Goal: Information Seeking & Learning: Learn about a topic

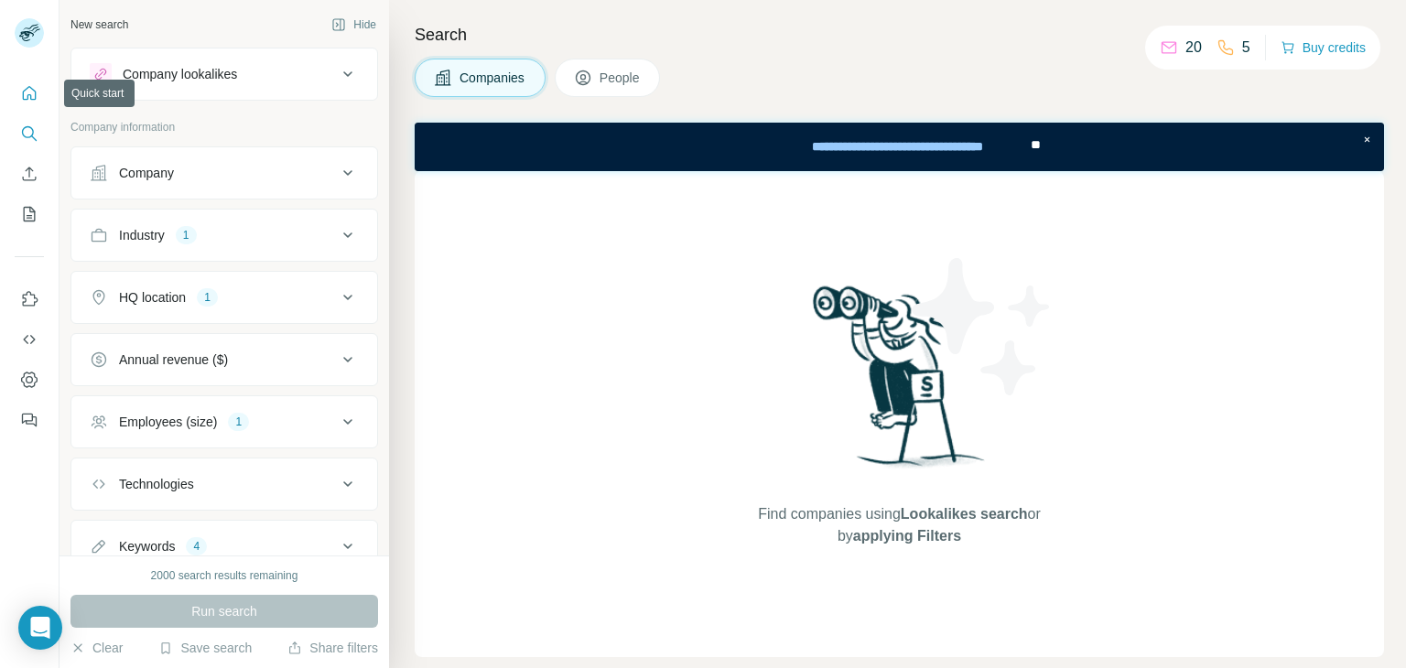
click at [36, 106] on button "Quick start" at bounding box center [29, 93] width 29 height 33
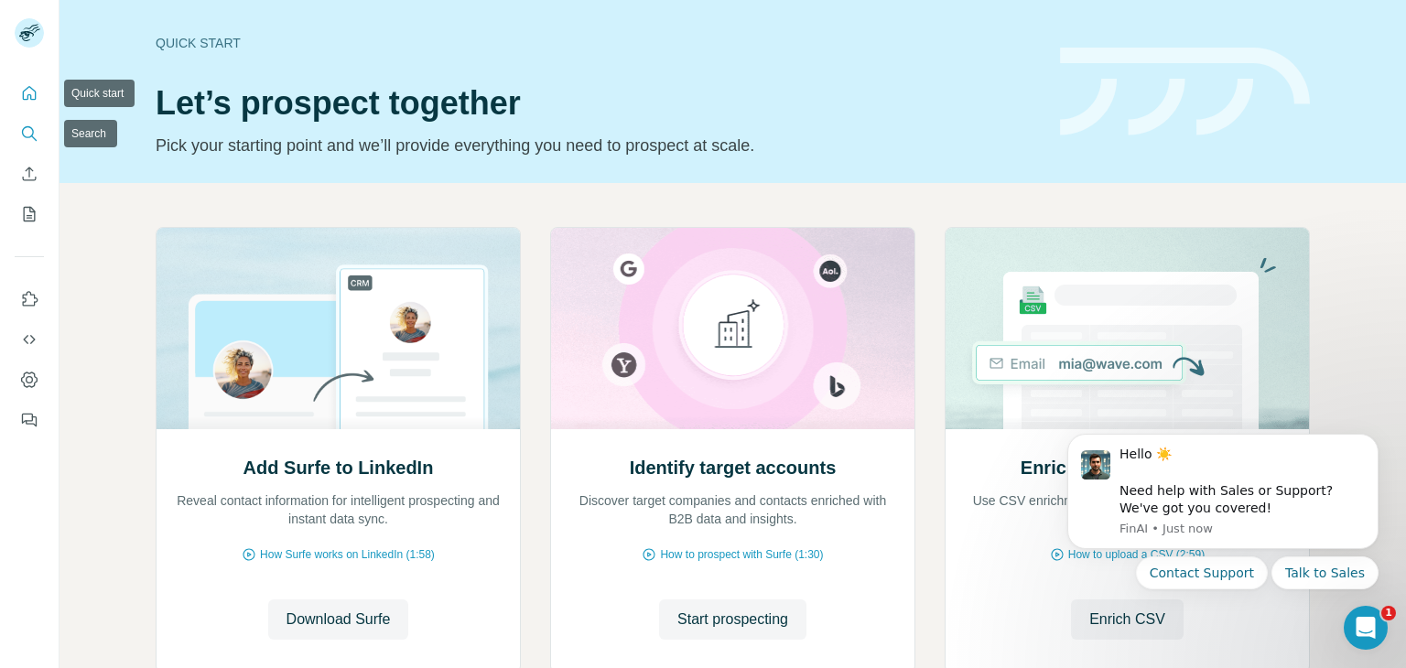
click at [38, 154] on nav at bounding box center [29, 154] width 29 height 154
click at [27, 138] on icon "Search" at bounding box center [29, 134] width 18 height 18
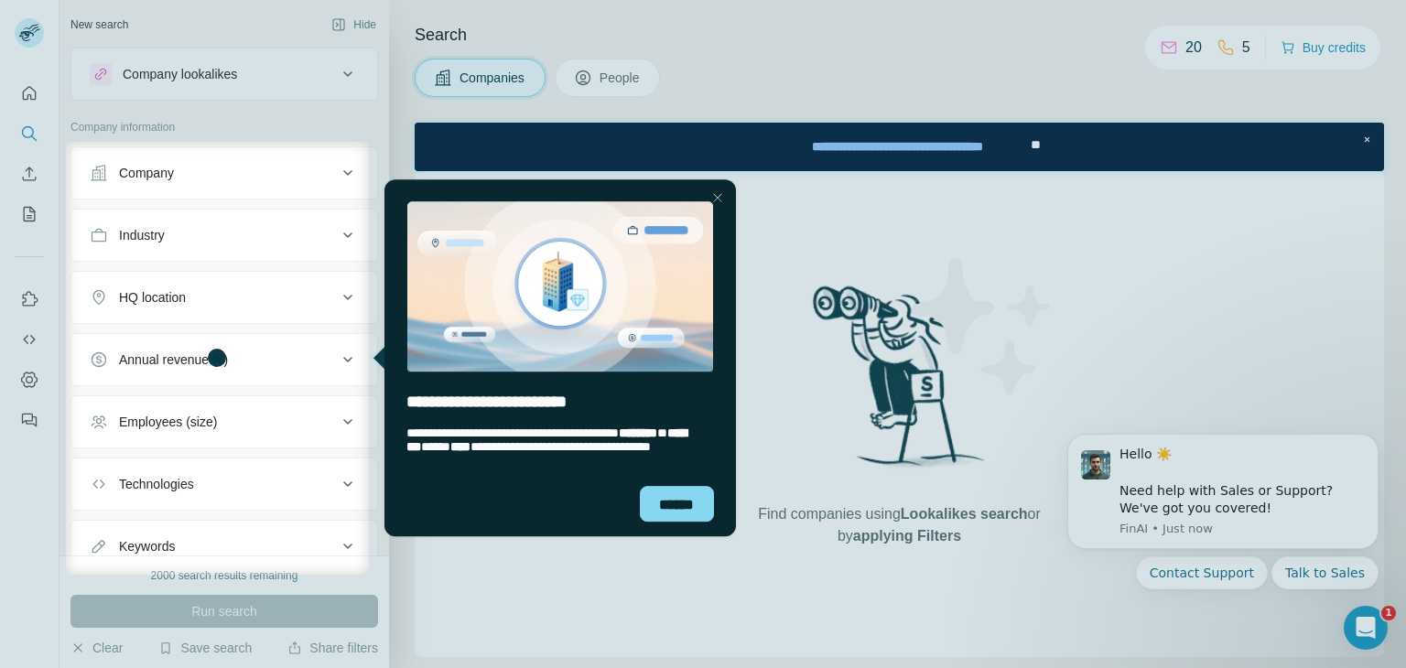
click at [338, 229] on icon at bounding box center [348, 235] width 22 height 22
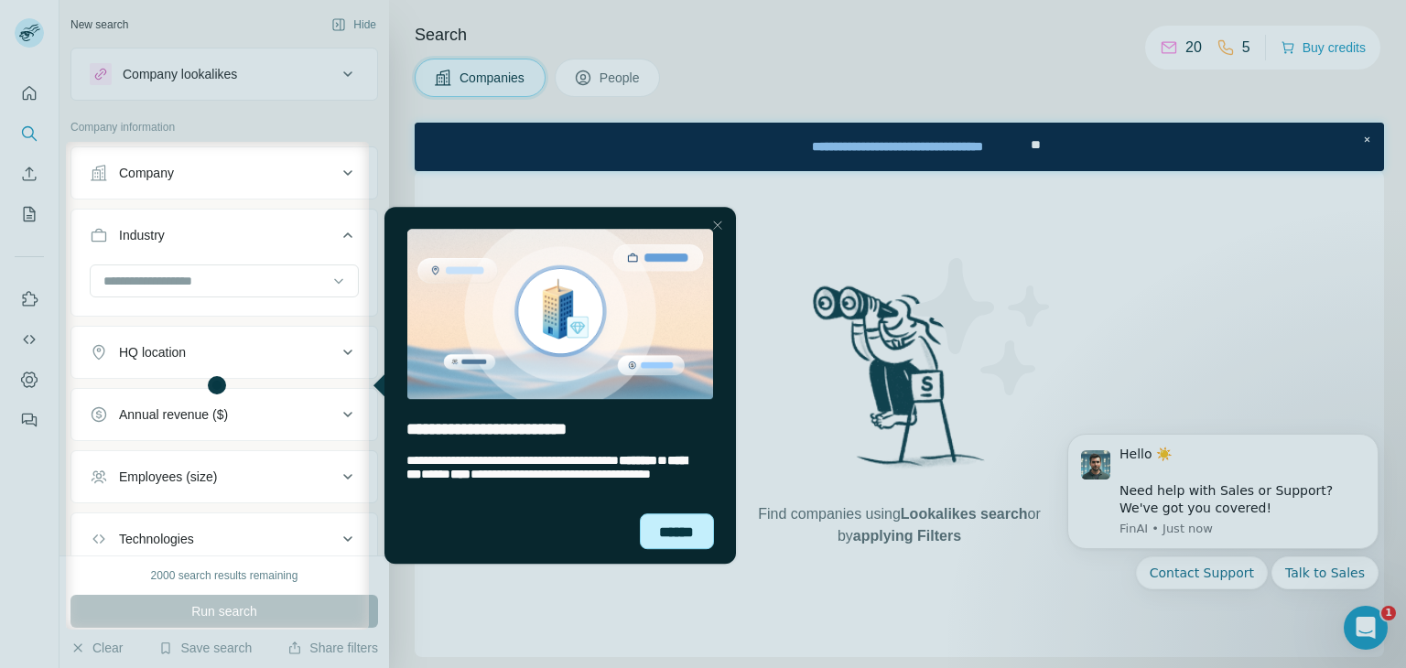
drag, startPoint x: 664, startPoint y: 530, endPoint x: 1029, endPoint y: 732, distance: 417.6
click at [664, 530] on div "******" at bounding box center [676, 532] width 75 height 36
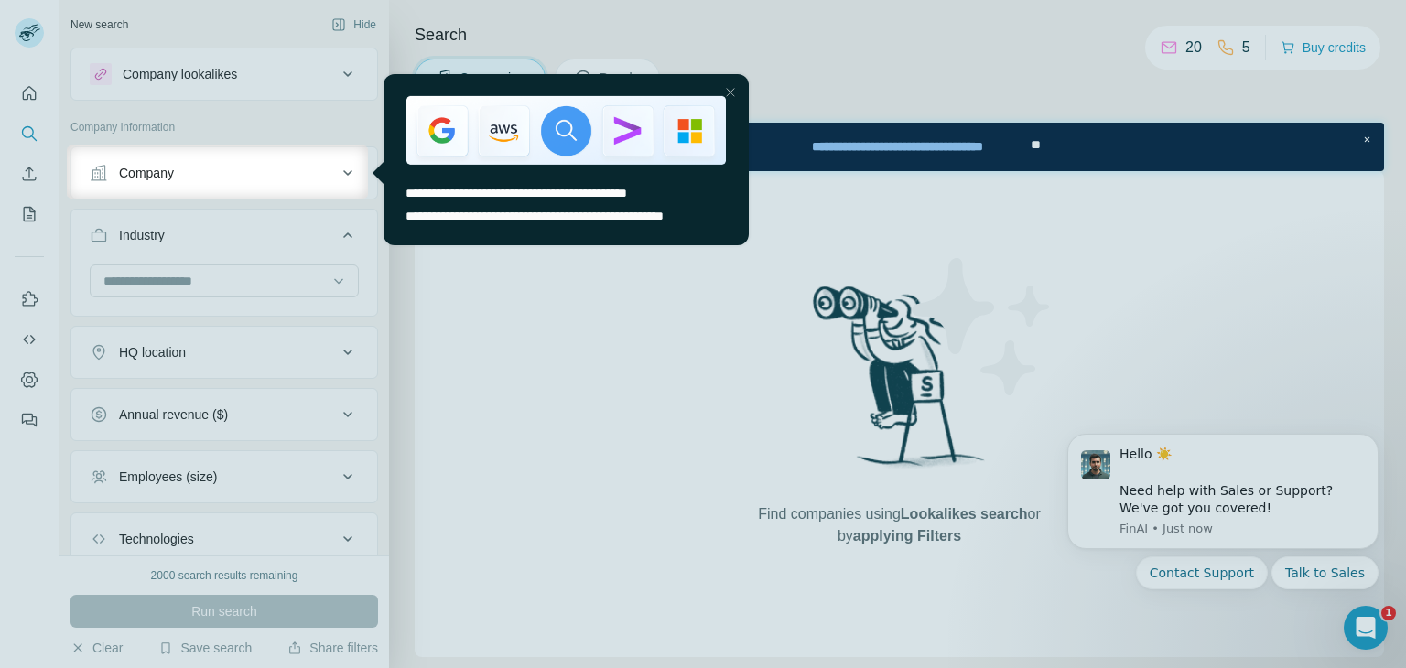
click at [187, 276] on div at bounding box center [703, 434] width 1406 height 470
click at [184, 276] on div at bounding box center [703, 434] width 1406 height 470
click at [238, 274] on div at bounding box center [703, 434] width 1406 height 470
click at [238, 273] on div at bounding box center [703, 434] width 1406 height 470
click at [324, 144] on div at bounding box center [703, 73] width 1406 height 146
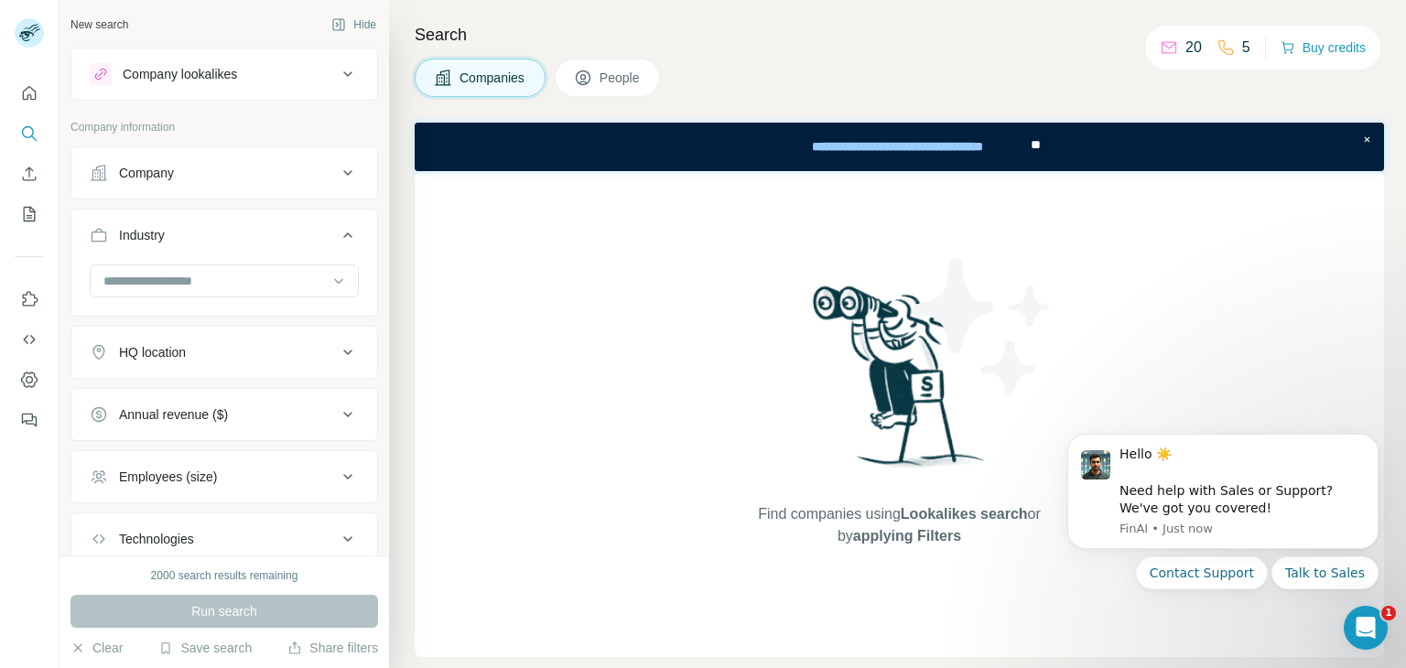
drag, startPoint x: 330, startPoint y: 157, endPoint x: 330, endPoint y: 166, distance: 9.2
click at [330, 166] on button "Company" at bounding box center [224, 173] width 306 height 44
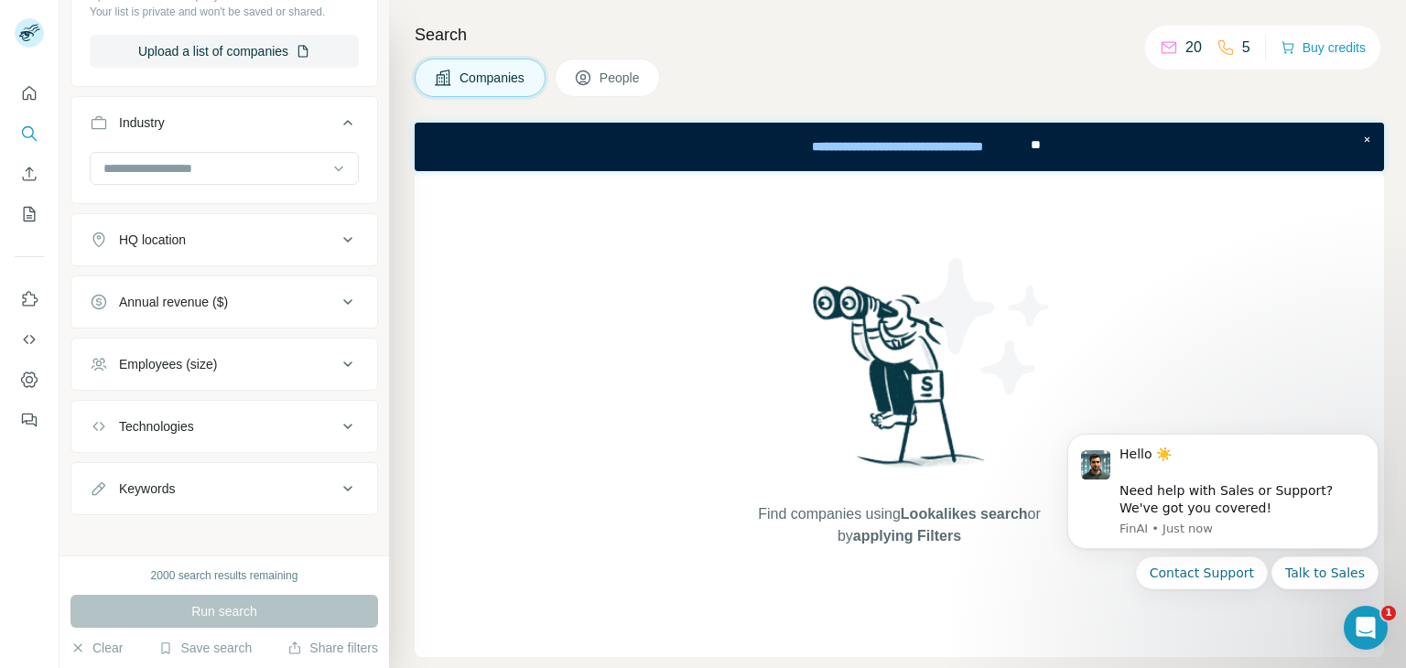
scroll to position [342, 0]
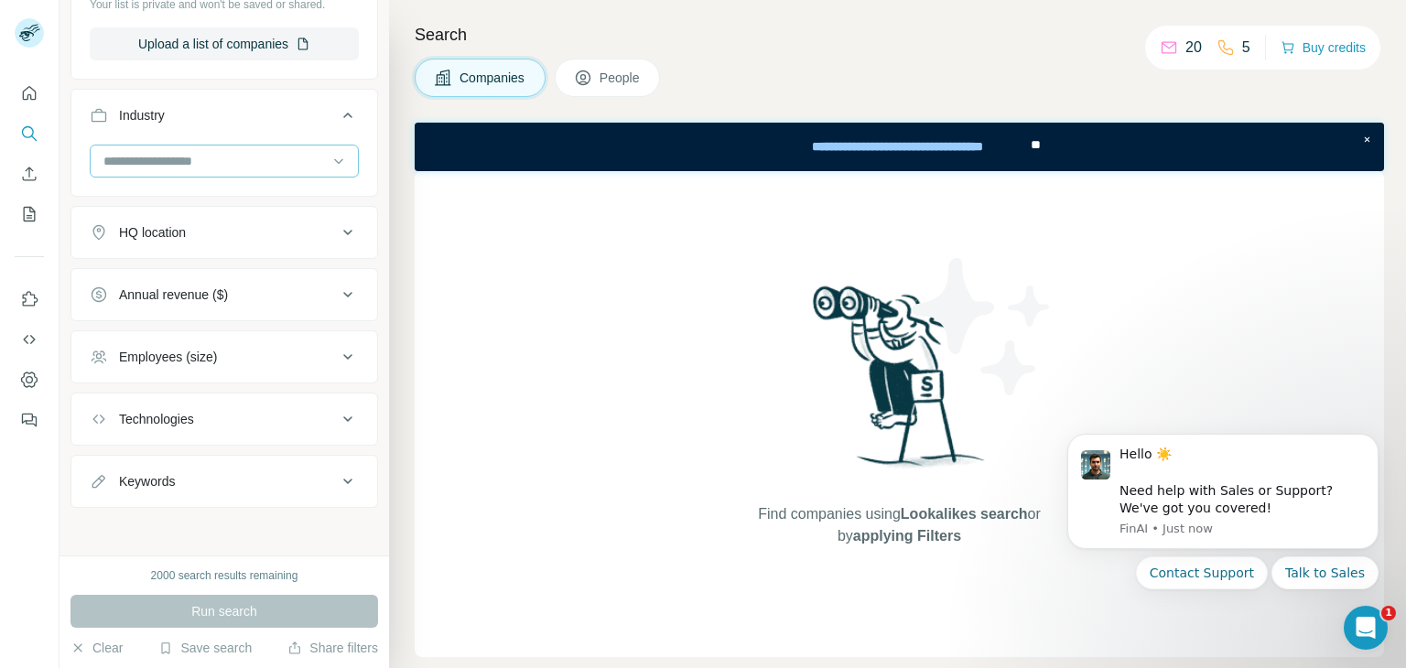
click at [246, 162] on input at bounding box center [215, 161] width 226 height 20
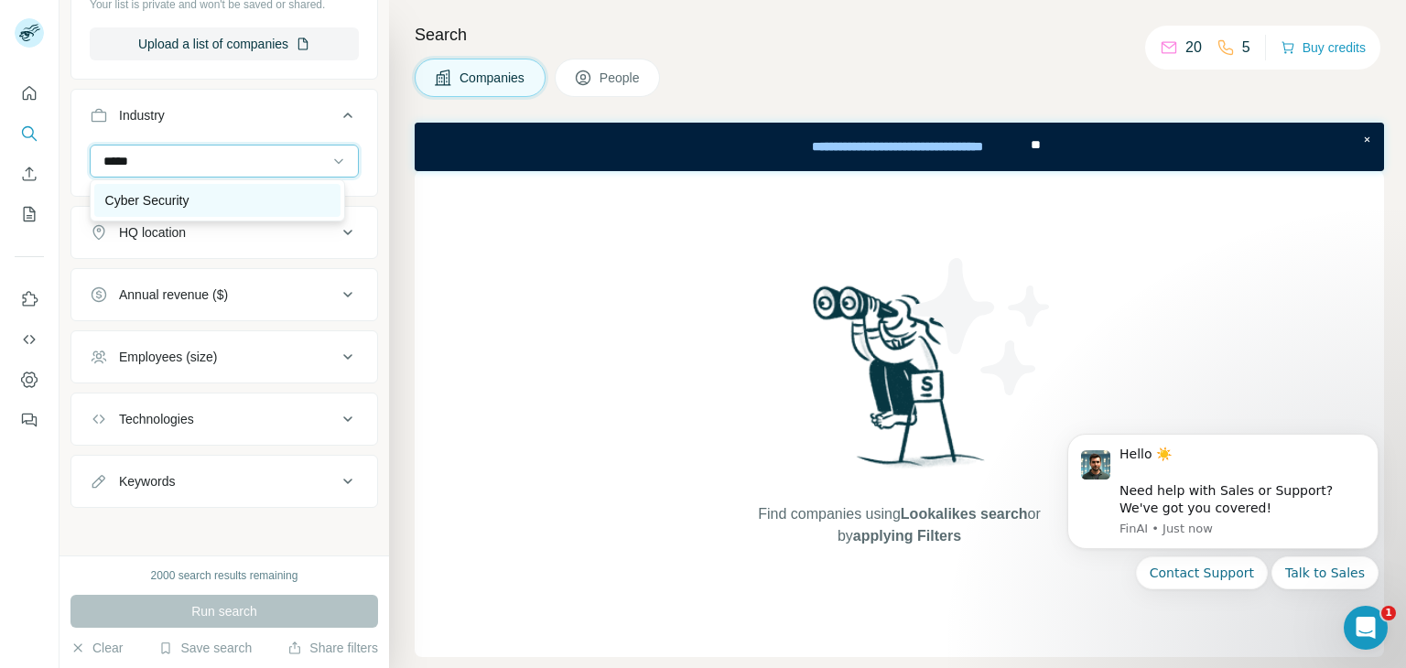
type input "*****"
click at [150, 191] on p "Cyber Security" at bounding box center [147, 200] width 84 height 18
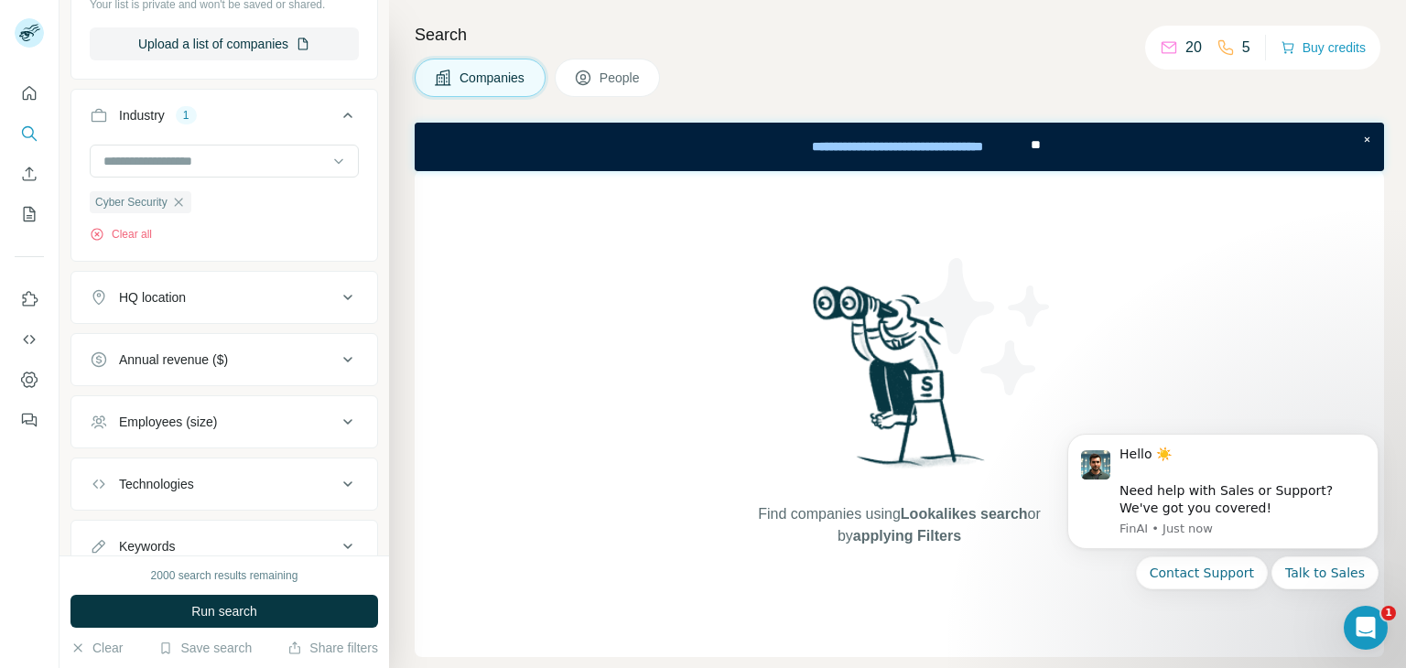
scroll to position [0, 0]
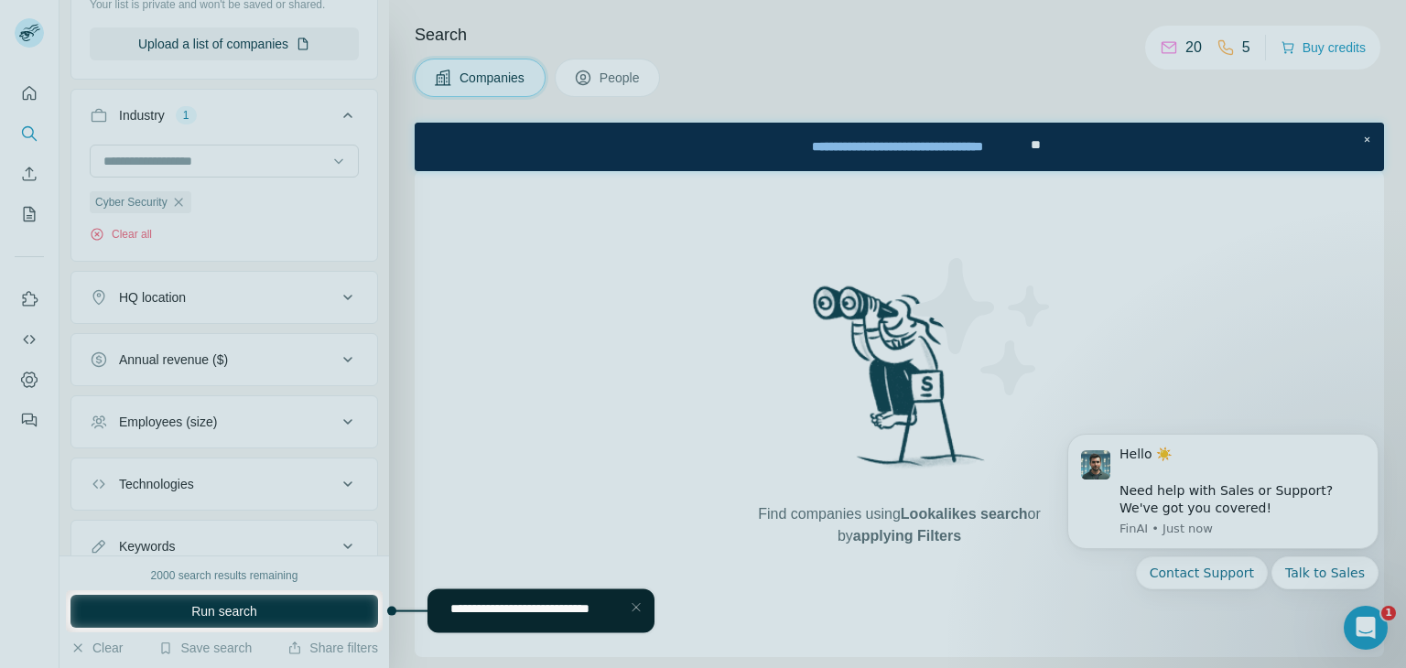
click at [335, 290] on div at bounding box center [703, 295] width 1406 height 590
click at [320, 301] on div at bounding box center [703, 295] width 1406 height 590
click at [391, 642] on div at bounding box center [703, 651] width 1406 height 36
click at [415, 598] on html "**********" at bounding box center [520, 610] width 276 height 51
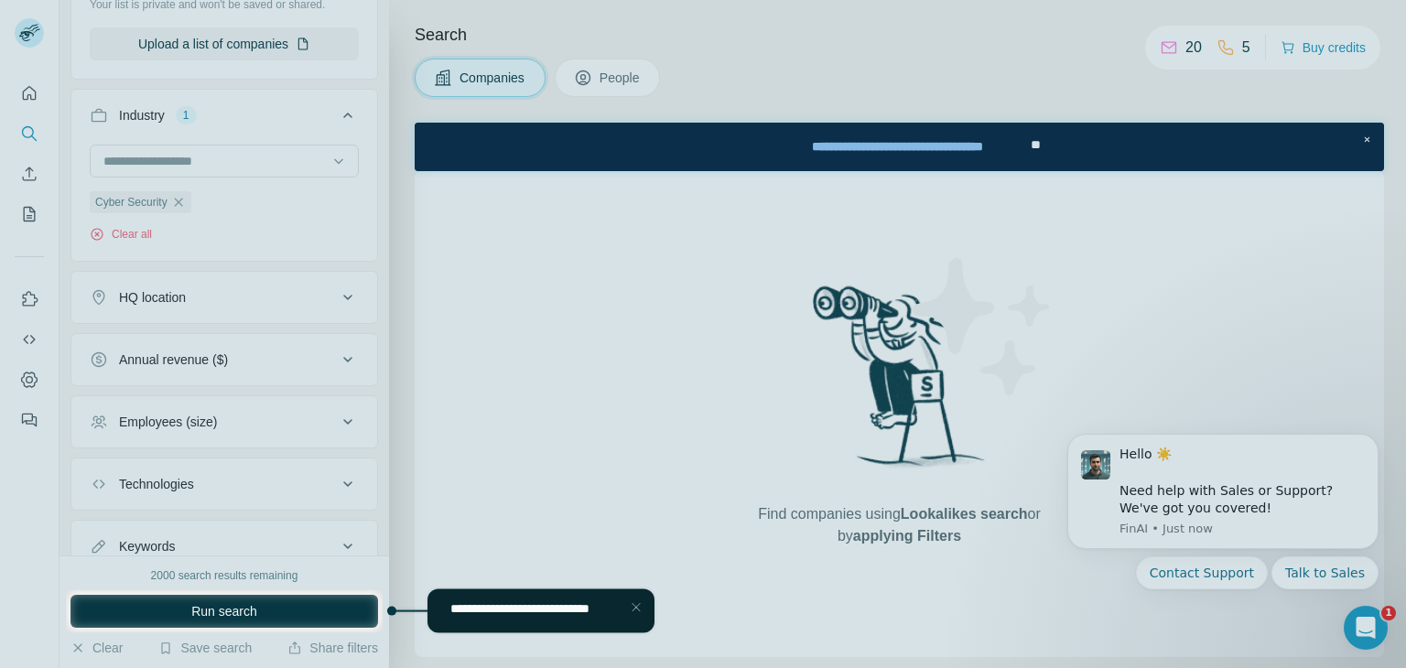
click at [415, 609] on html "**********" at bounding box center [520, 610] width 276 height 51
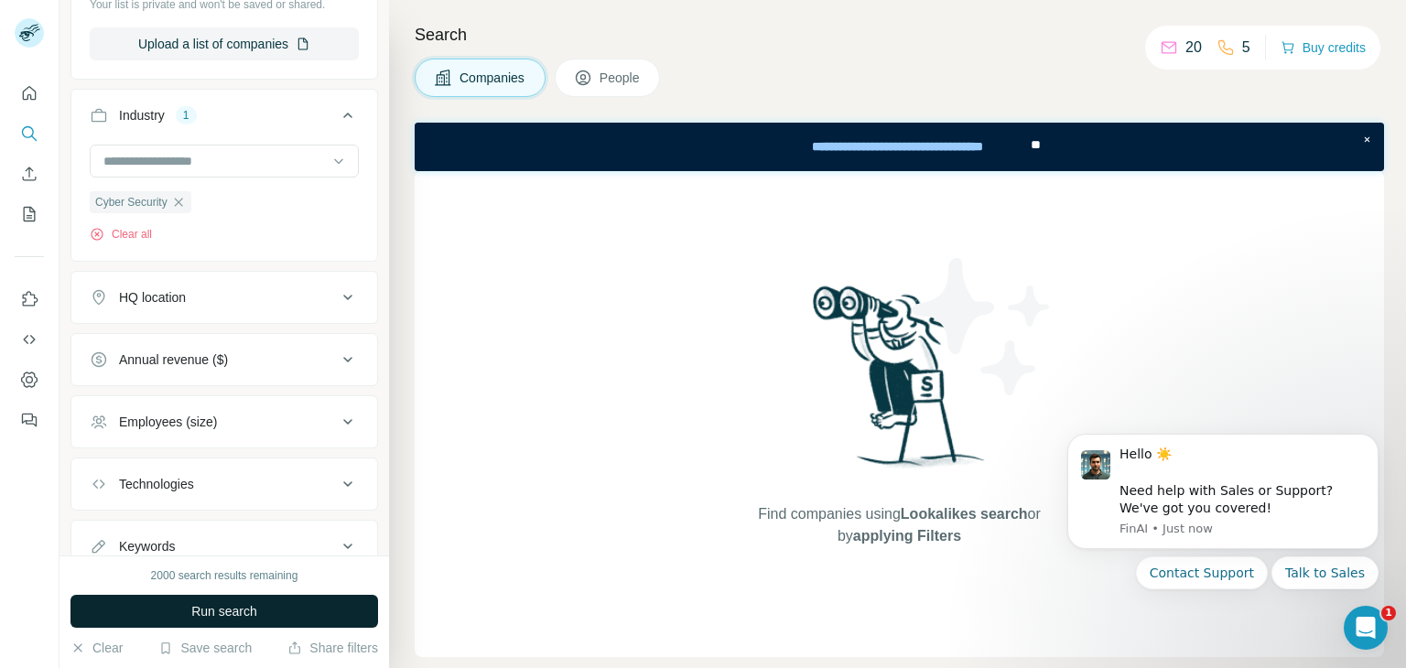
click at [319, 608] on button "Run search" at bounding box center [224, 611] width 308 height 33
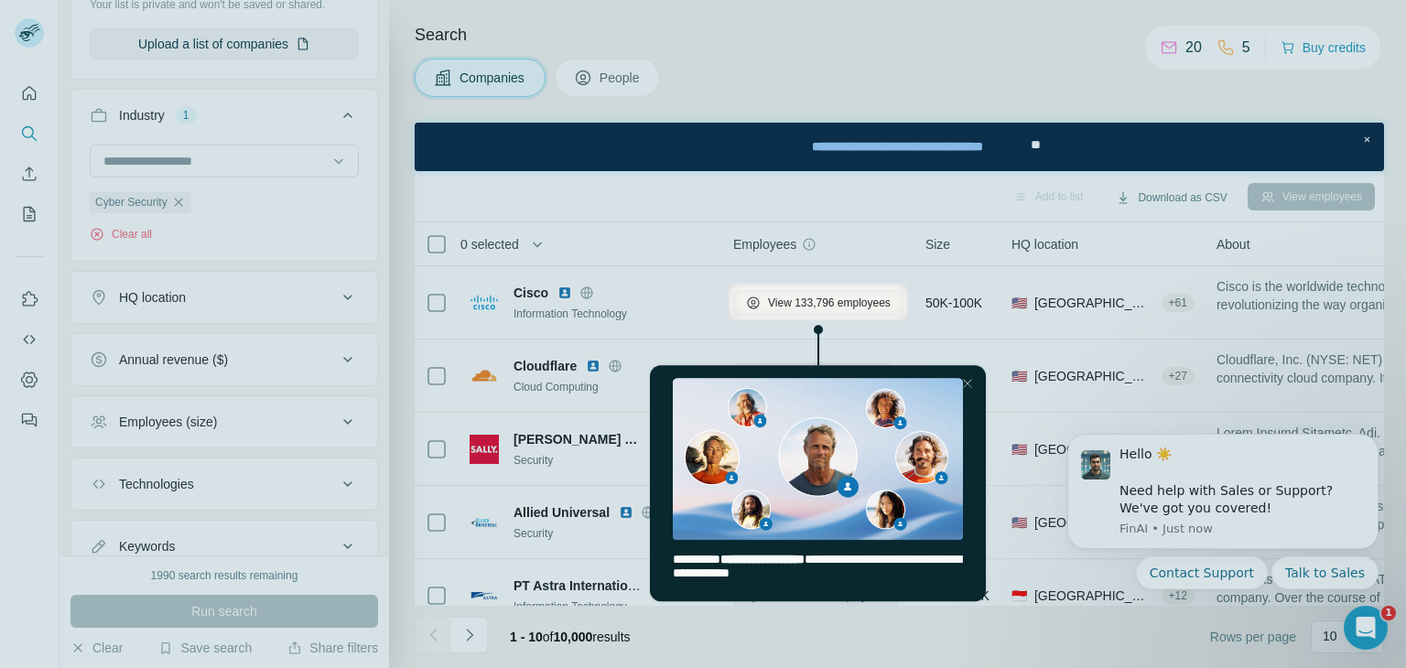
click at [333, 292] on div at bounding box center [364, 302] width 729 height 37
click at [333, 300] on div at bounding box center [364, 302] width 729 height 37
click at [689, 572] on span "**********" at bounding box center [817, 566] width 288 height 27
drag, startPoint x: 771, startPoint y: 424, endPoint x: 773, endPoint y: 409, distance: 14.8
click at [771, 423] on img "entering tooltip" at bounding box center [818, 459] width 290 height 162
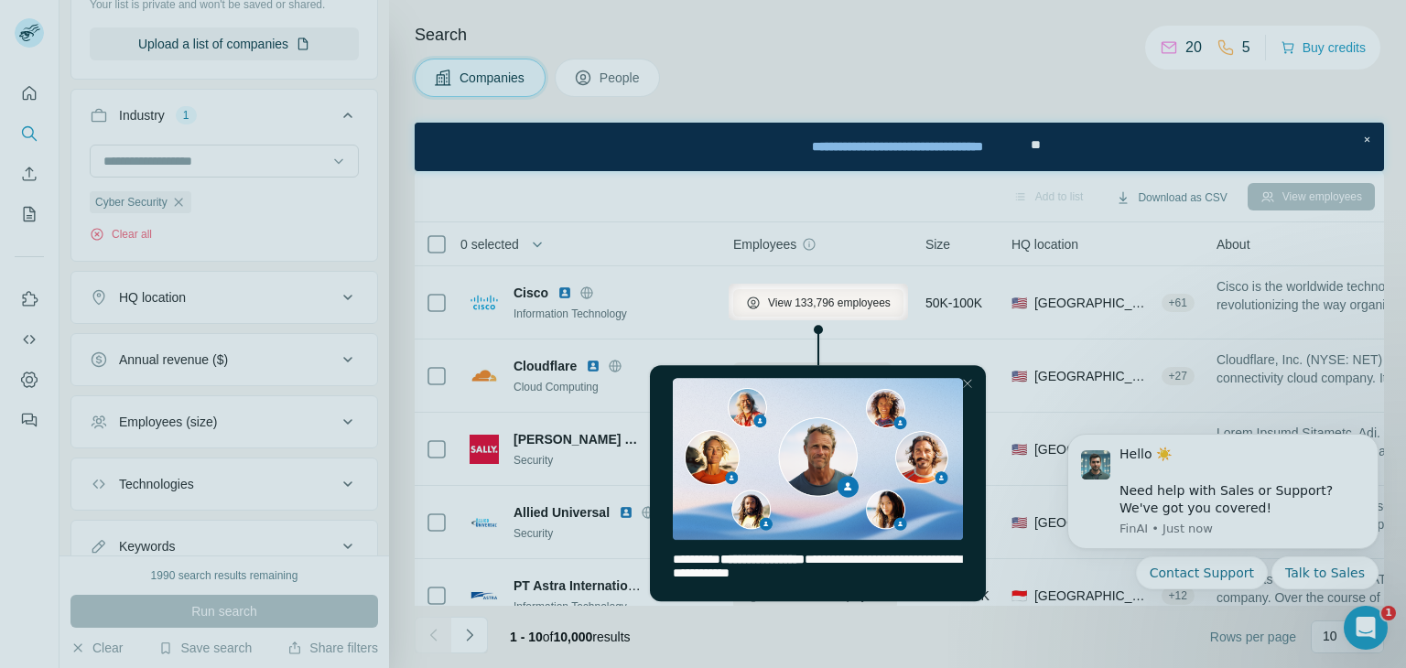
drag, startPoint x: 794, startPoint y: 347, endPoint x: 805, endPoint y: 331, distance: 19.0
click at [797, 341] on html "**********" at bounding box center [817, 462] width 343 height 285
click at [807, 328] on html "**********" at bounding box center [817, 462] width 343 height 285
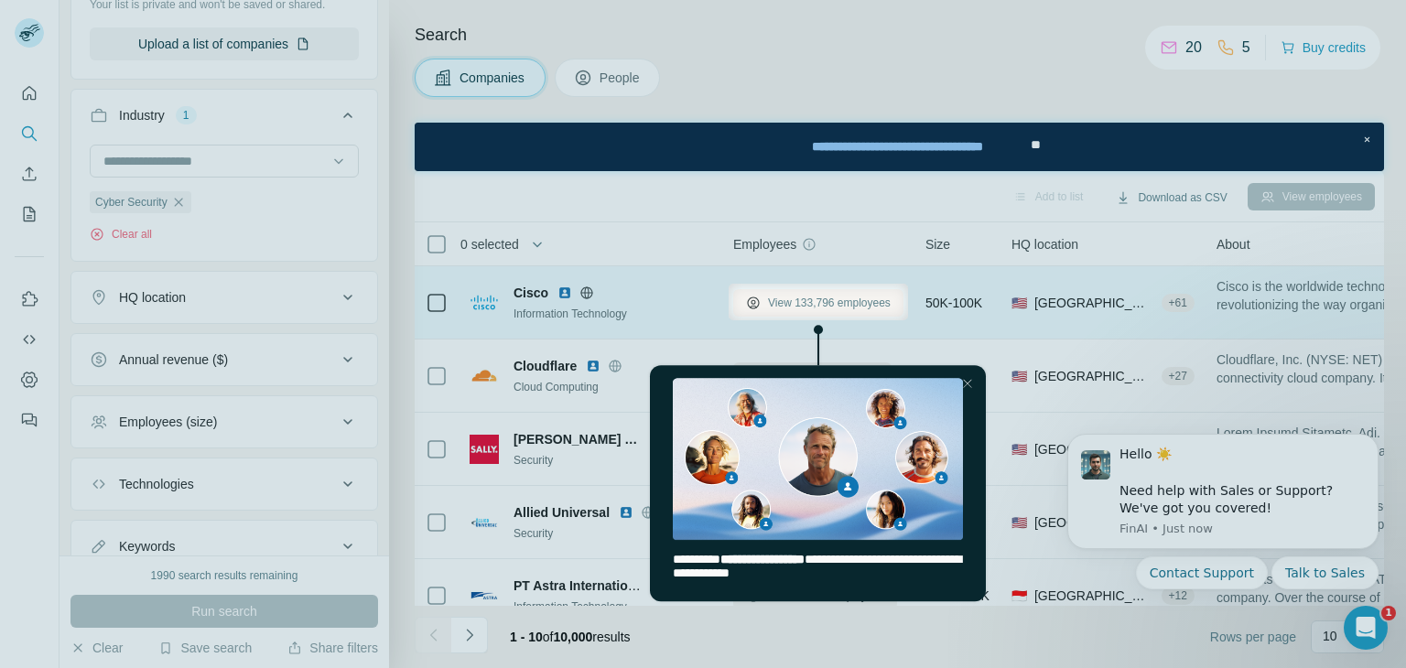
click at [818, 309] on span "View 133,796 employees" at bounding box center [829, 303] width 123 height 16
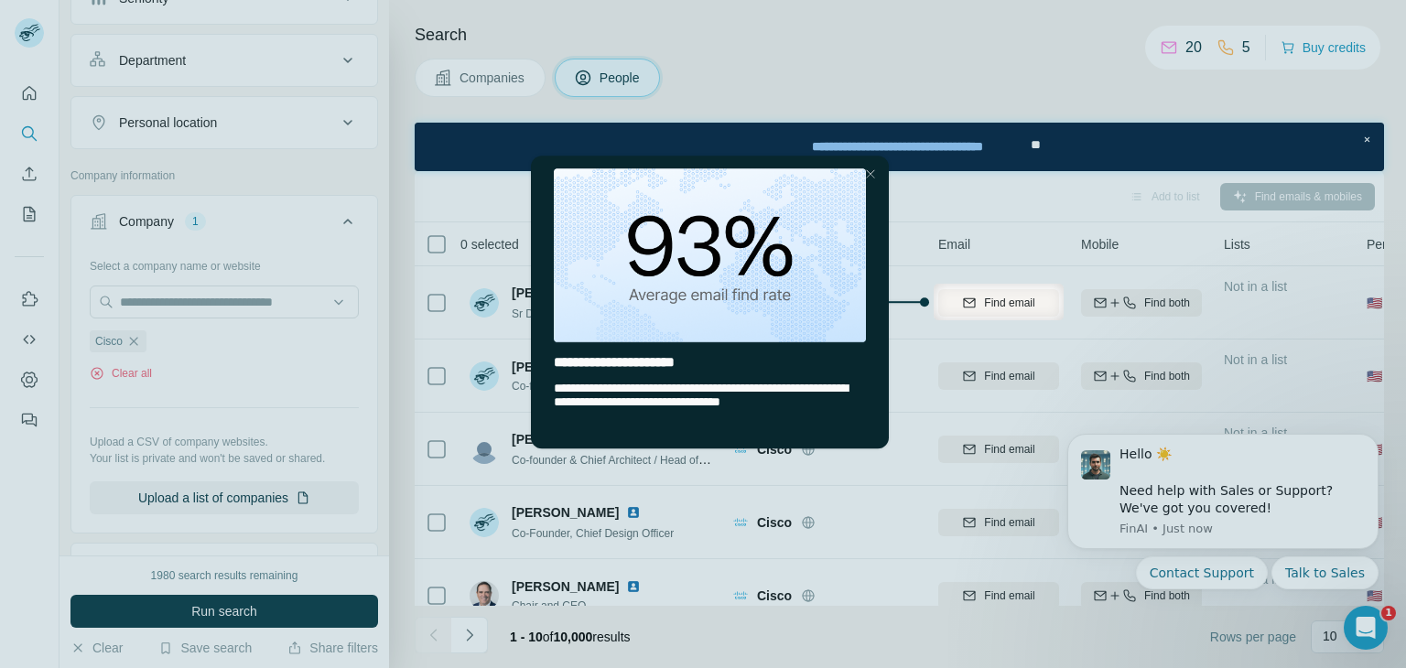
scroll to position [342, 0]
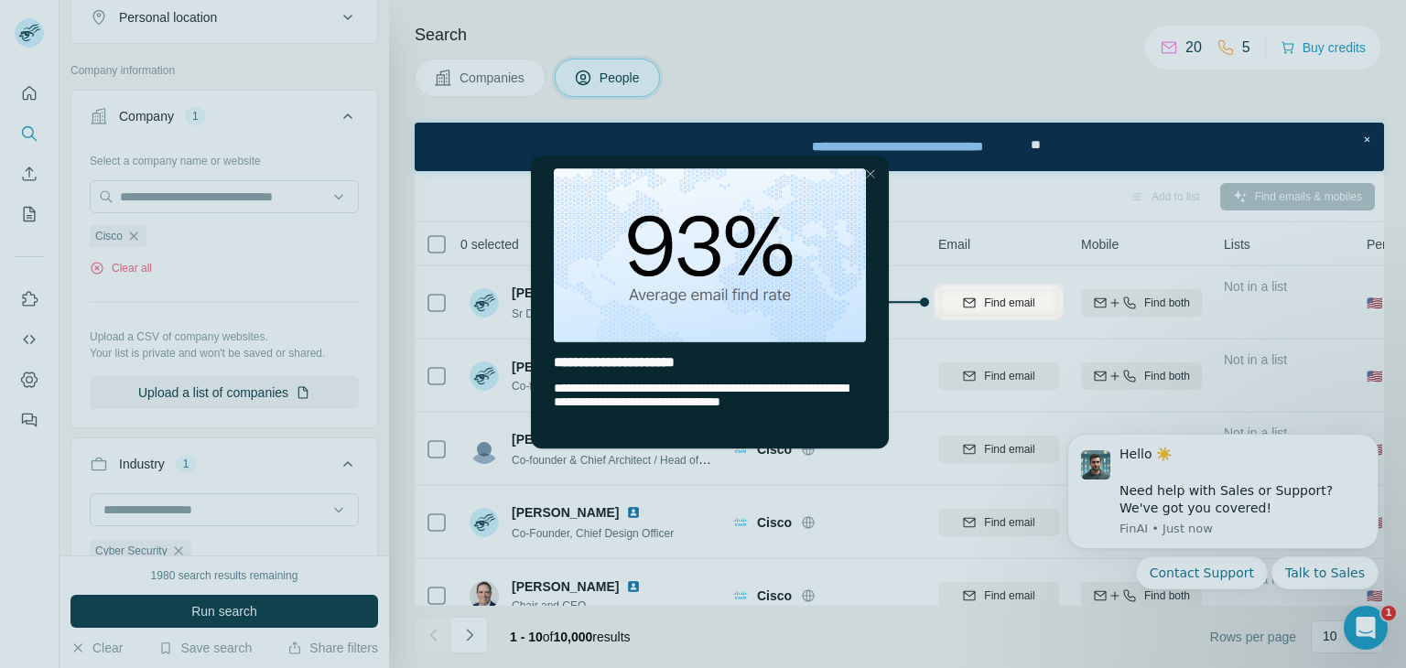
click at [725, 123] on div at bounding box center [703, 142] width 1406 height 284
click at [928, 118] on div at bounding box center [703, 142] width 1406 height 284
drag, startPoint x: 1045, startPoint y: 125, endPoint x: 1045, endPoint y: 193, distance: 67.8
click at [1047, 125] on div at bounding box center [703, 142] width 1406 height 284
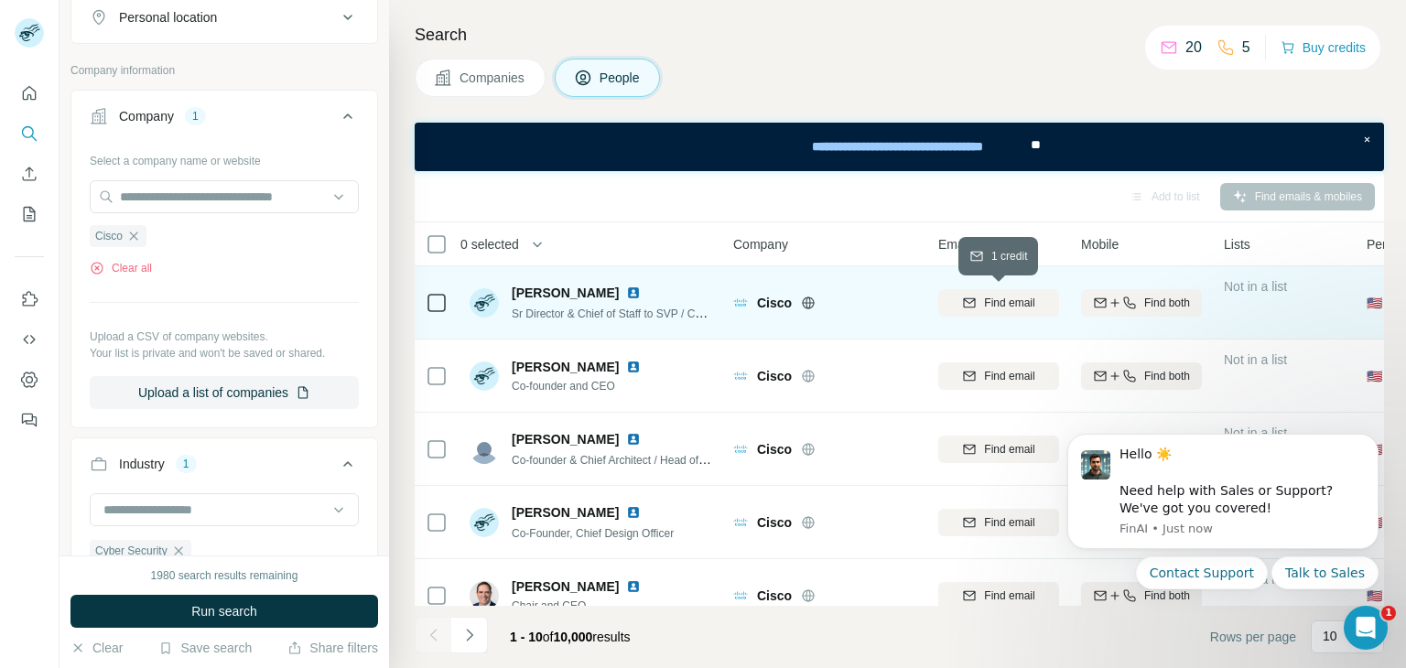
click at [970, 301] on icon "button" at bounding box center [970, 300] width 12 height 5
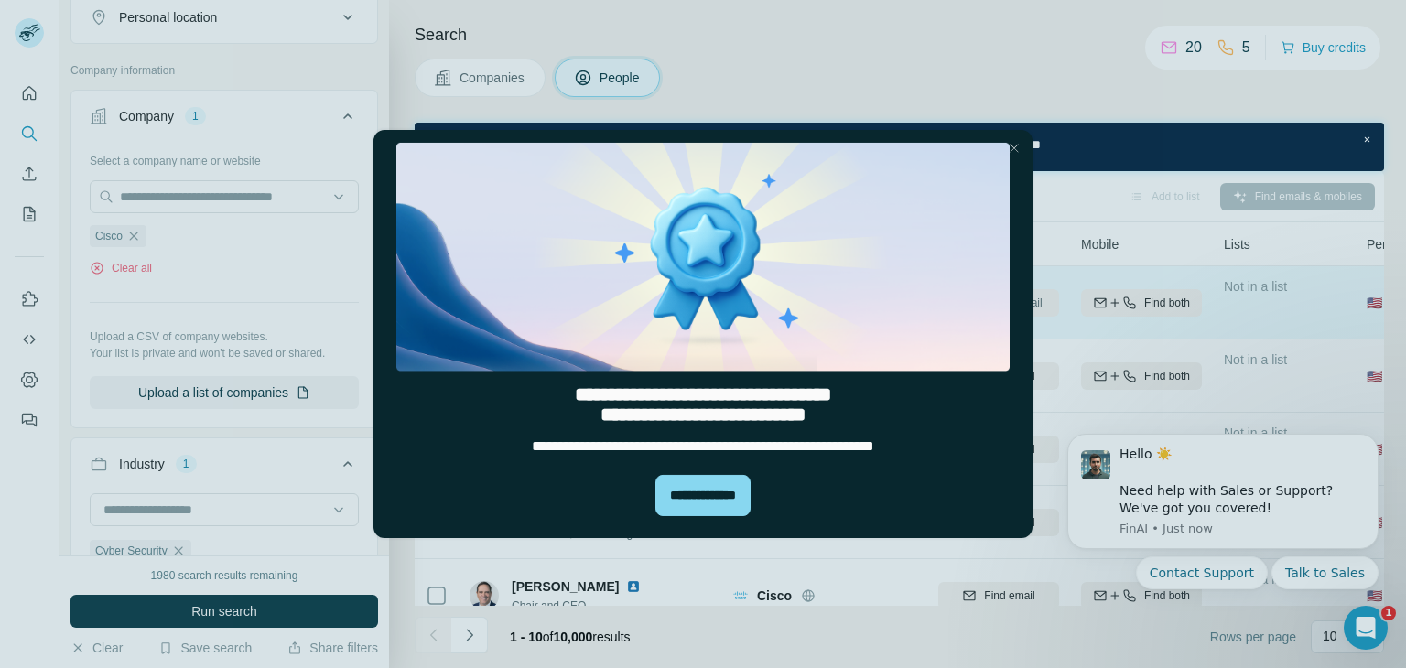
scroll to position [0, 0]
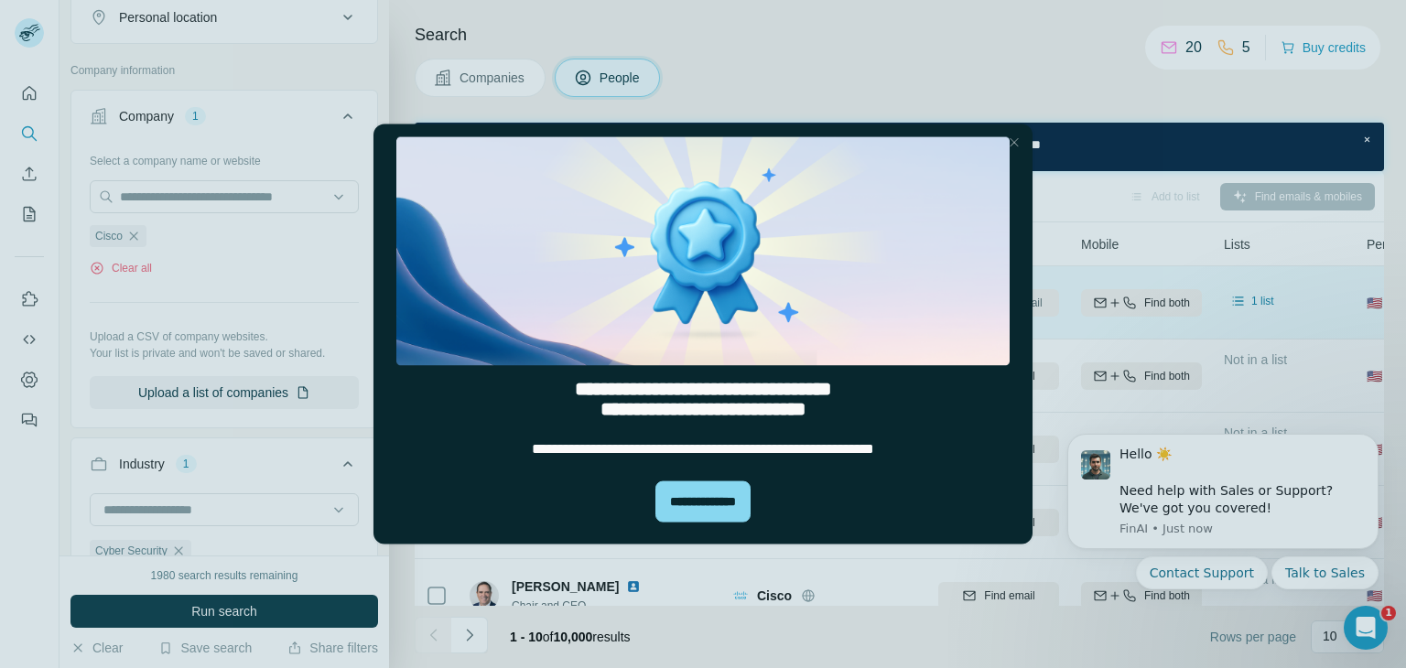
click at [1024, 144] on div "Close Step" at bounding box center [1014, 143] width 22 height 22
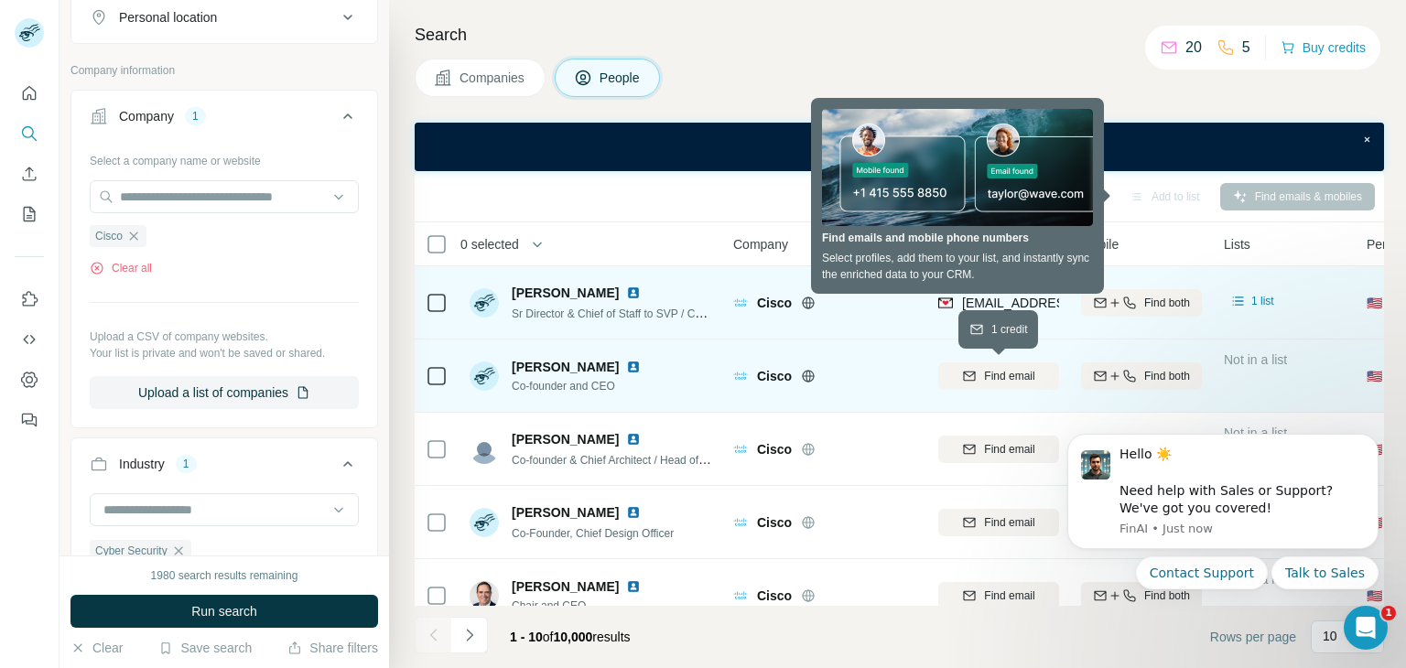
click at [1000, 375] on span "Find email" at bounding box center [1009, 376] width 50 height 16
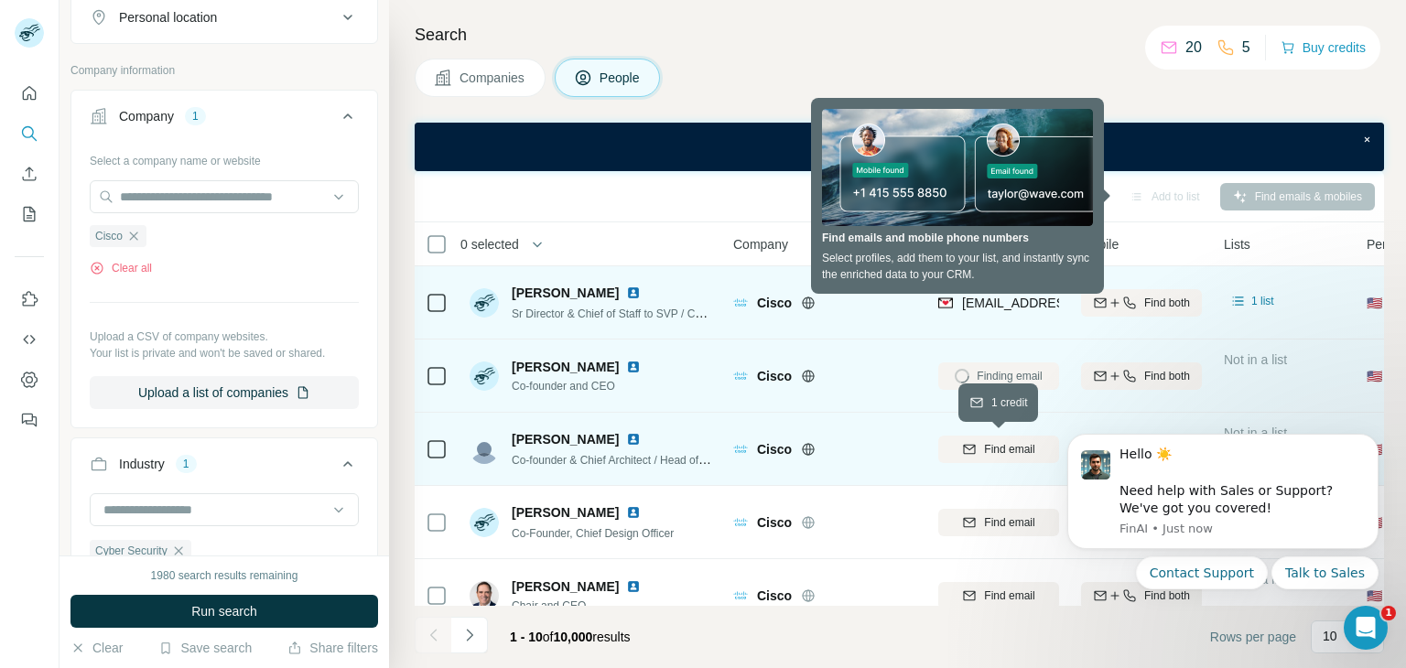
click at [989, 456] on span "Find email" at bounding box center [1009, 449] width 50 height 16
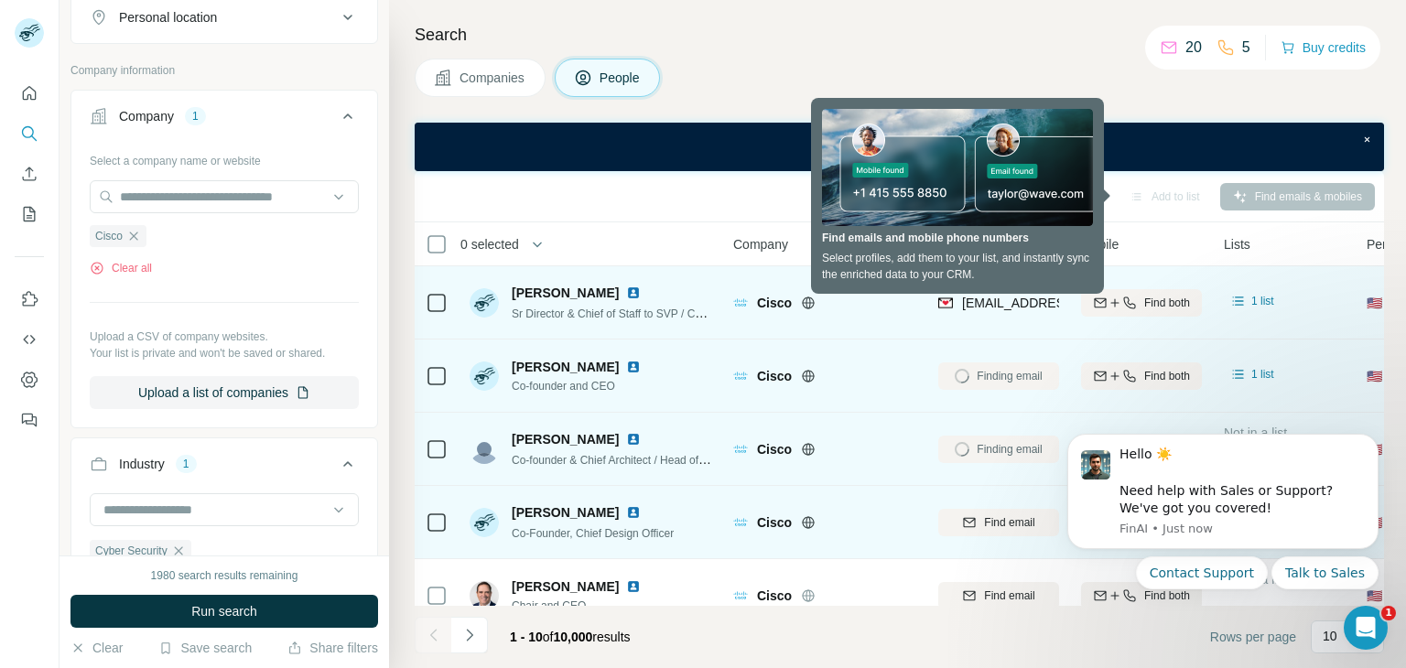
click at [986, 504] on div "Find email" at bounding box center [998, 522] width 121 height 50
click at [986, 515] on span "Find email" at bounding box center [1009, 523] width 50 height 16
click at [688, 49] on div "Search Companies People Add to list Find emails & mobiles 0 selected People Com…" at bounding box center [897, 334] width 1017 height 668
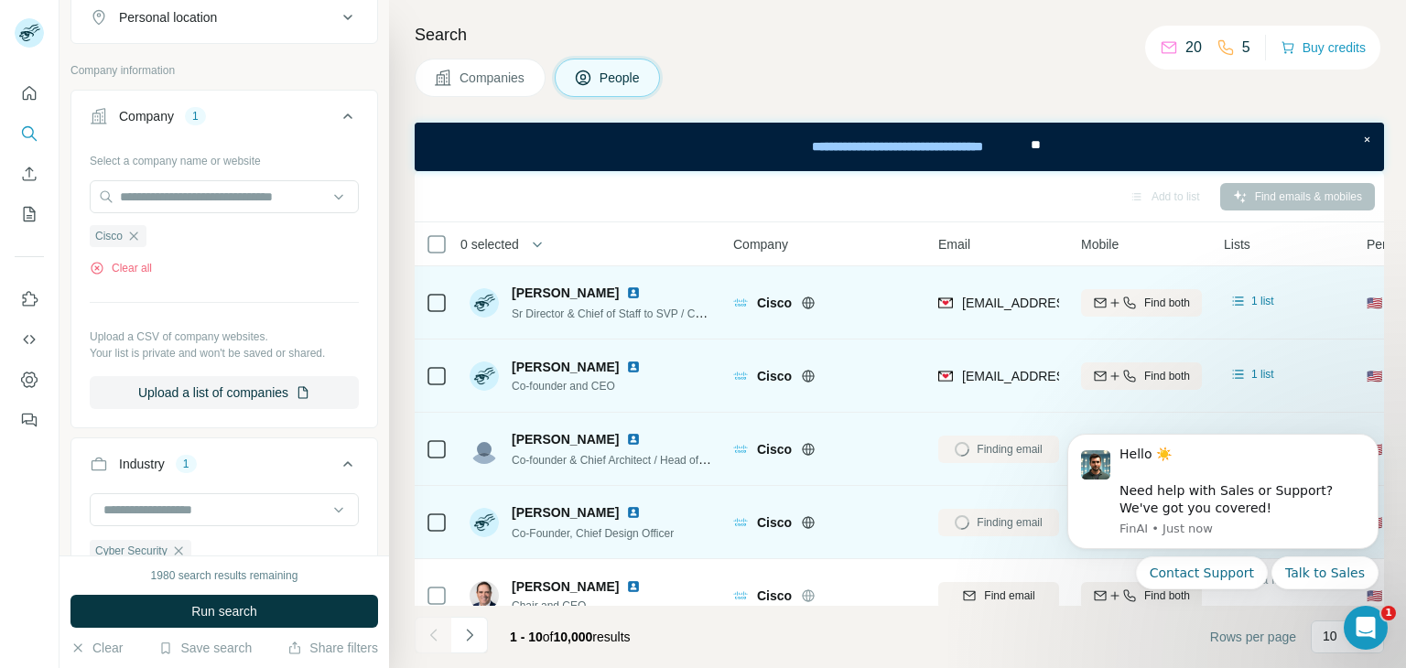
scroll to position [128, 0]
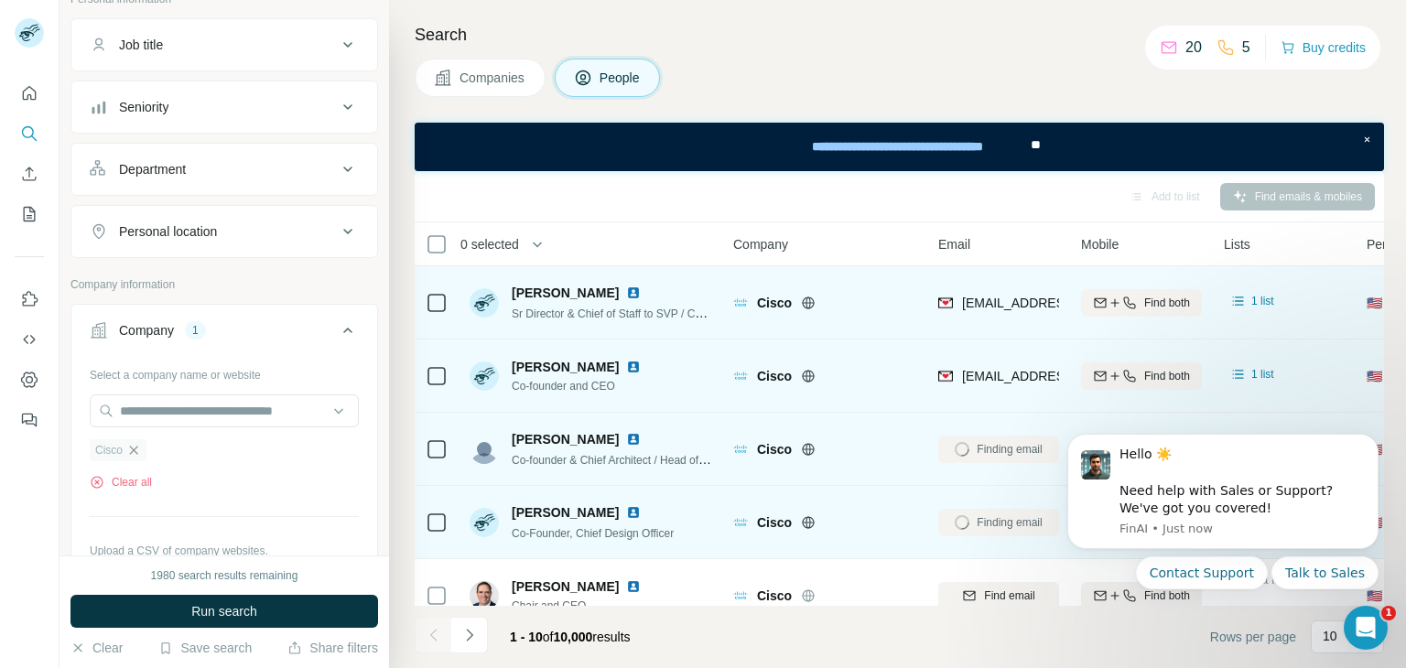
click at [140, 446] on icon "button" at bounding box center [133, 450] width 15 height 15
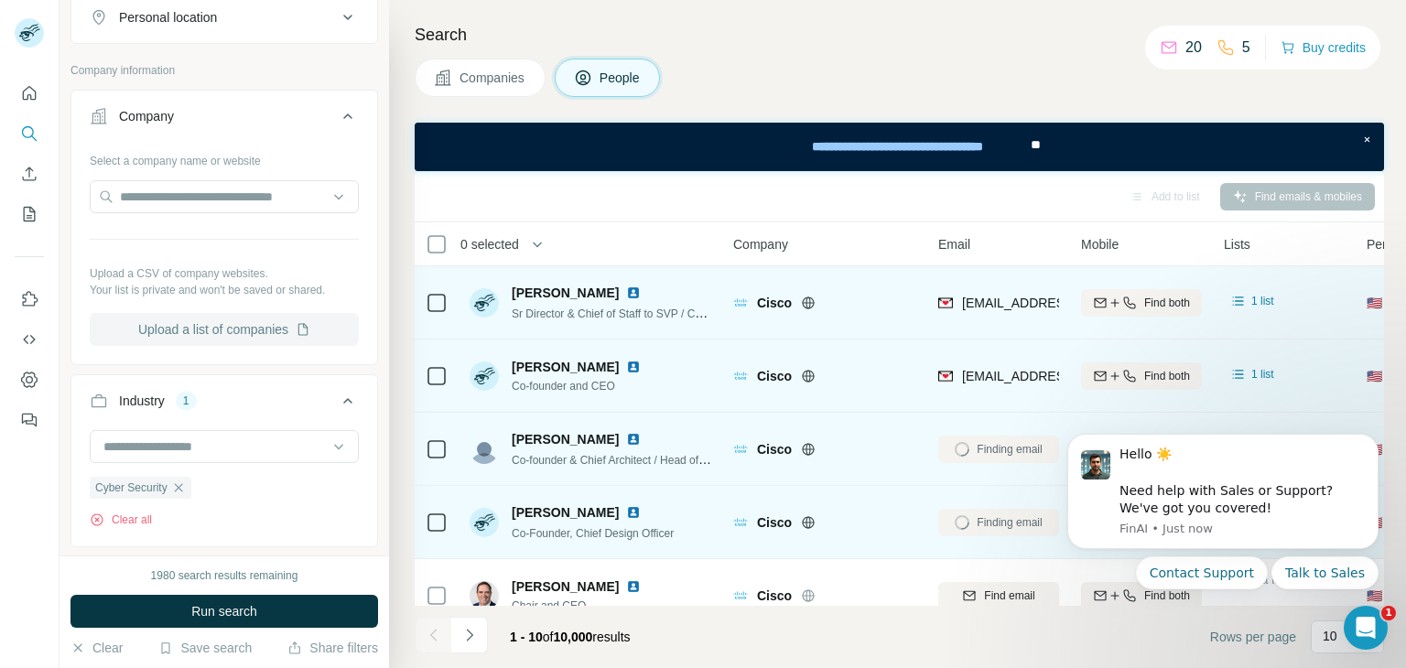
scroll to position [557, 0]
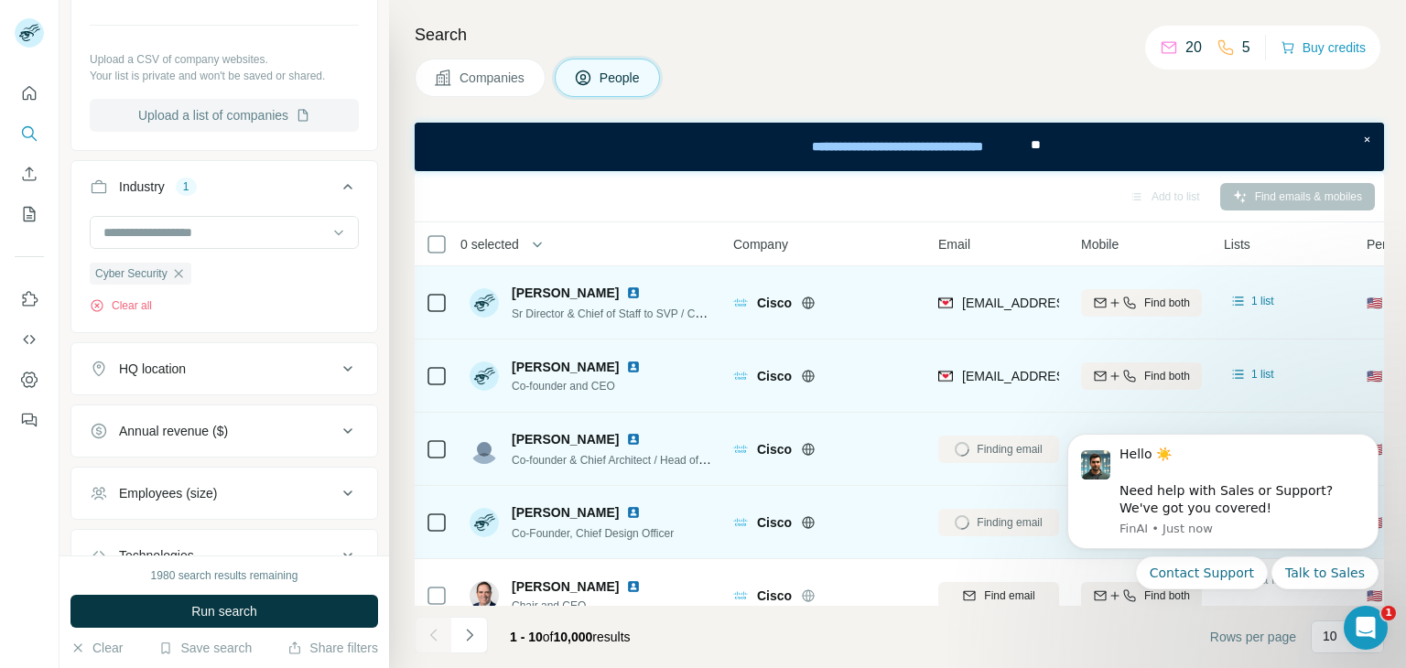
click at [321, 364] on div "HQ location" at bounding box center [213, 369] width 247 height 18
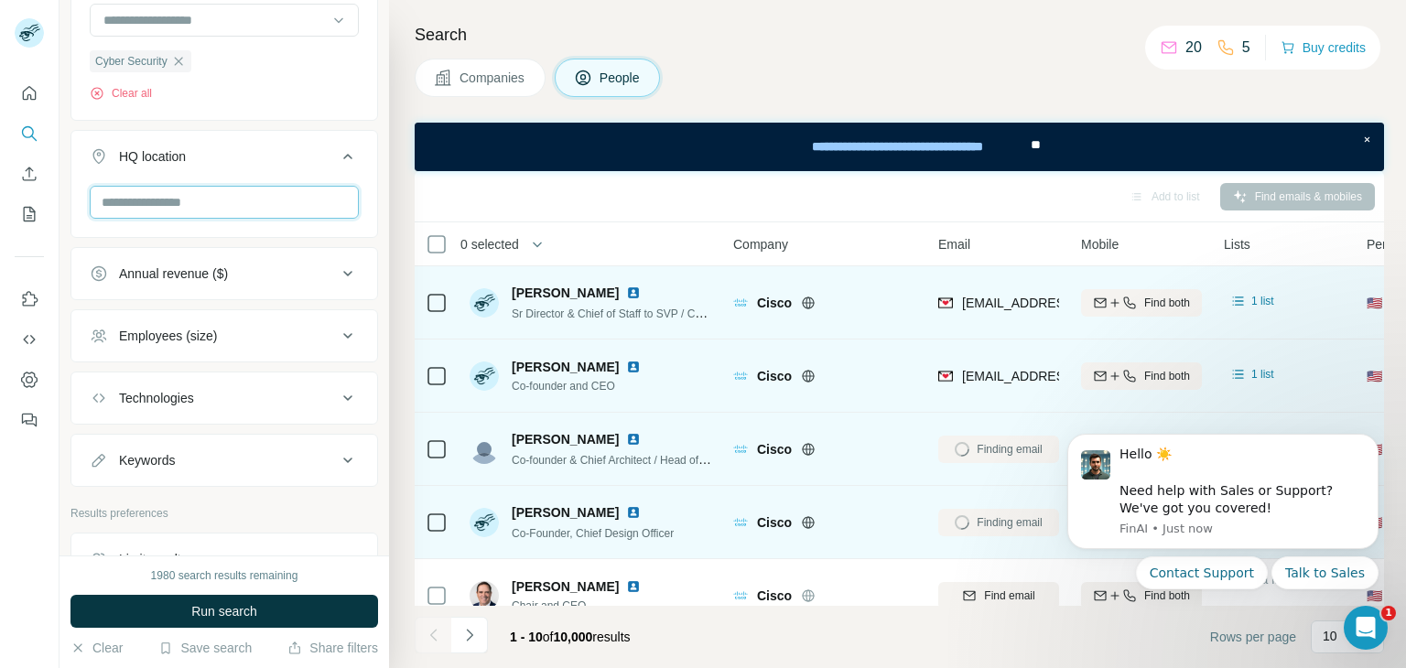
click at [150, 197] on input "text" at bounding box center [224, 202] width 269 height 33
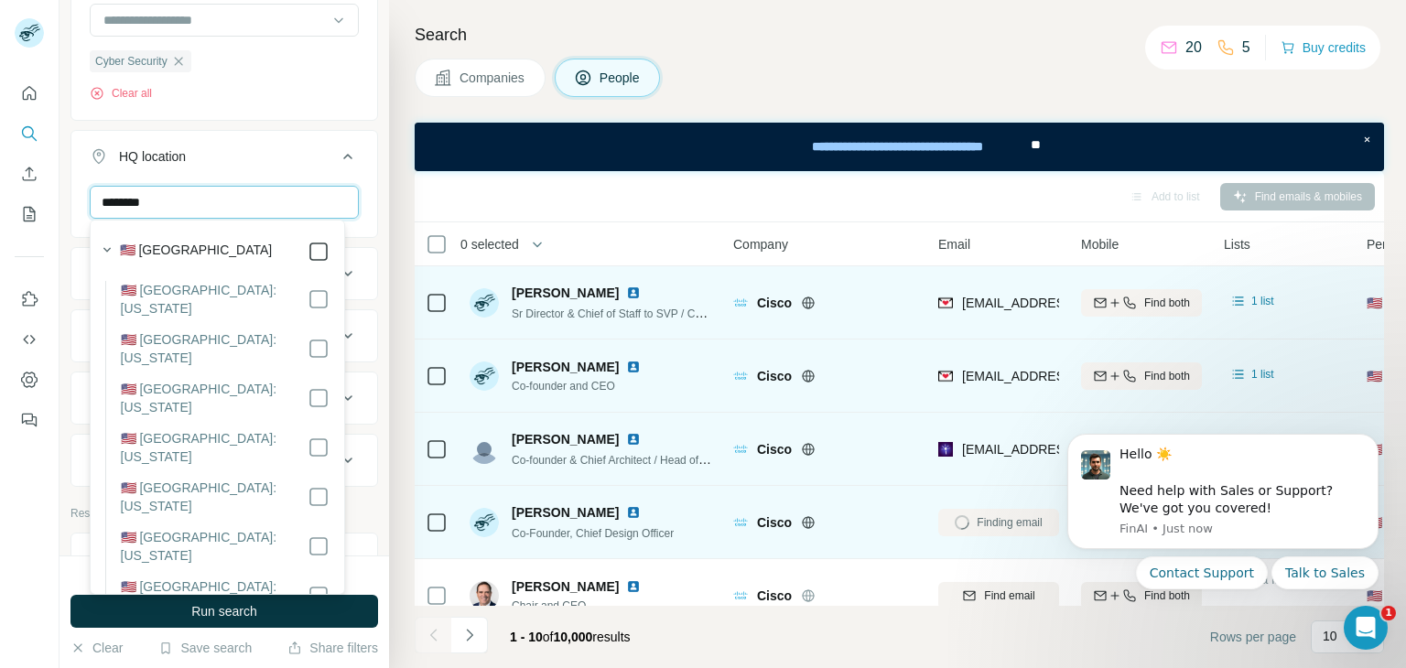
type input "********"
click at [358, 202] on div "******** United States Clear all" at bounding box center [224, 242] width 306 height 113
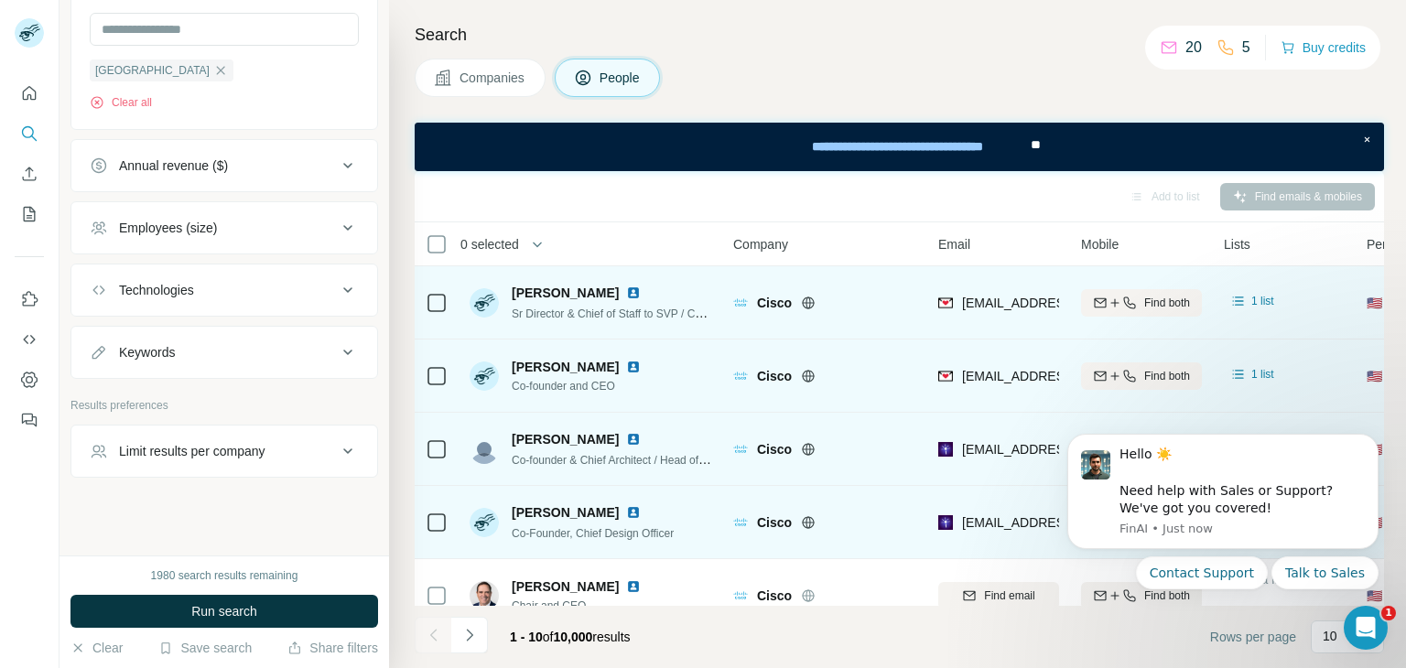
scroll to position [945, 0]
click at [337, 214] on icon at bounding box center [348, 225] width 22 height 22
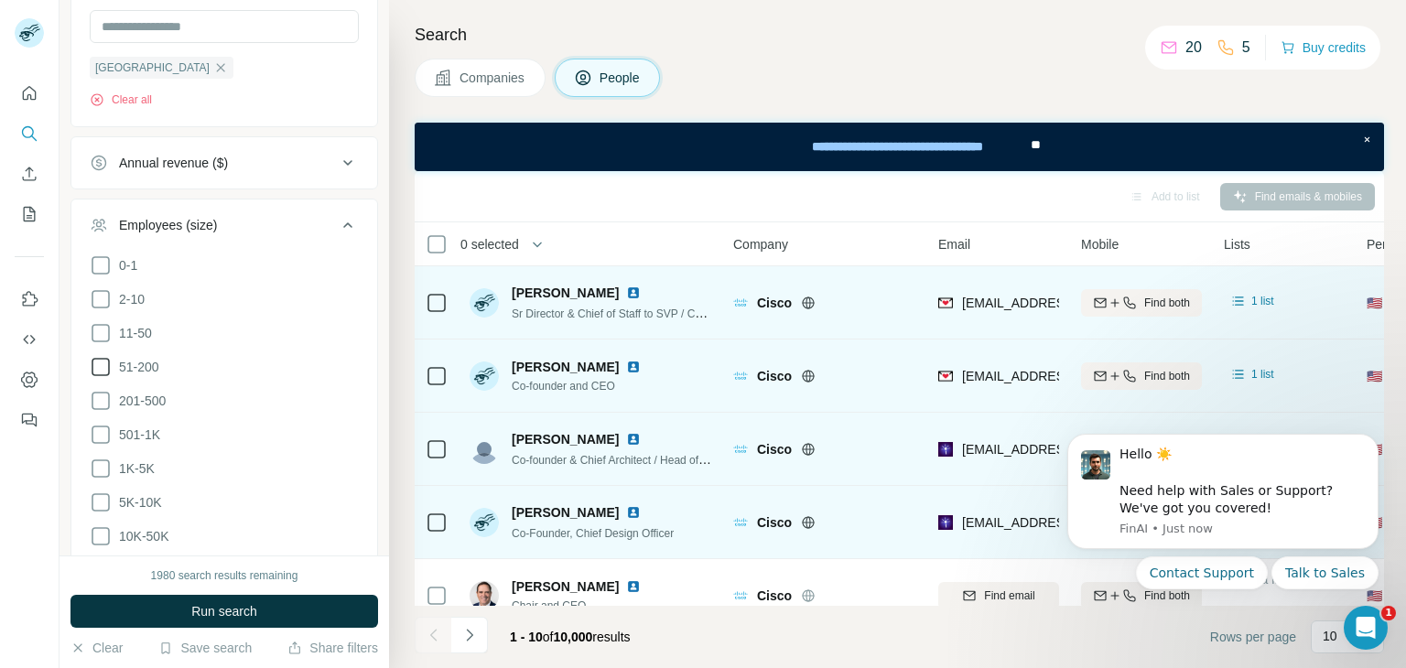
click at [99, 363] on icon at bounding box center [101, 367] width 22 height 22
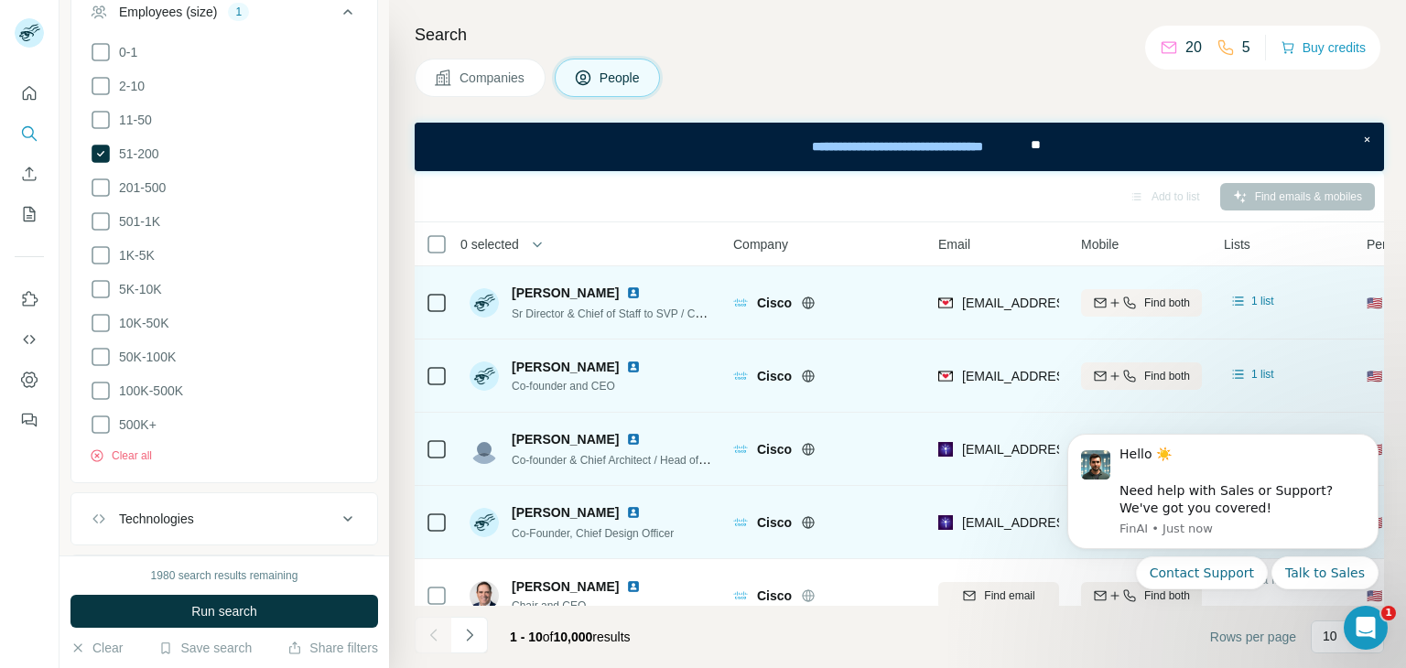
scroll to position [1371, 0]
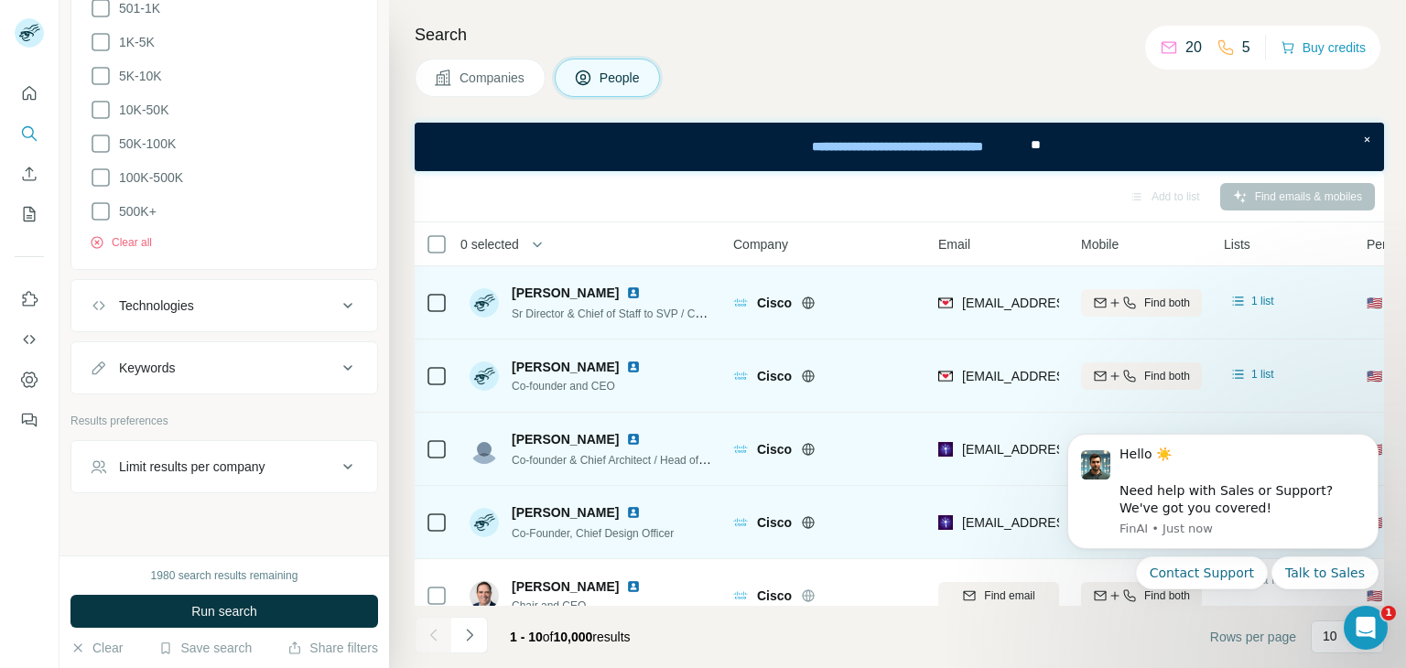
click at [337, 360] on icon at bounding box center [348, 368] width 22 height 22
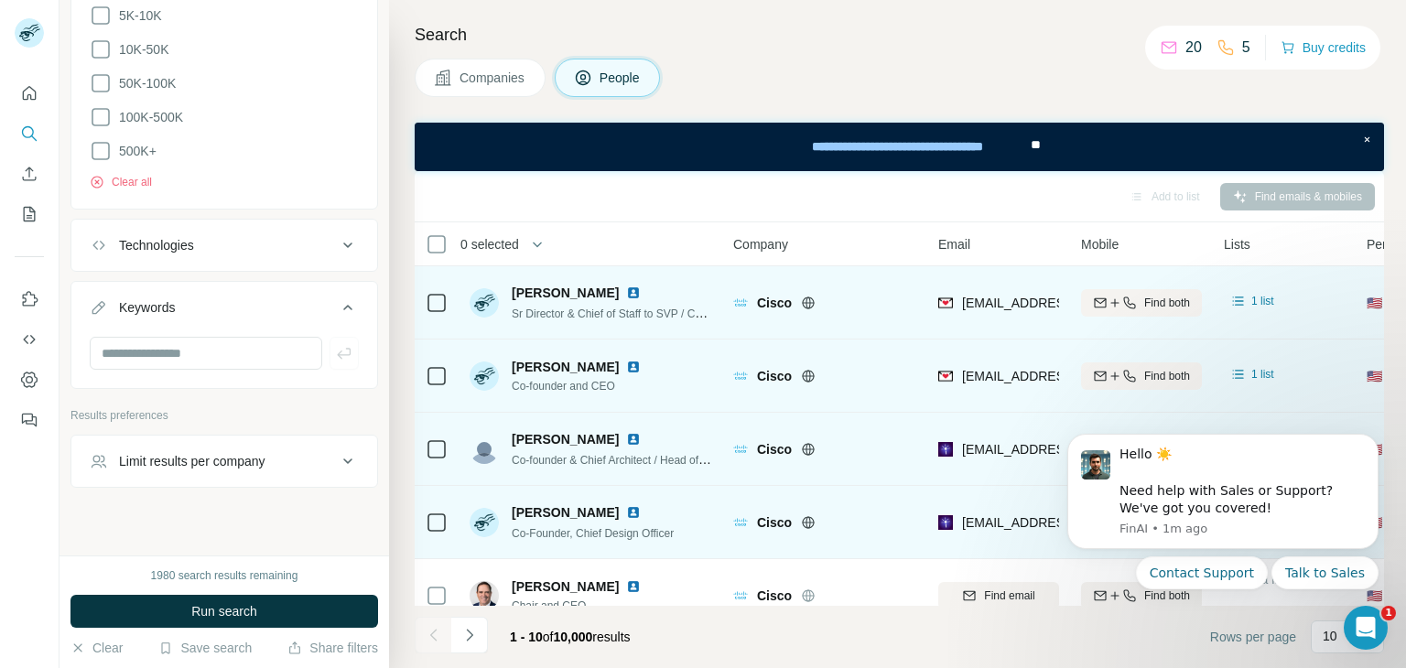
scroll to position [1443, 0]
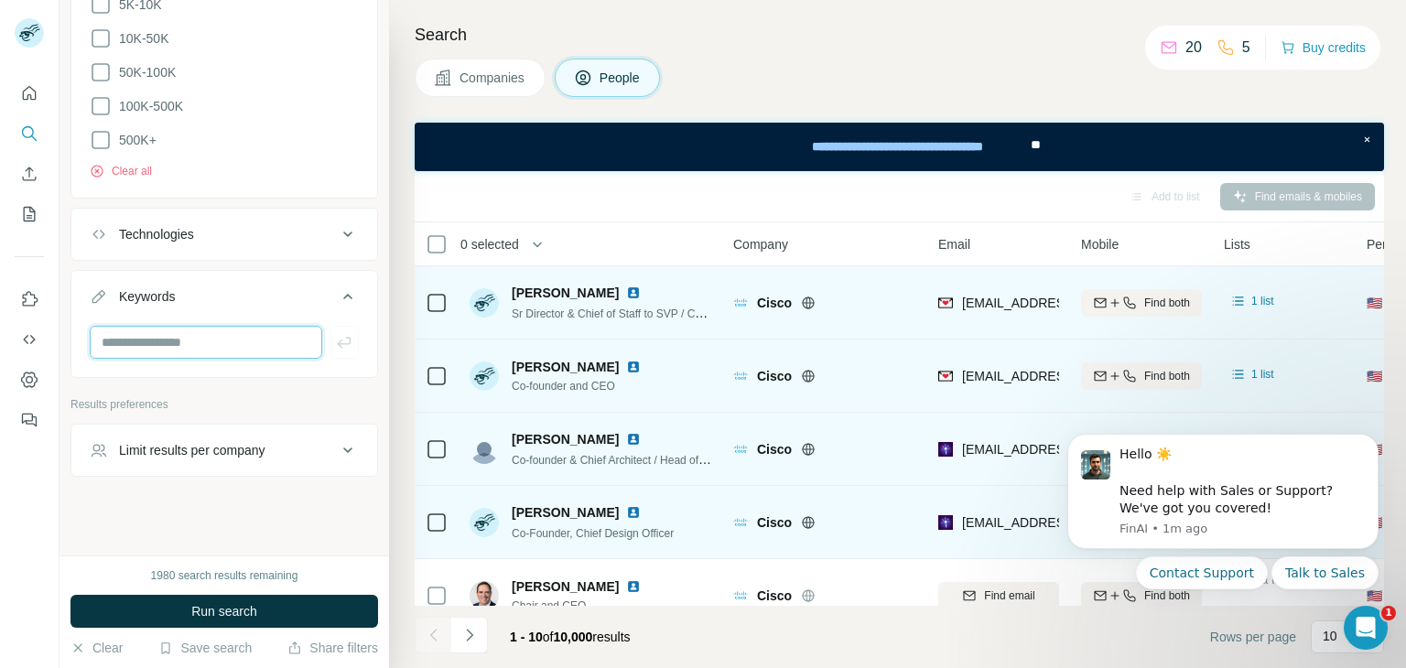
click at [160, 341] on input "text" at bounding box center [206, 342] width 233 height 33
paste input "**********"
paste input "text"
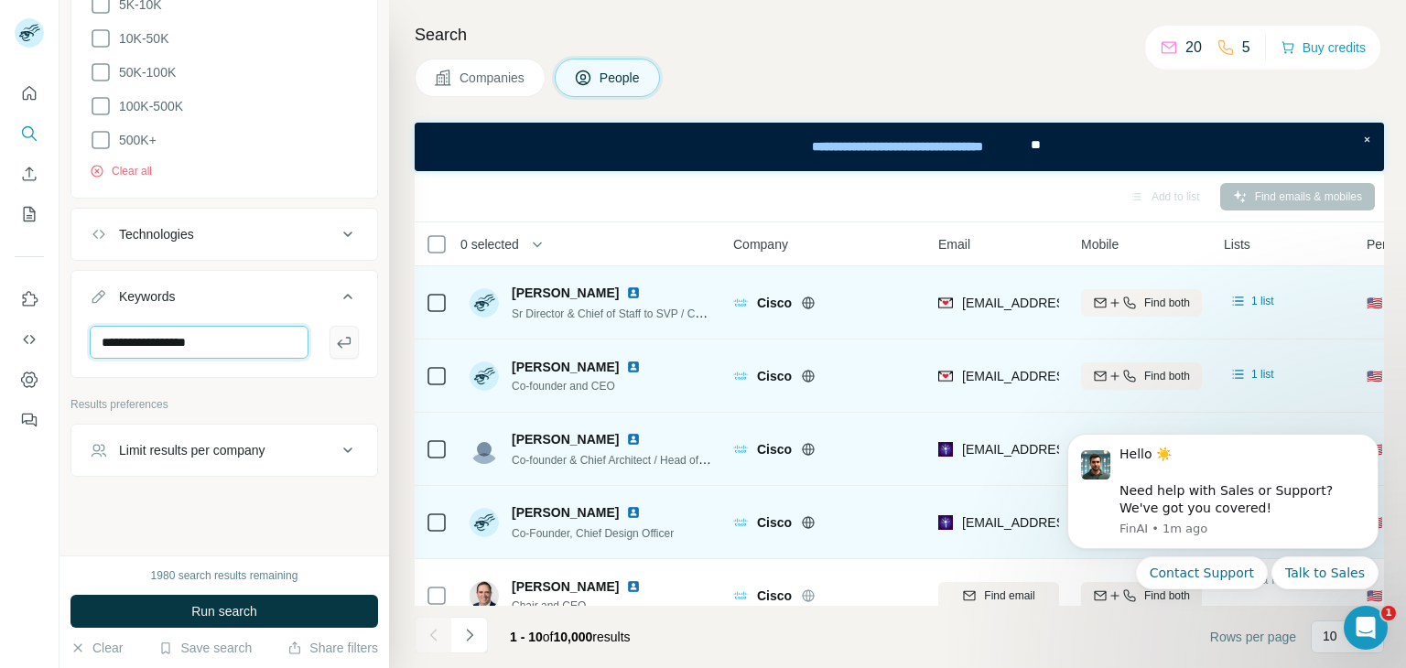
type input "**********"
click at [330, 348] on button "button" at bounding box center [344, 342] width 29 height 33
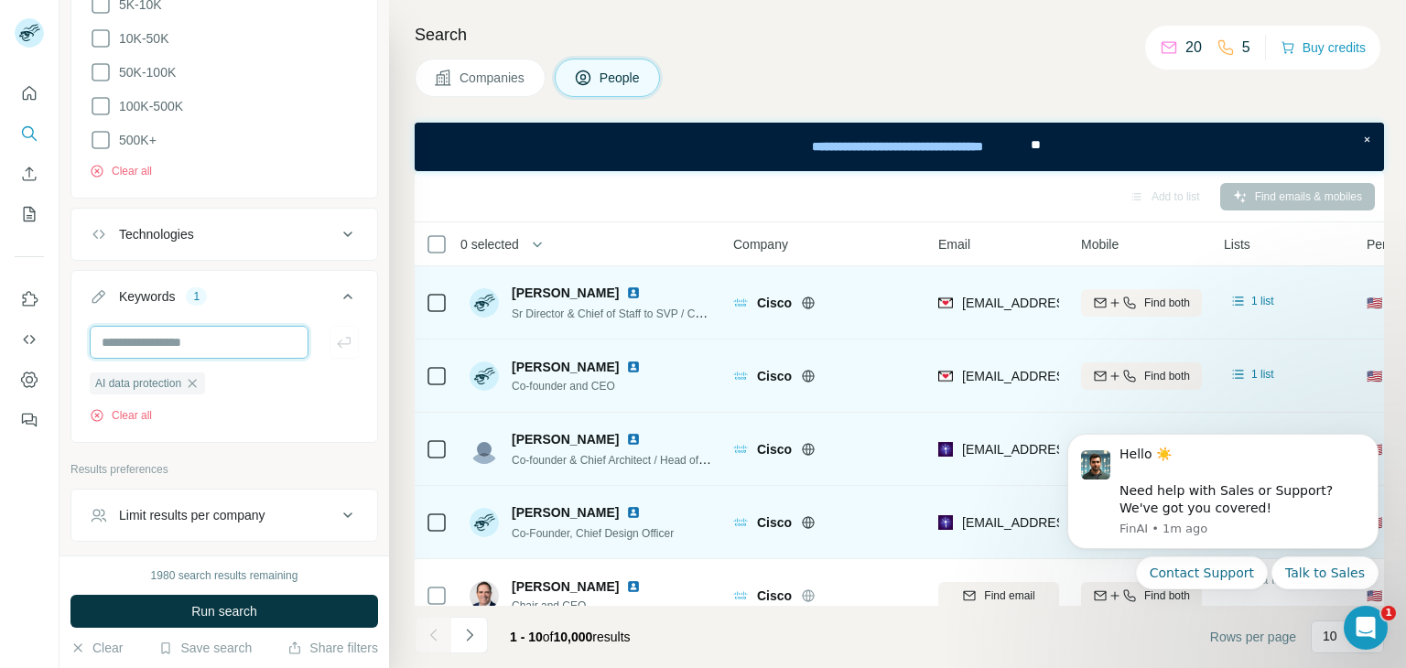
click at [214, 348] on input "text" at bounding box center [199, 342] width 219 height 33
type input "**********"
click at [336, 340] on icon "button" at bounding box center [344, 342] width 18 height 18
click at [210, 349] on input "text" at bounding box center [199, 342] width 219 height 33
type input "**********"
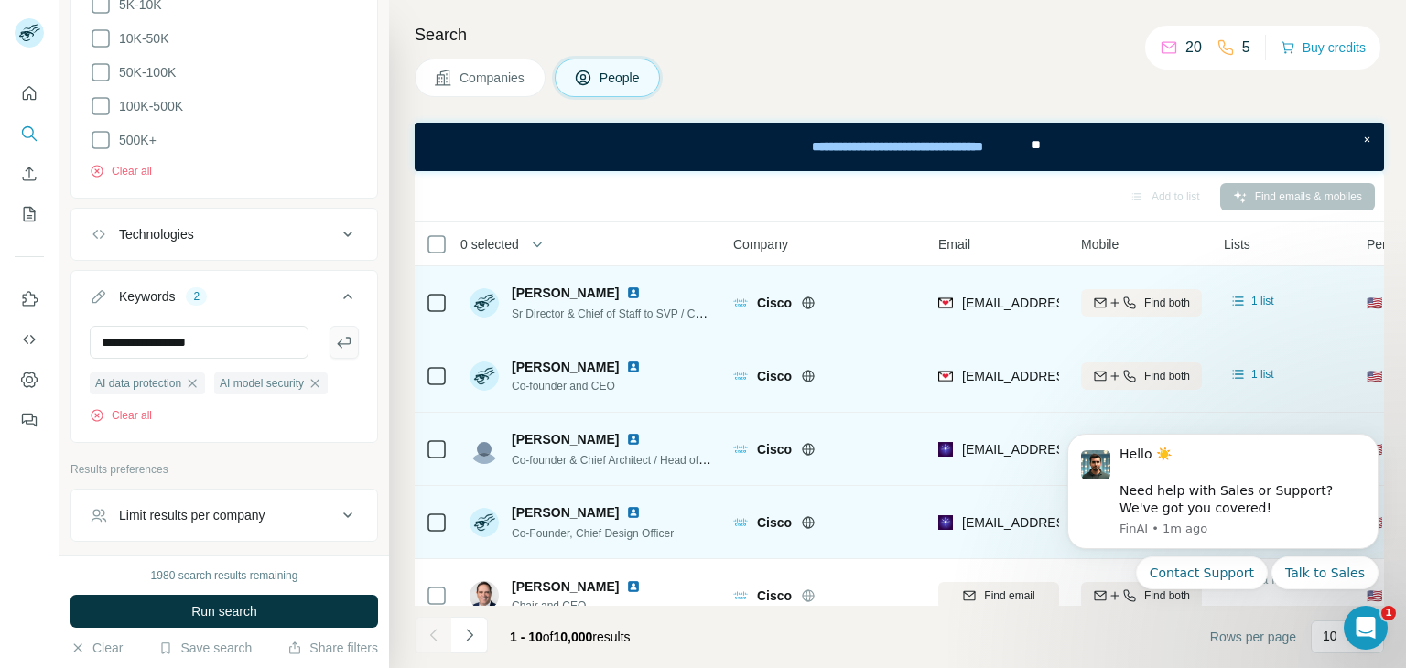
click at [335, 335] on icon "button" at bounding box center [344, 342] width 18 height 18
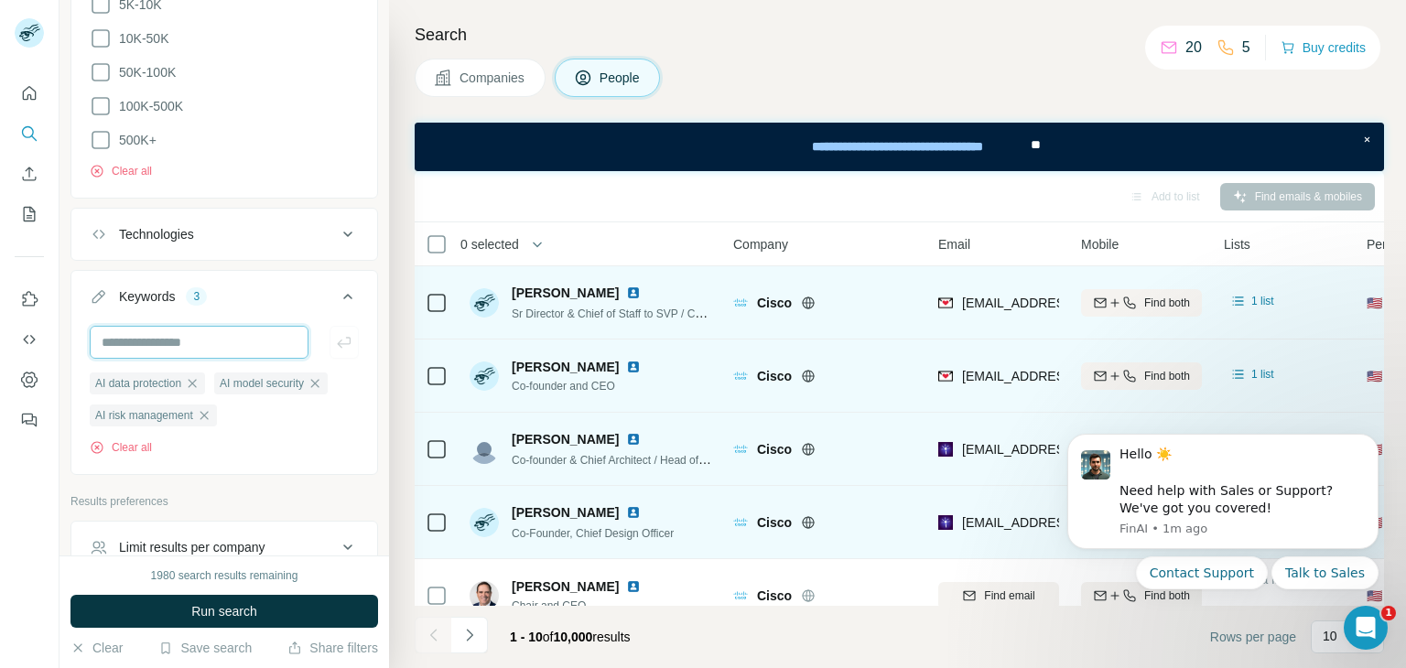
click at [176, 352] on input "text" at bounding box center [199, 342] width 219 height 33
type input "**********"
click at [330, 326] on button "button" at bounding box center [344, 342] width 29 height 33
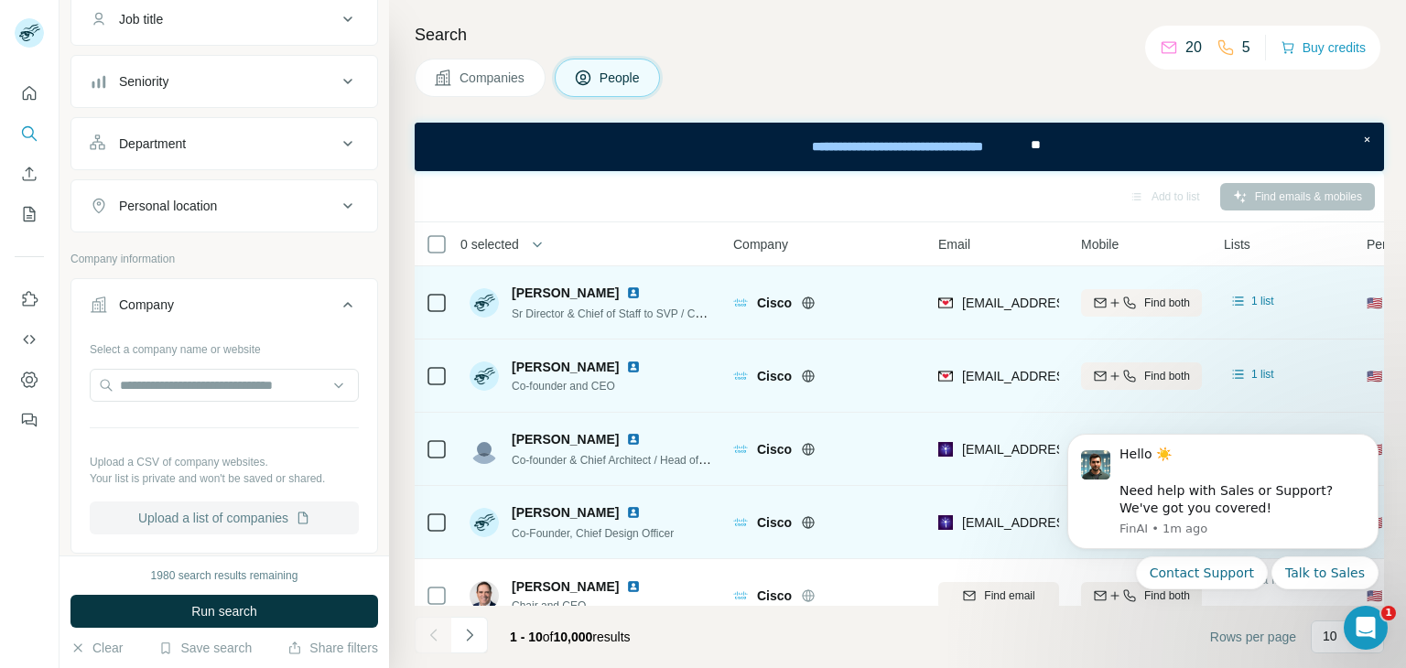
scroll to position [427, 0]
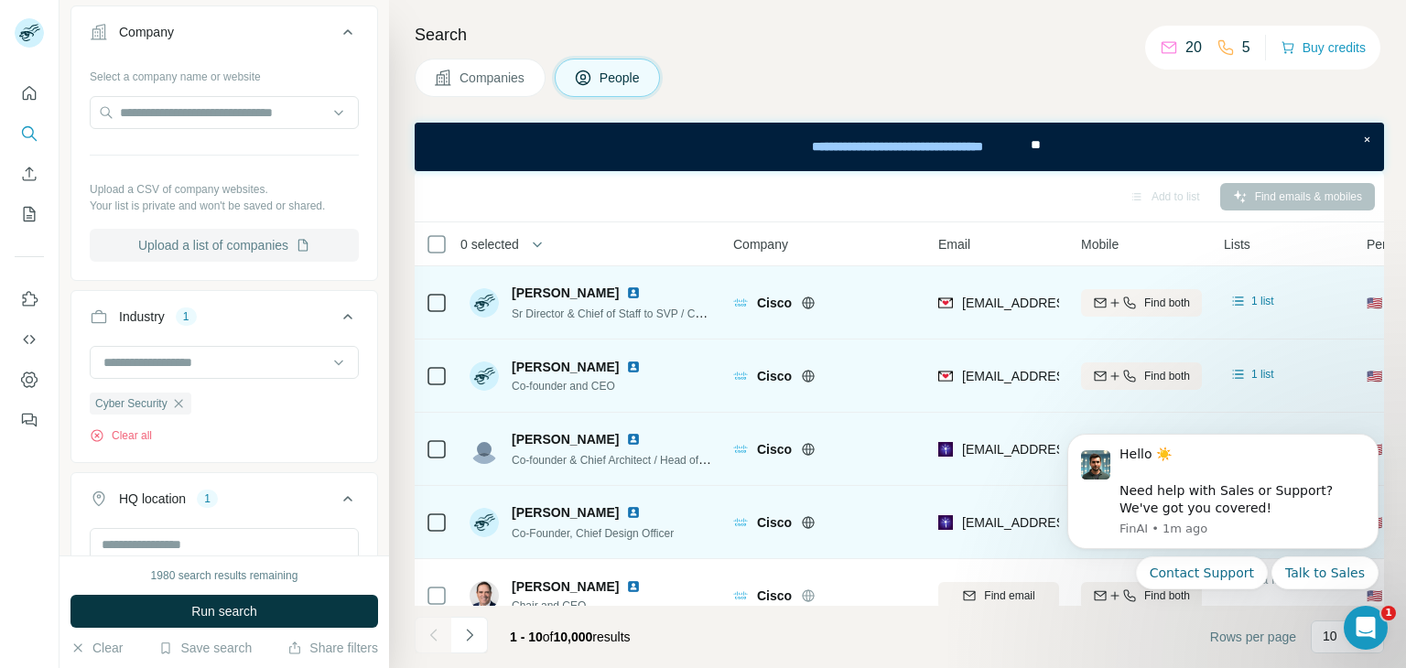
click at [519, 60] on button "Companies" at bounding box center [480, 78] width 131 height 38
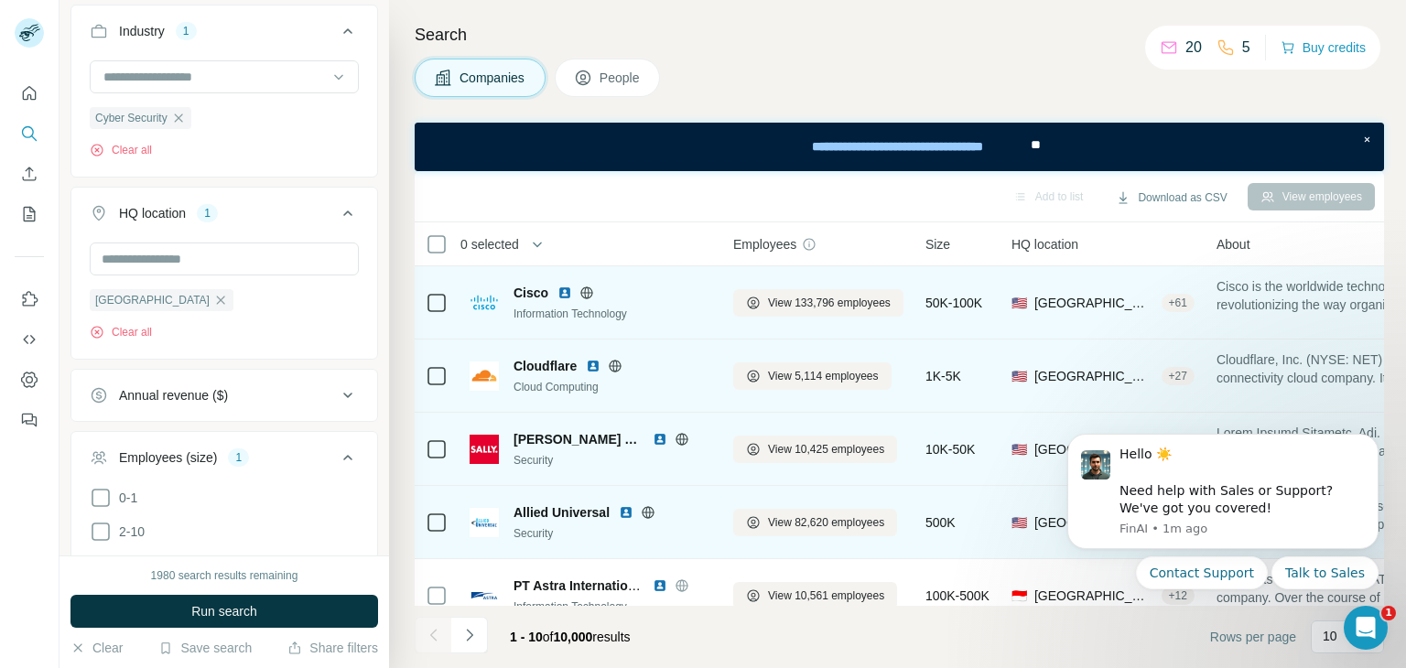
click at [487, 67] on button "Companies" at bounding box center [480, 78] width 131 height 38
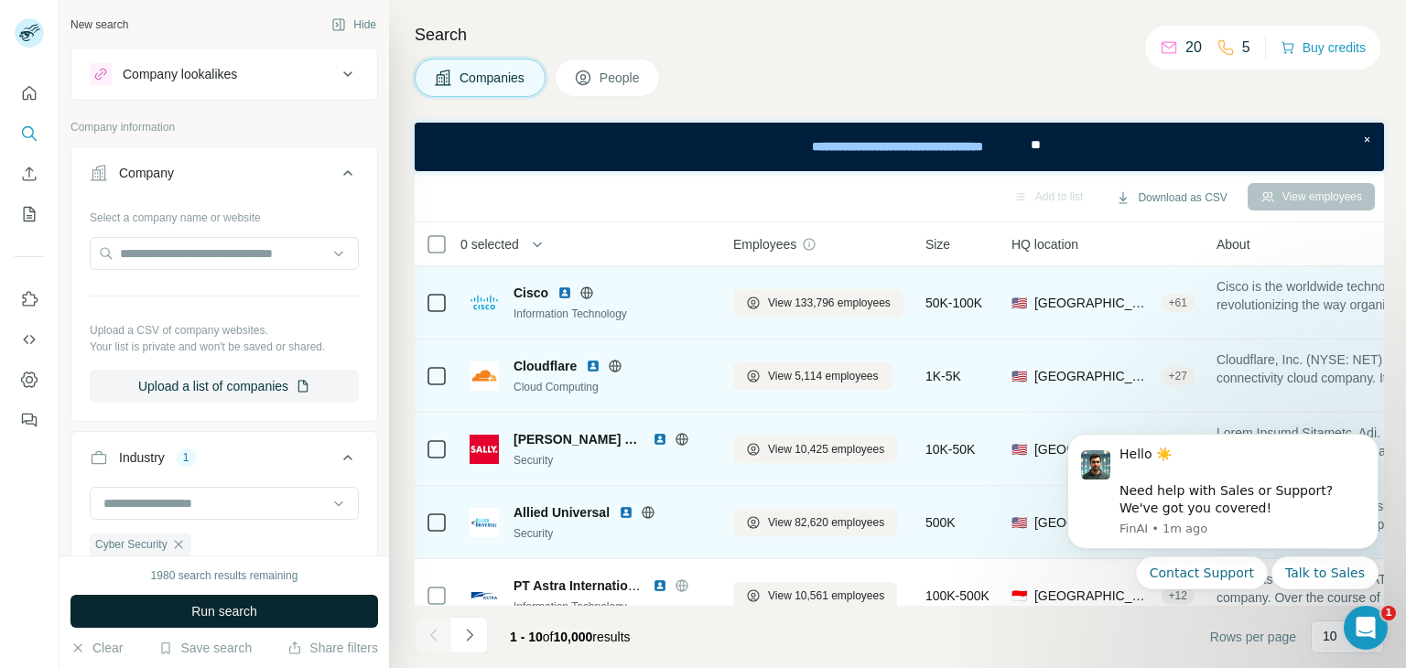
click at [239, 616] on span "Run search" at bounding box center [224, 611] width 66 height 18
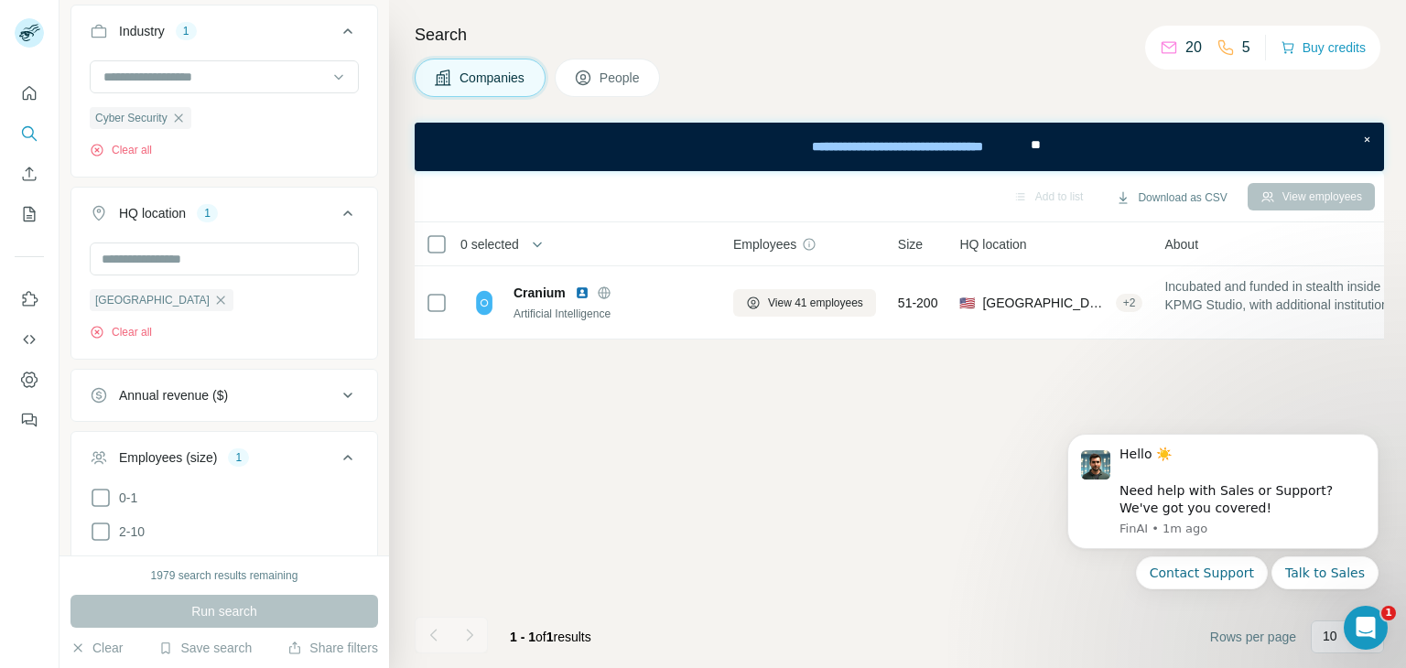
scroll to position [641, 0]
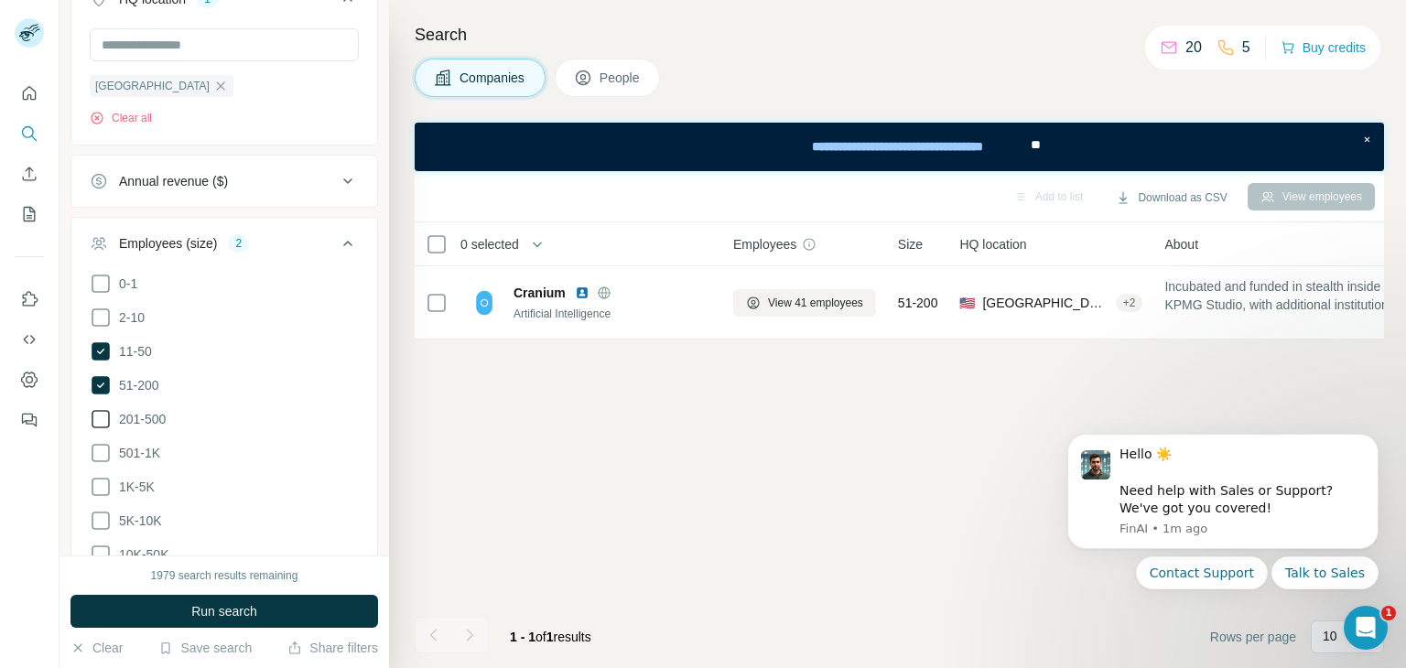
click at [114, 414] on span "201-500" at bounding box center [139, 419] width 54 height 18
click at [234, 613] on span "Run search" at bounding box center [224, 611] width 66 height 18
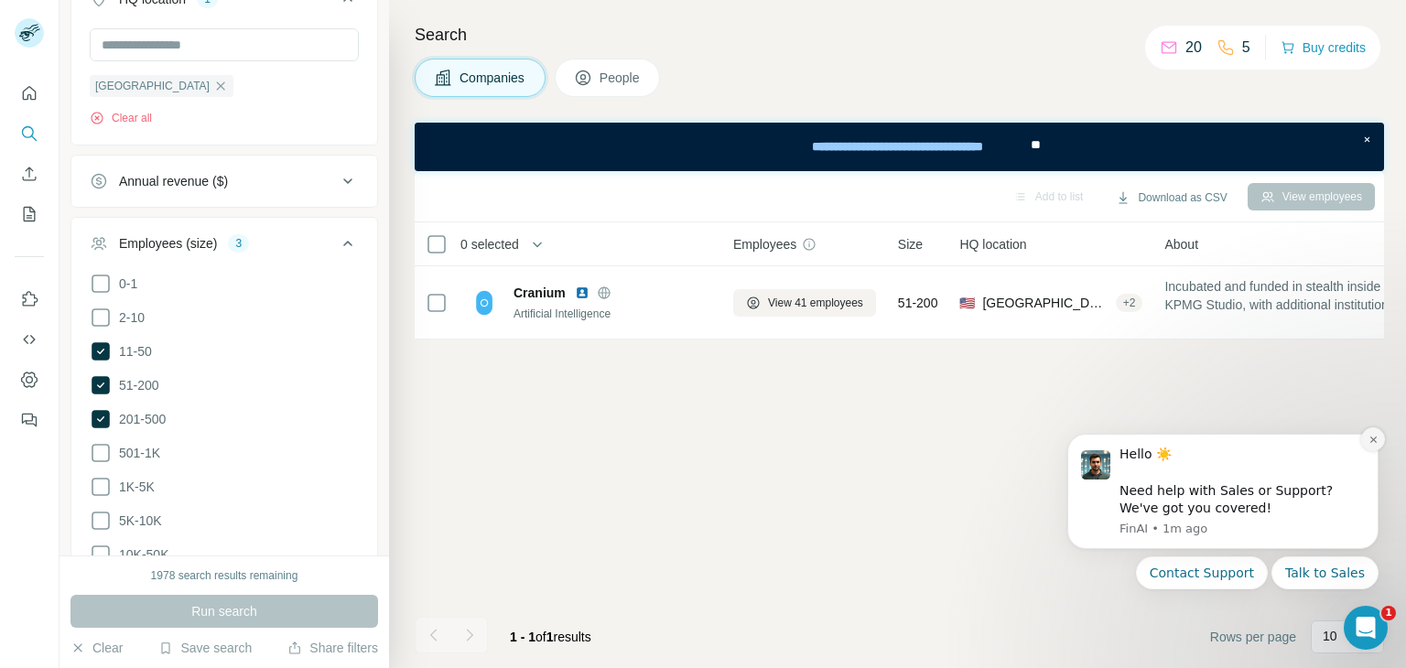
click at [1375, 439] on icon "Dismiss notification" at bounding box center [1374, 440] width 10 height 10
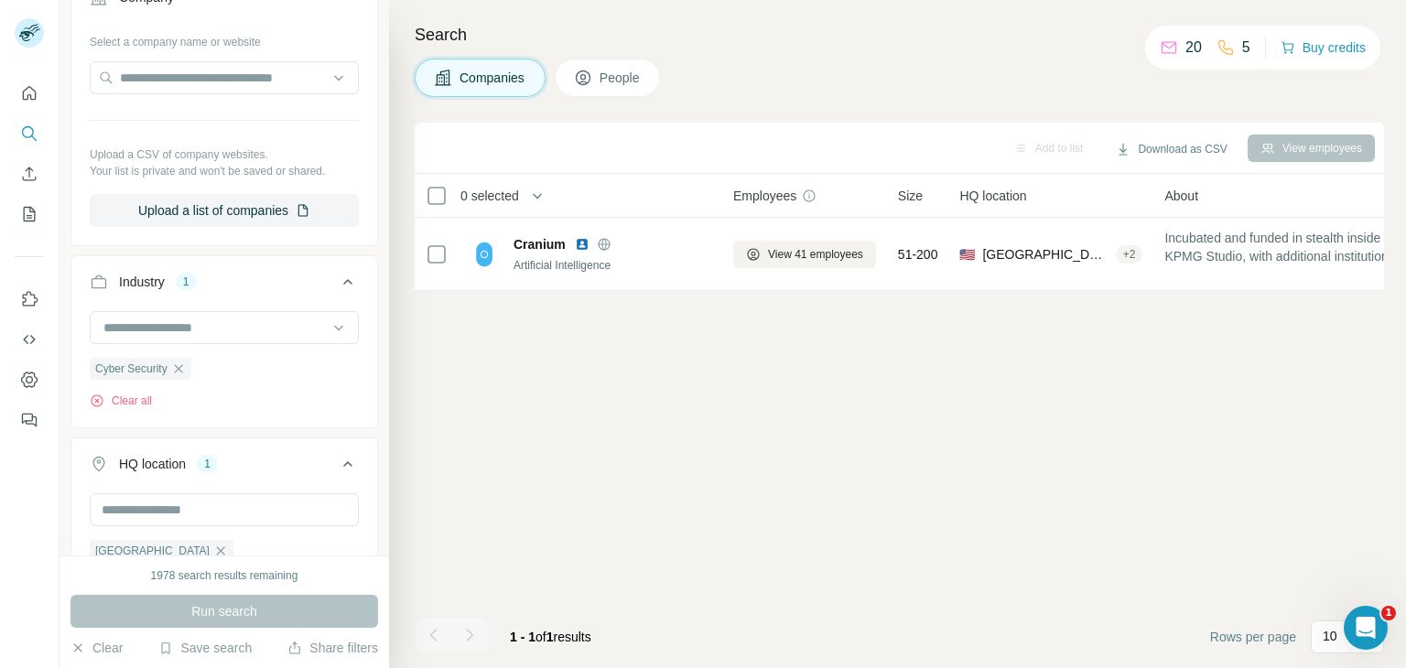
scroll to position [90, 0]
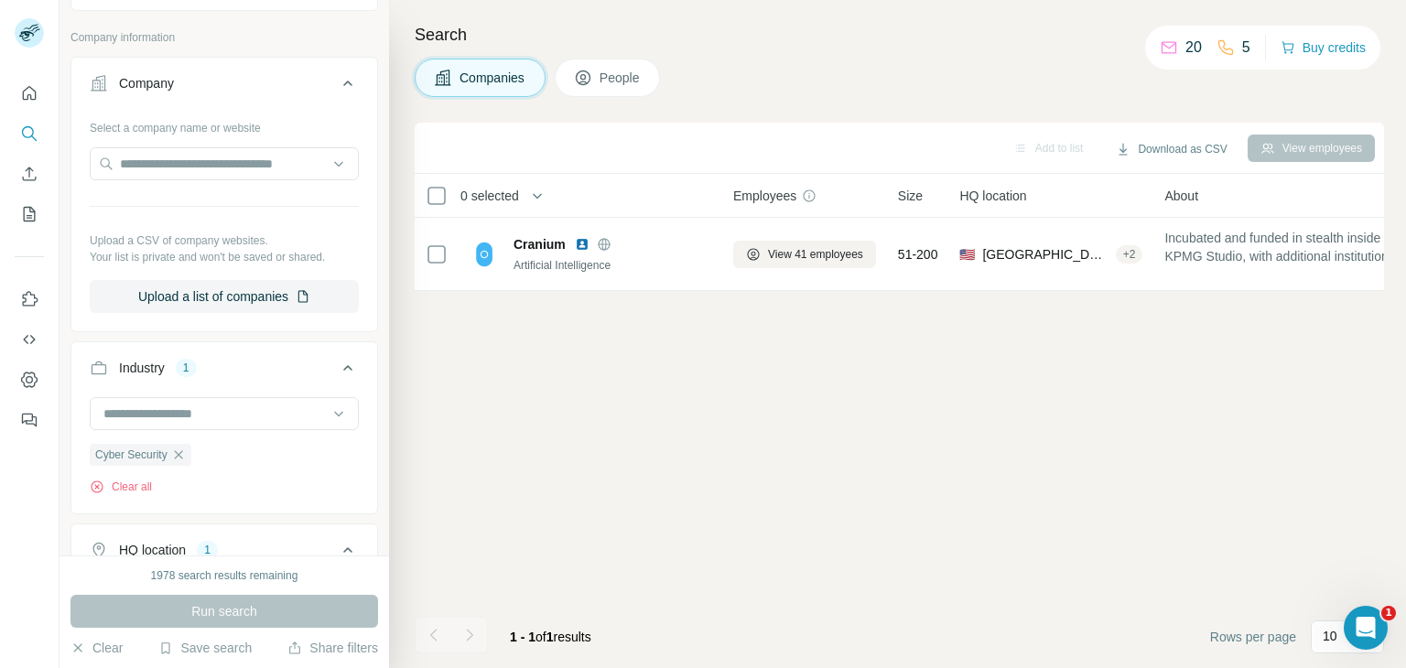
click at [338, 87] on icon at bounding box center [348, 83] width 22 height 22
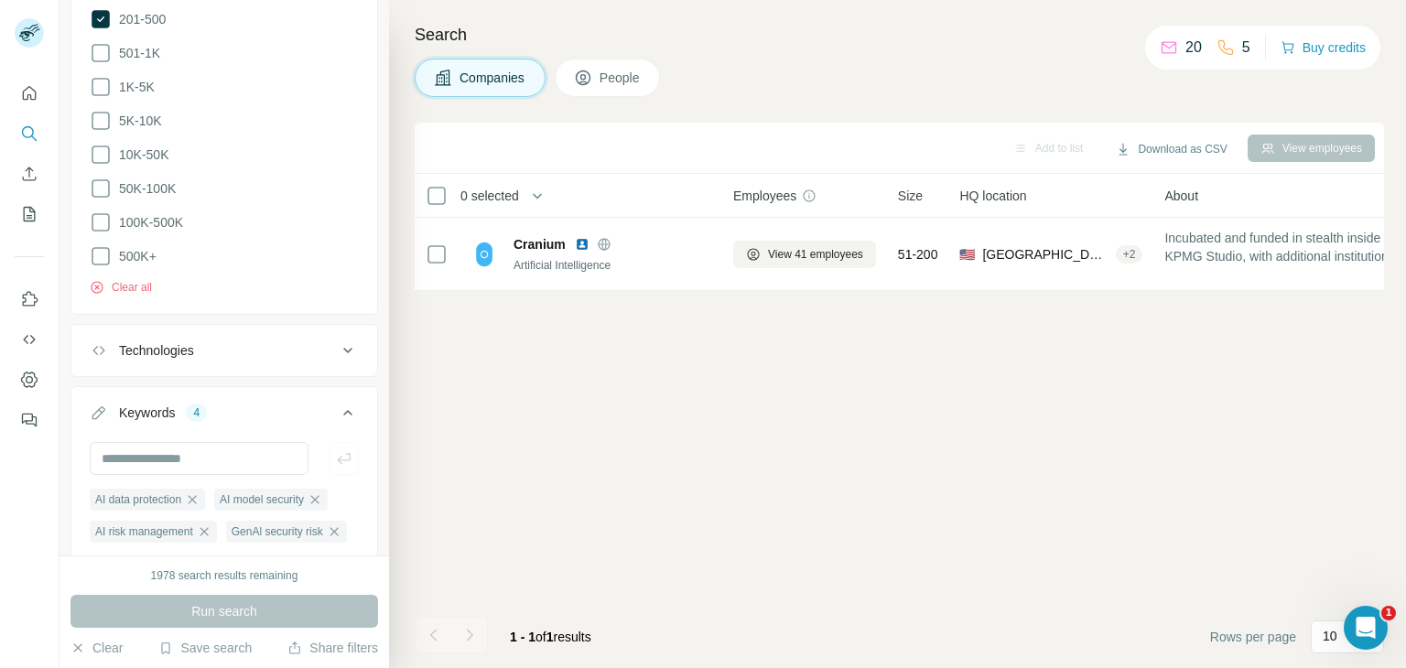
scroll to position [936, 0]
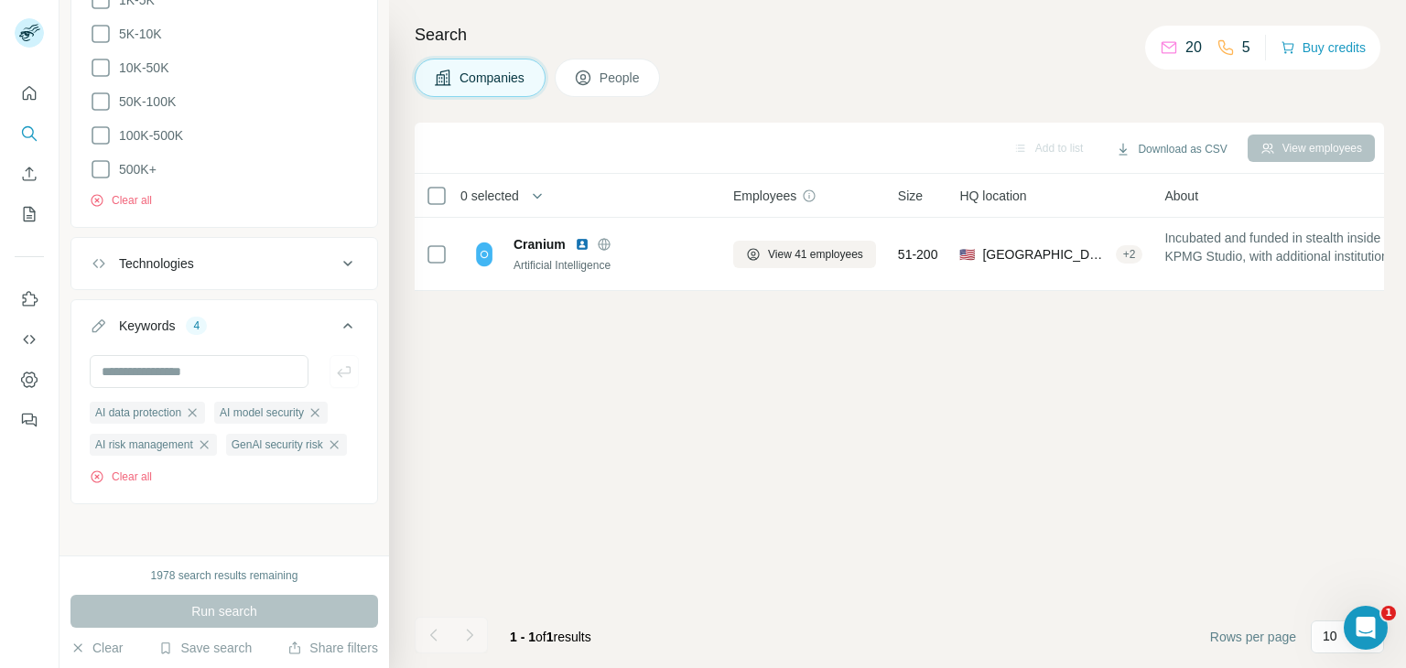
click at [337, 253] on icon at bounding box center [348, 264] width 22 height 22
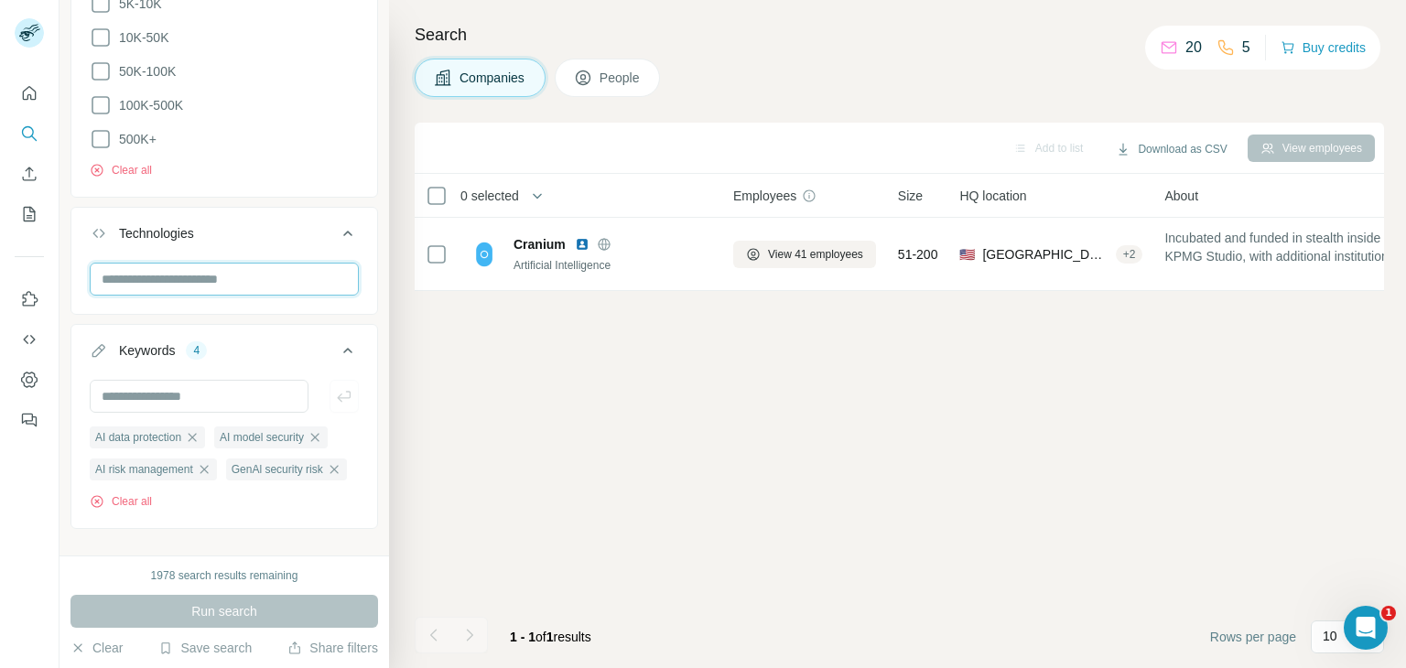
click at [246, 274] on input "text" at bounding box center [224, 279] width 269 height 33
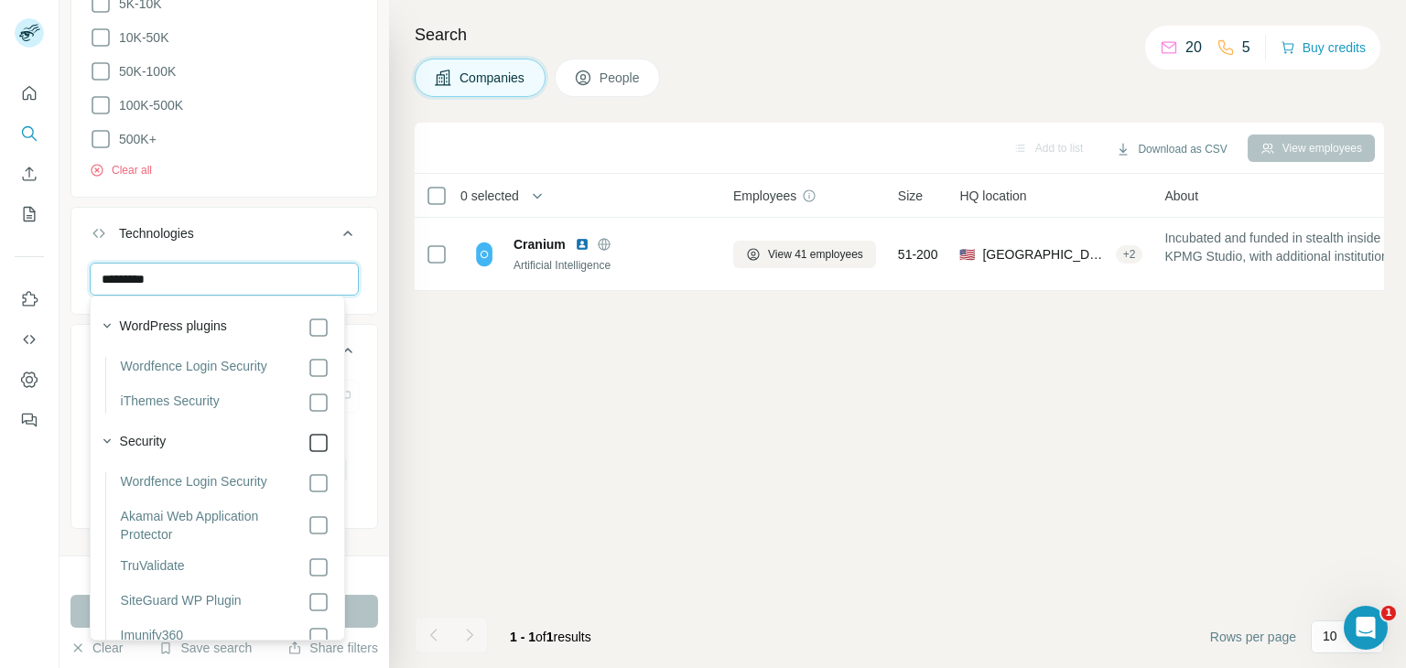
type input "********"
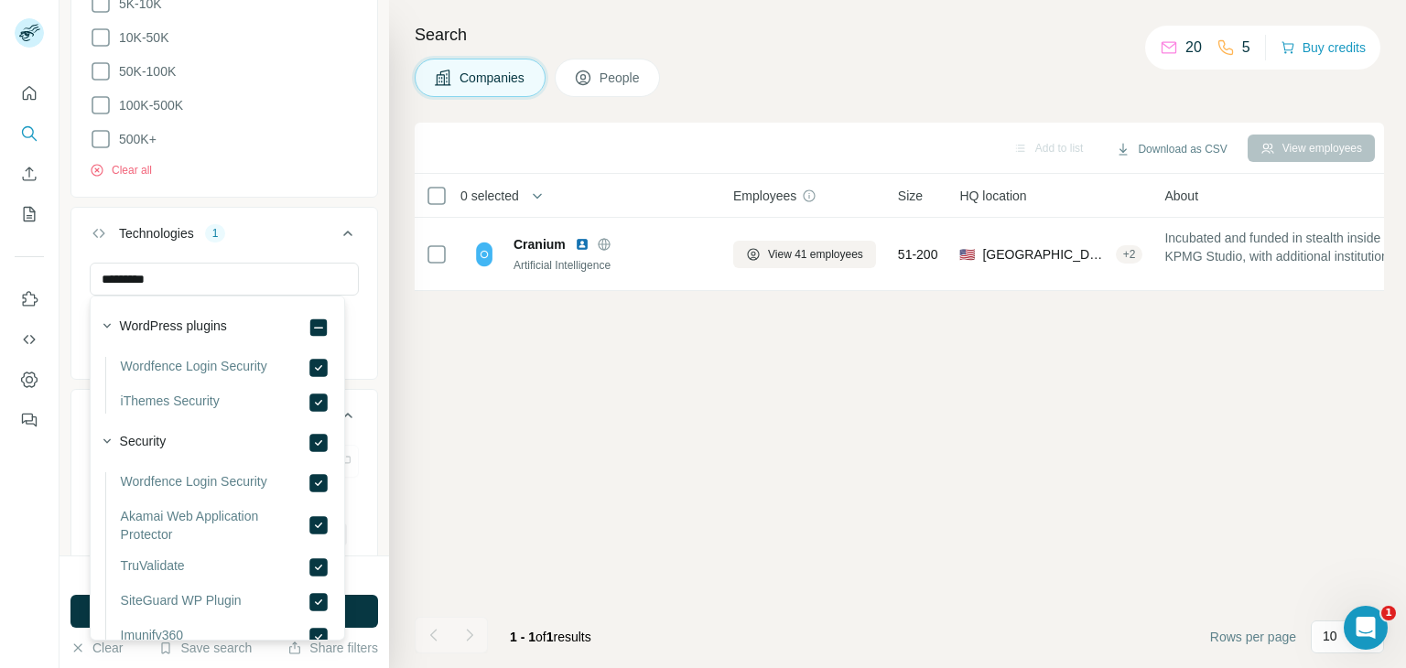
click at [430, 415] on div "Add to list Download as CSV View employees 0 selected Companies Employees Size …" at bounding box center [899, 396] width 969 height 546
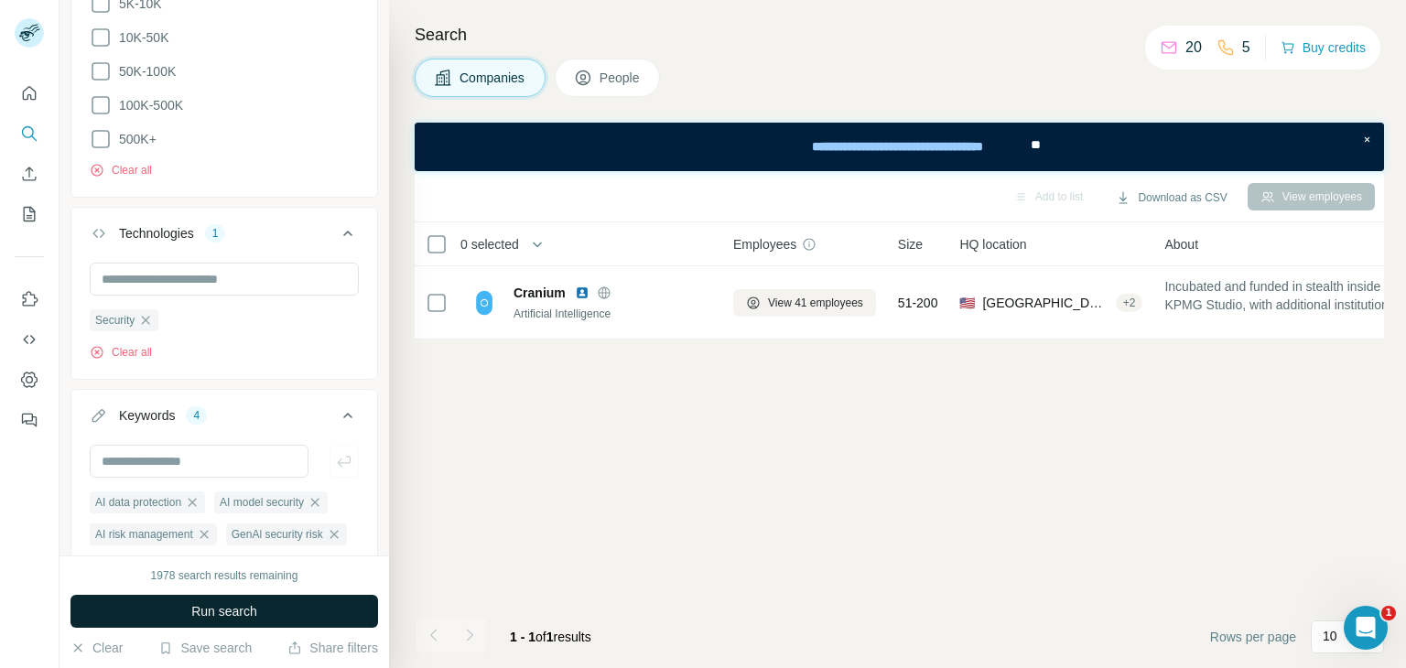
click at [205, 607] on span "Run search" at bounding box center [224, 611] width 66 height 18
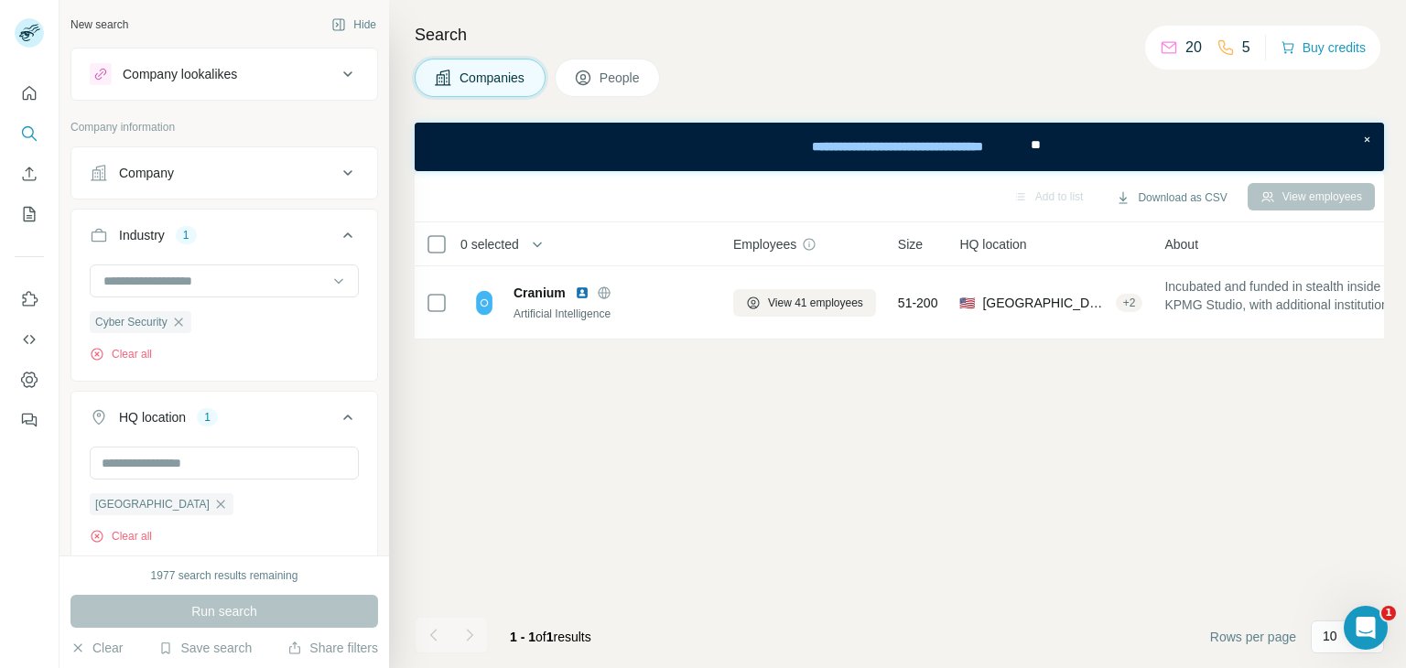
click at [337, 165] on icon at bounding box center [348, 173] width 22 height 22
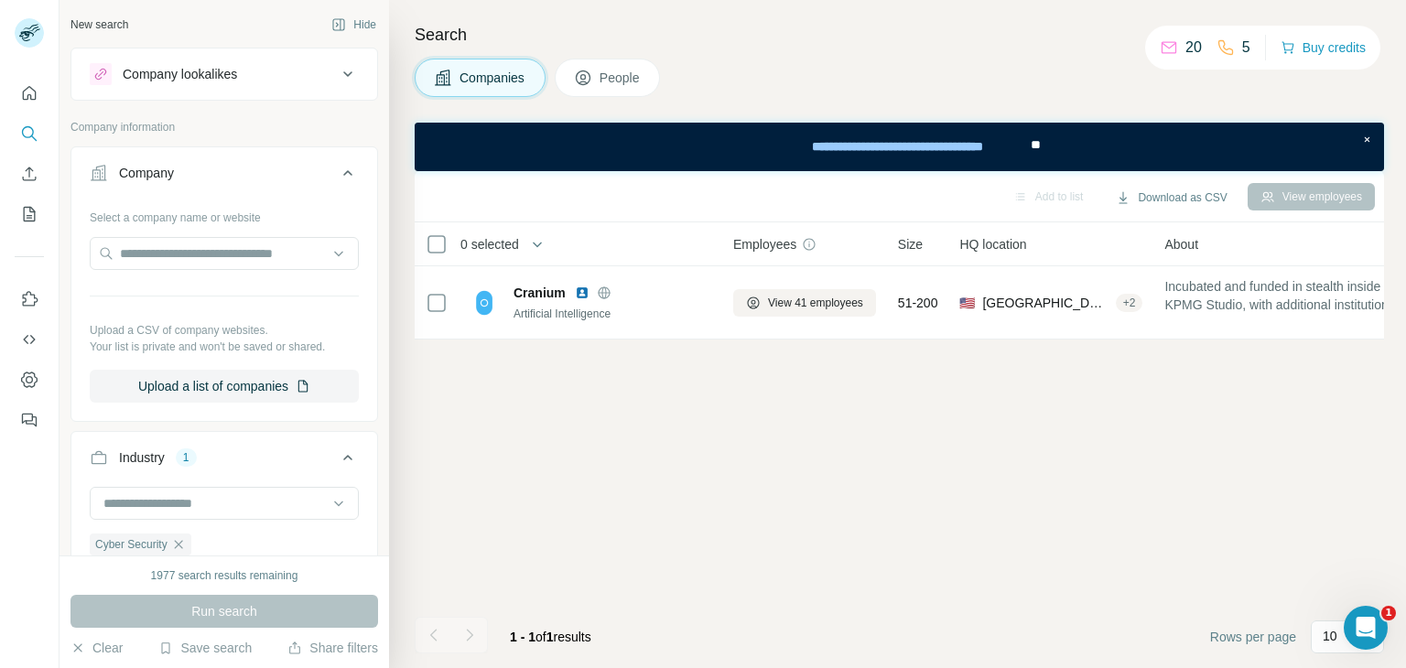
click at [806, 238] on icon at bounding box center [809, 244] width 15 height 15
click at [601, 88] on button "People" at bounding box center [608, 78] width 106 height 38
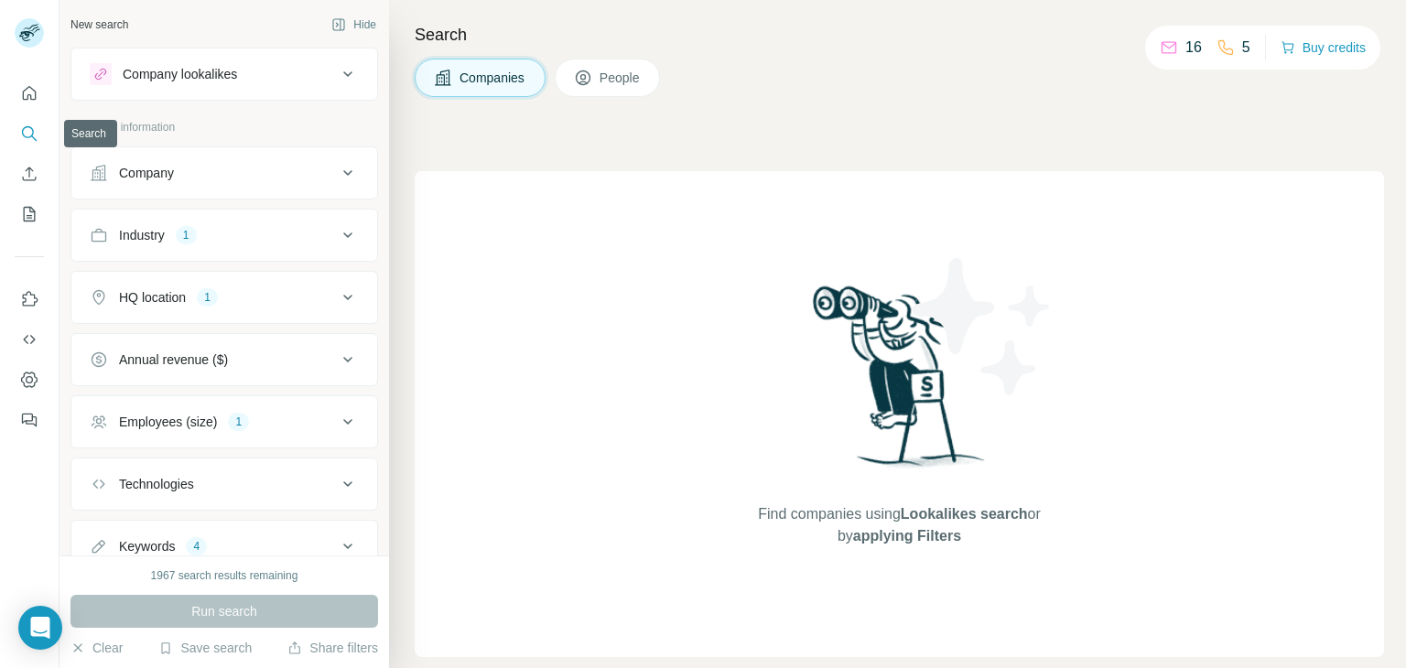
click at [31, 99] on icon "Quick start" at bounding box center [30, 93] width 14 height 14
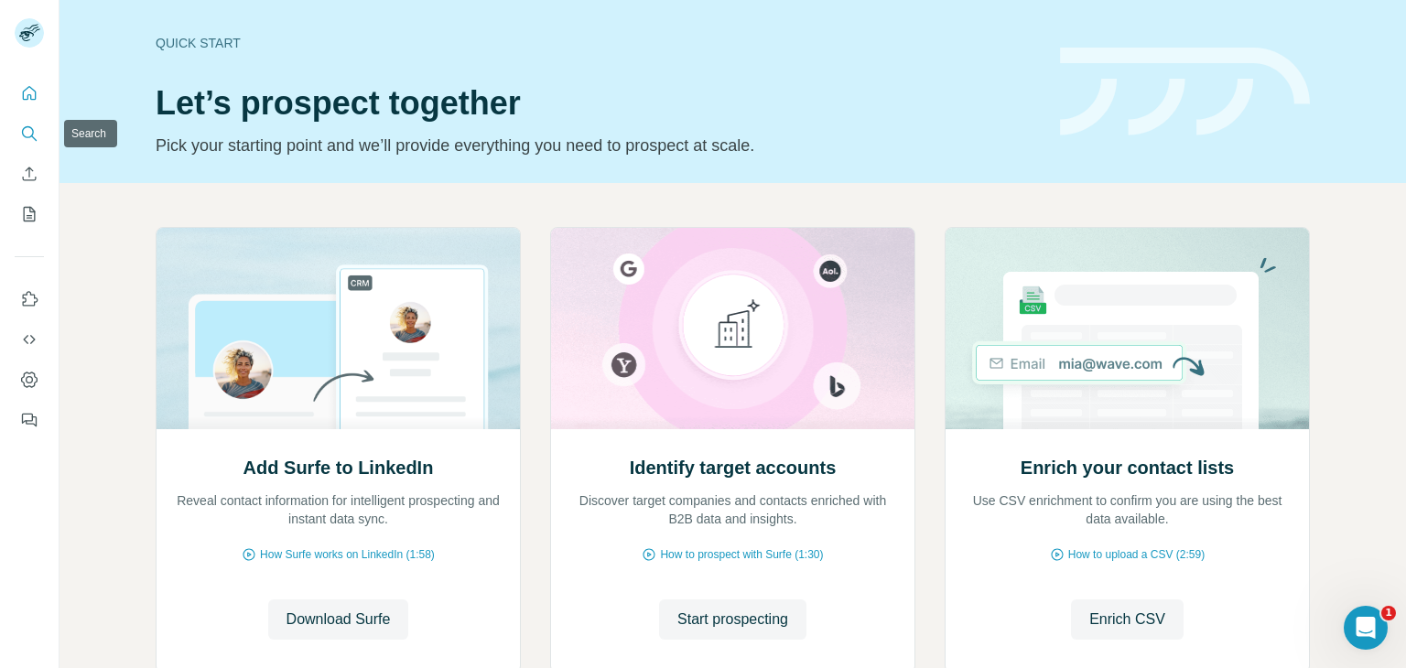
click at [30, 133] on icon "Search" at bounding box center [29, 134] width 18 height 18
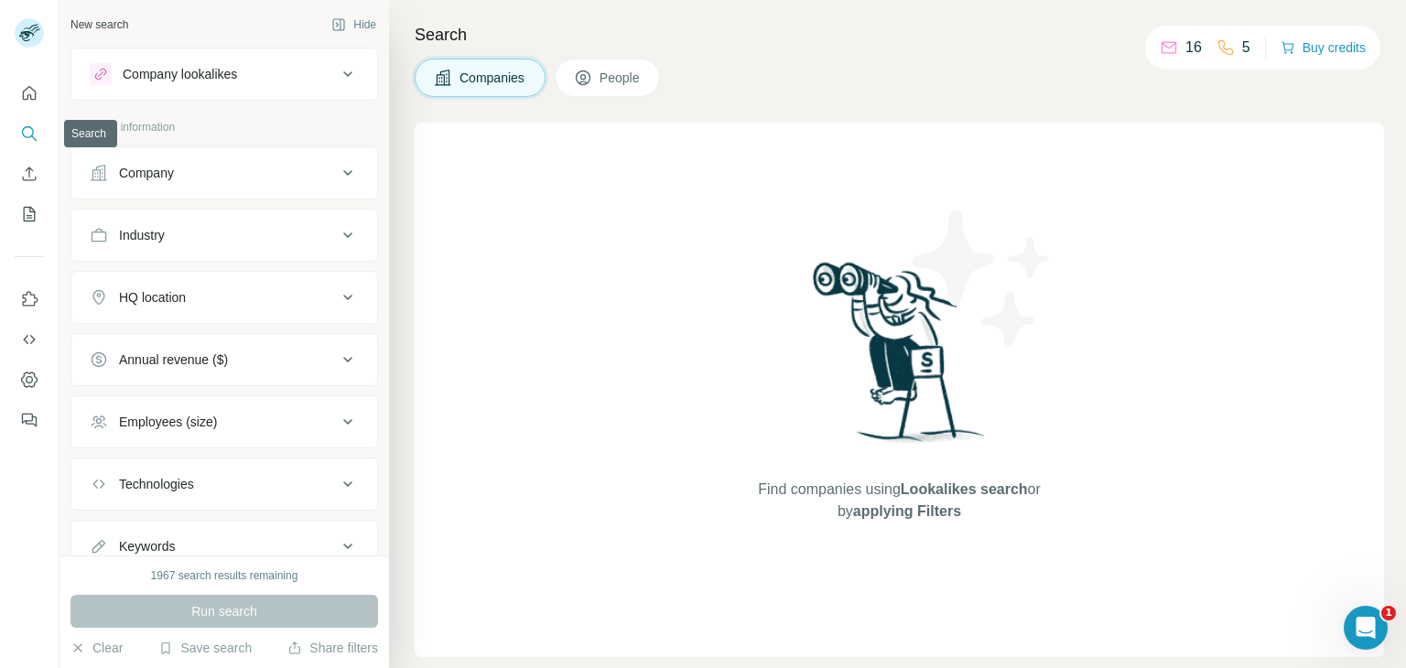
click at [27, 131] on icon "Search" at bounding box center [29, 134] width 18 height 18
click at [337, 239] on icon at bounding box center [348, 235] width 22 height 22
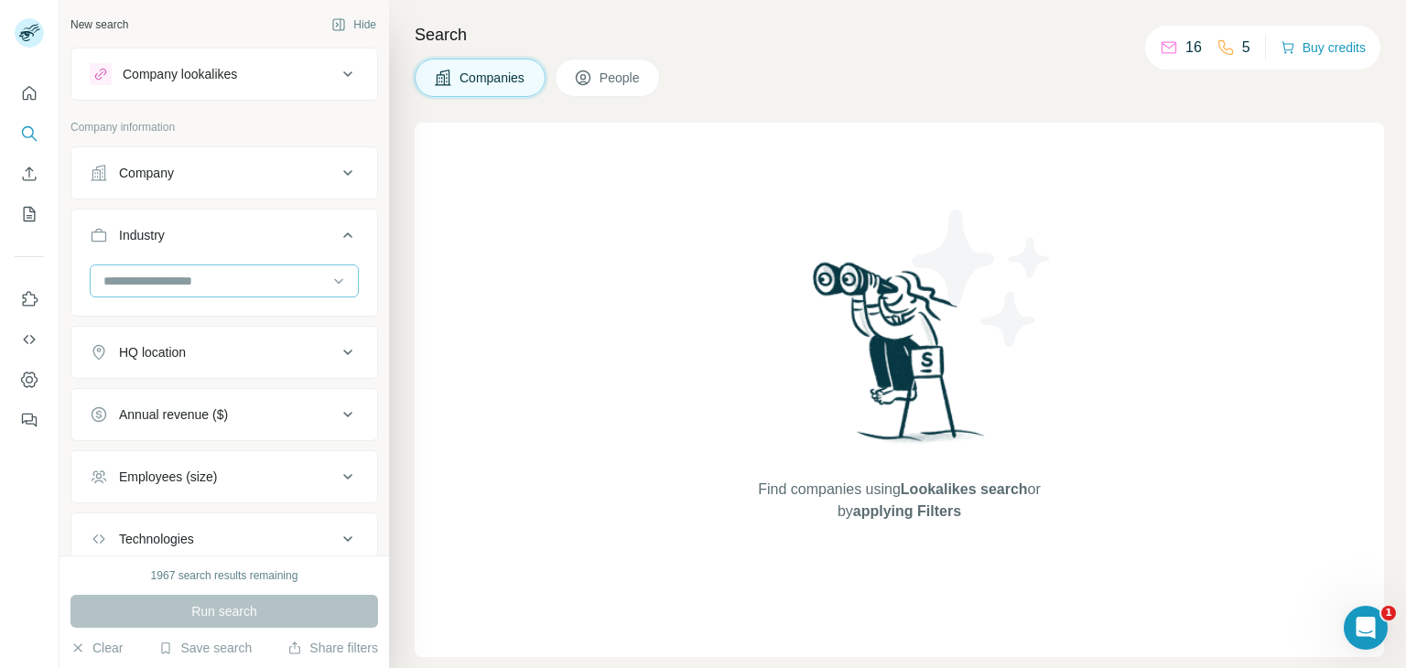
click at [183, 282] on input at bounding box center [215, 281] width 226 height 20
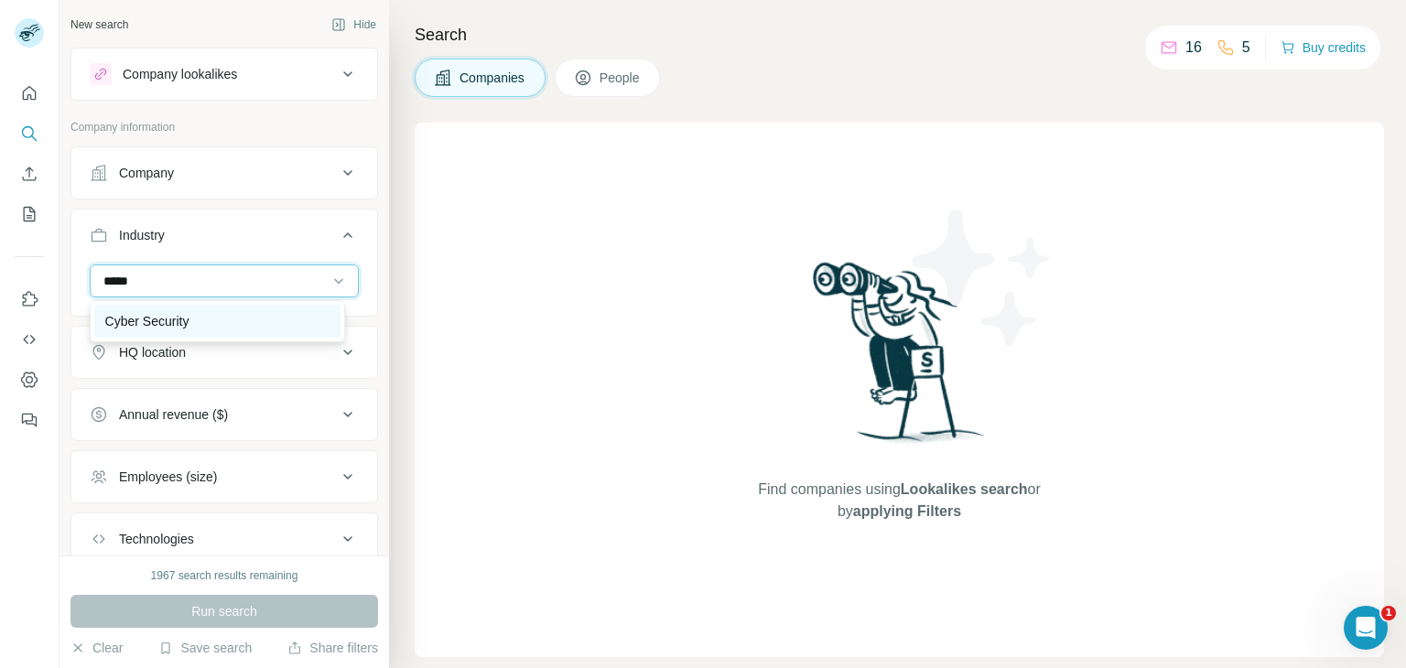
type input "*****"
click at [211, 320] on div "Cyber Security" at bounding box center [217, 321] width 224 height 18
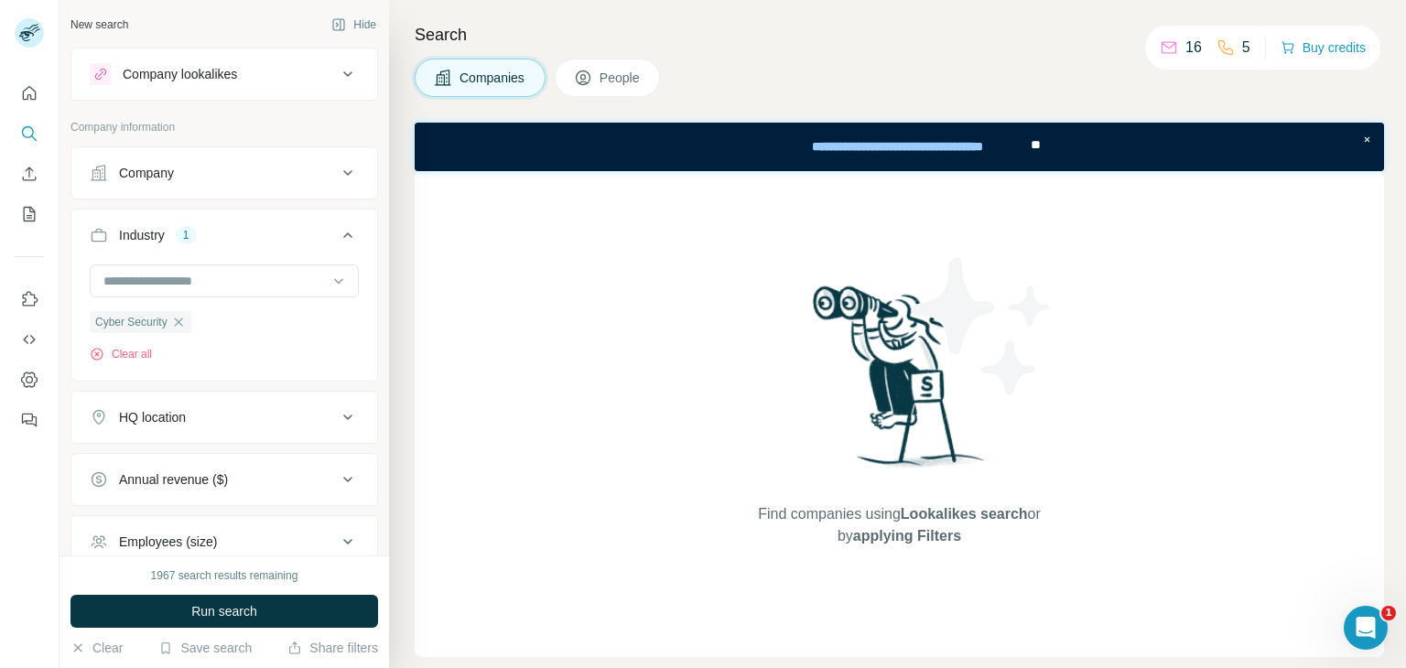
click at [337, 416] on icon at bounding box center [348, 417] width 22 height 22
click at [190, 471] on input "text" at bounding box center [224, 463] width 269 height 33
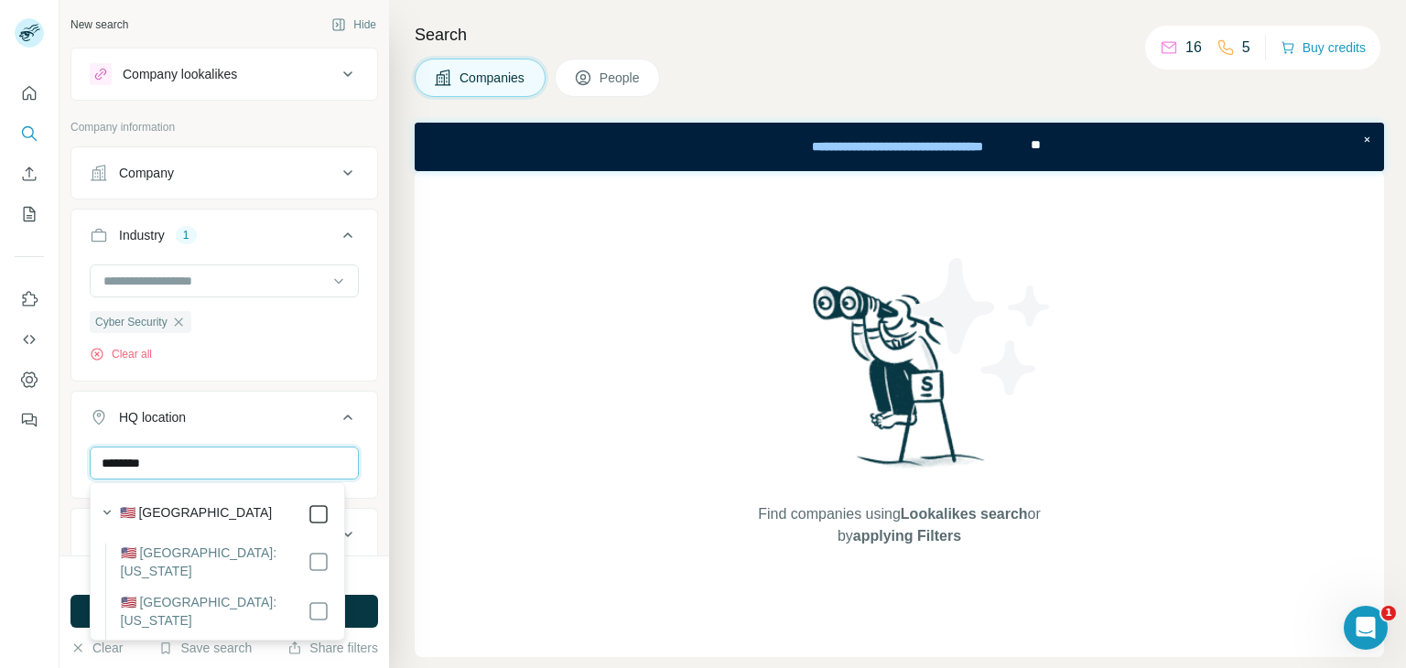
type input "********"
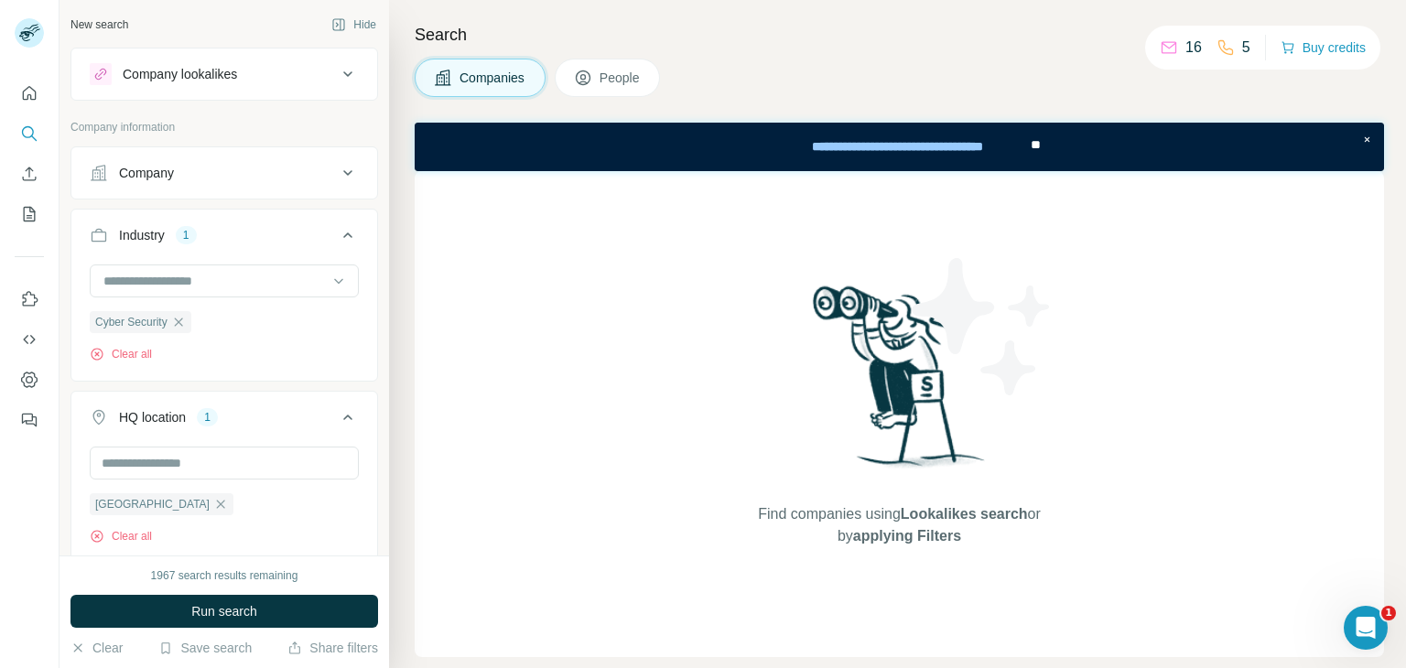
click at [399, 374] on div "Search Companies People Find companies using Lookalikes search or by applying F…" at bounding box center [897, 334] width 1017 height 668
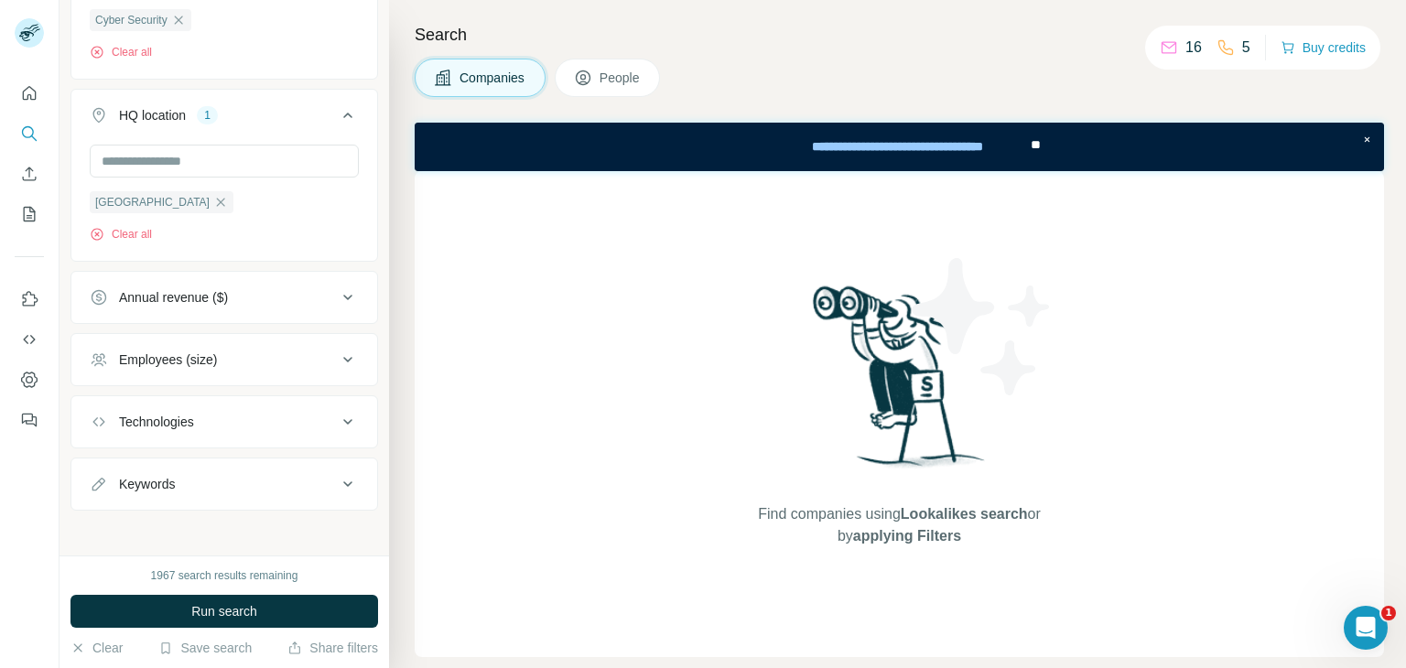
scroll to position [307, 0]
click at [337, 346] on icon at bounding box center [348, 355] width 22 height 22
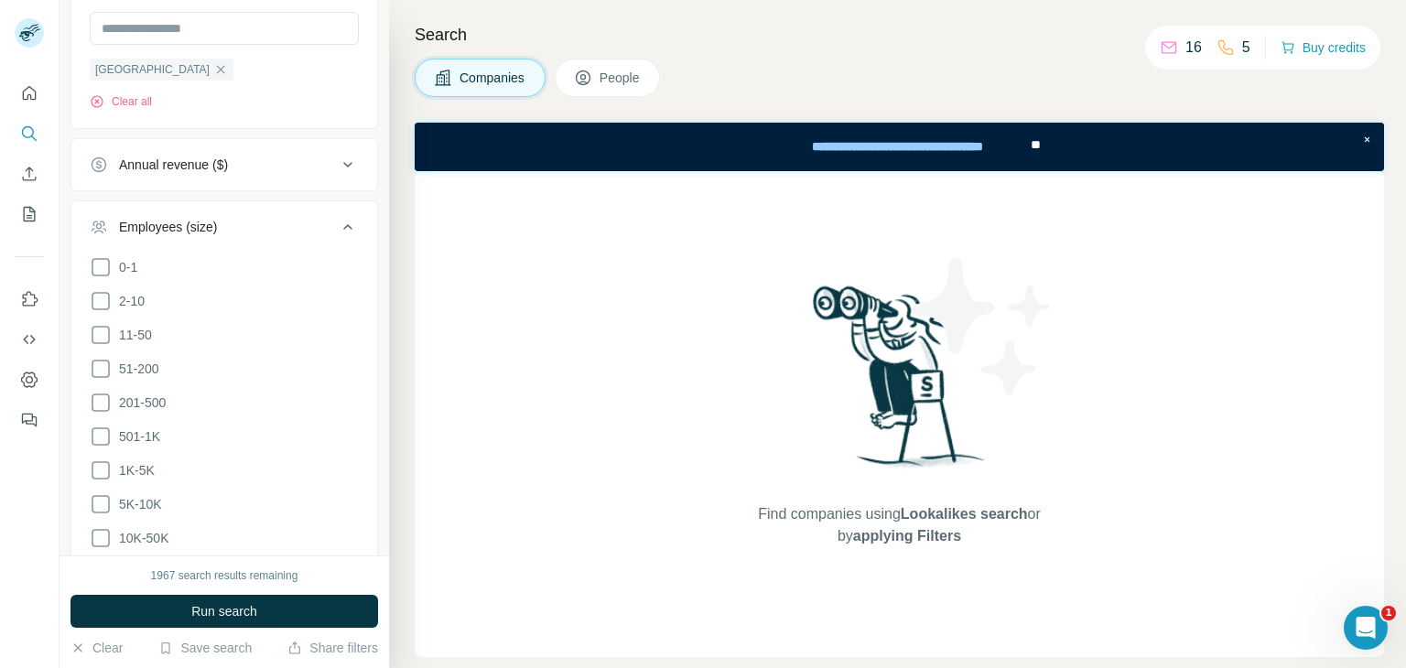
scroll to position [520, 0]
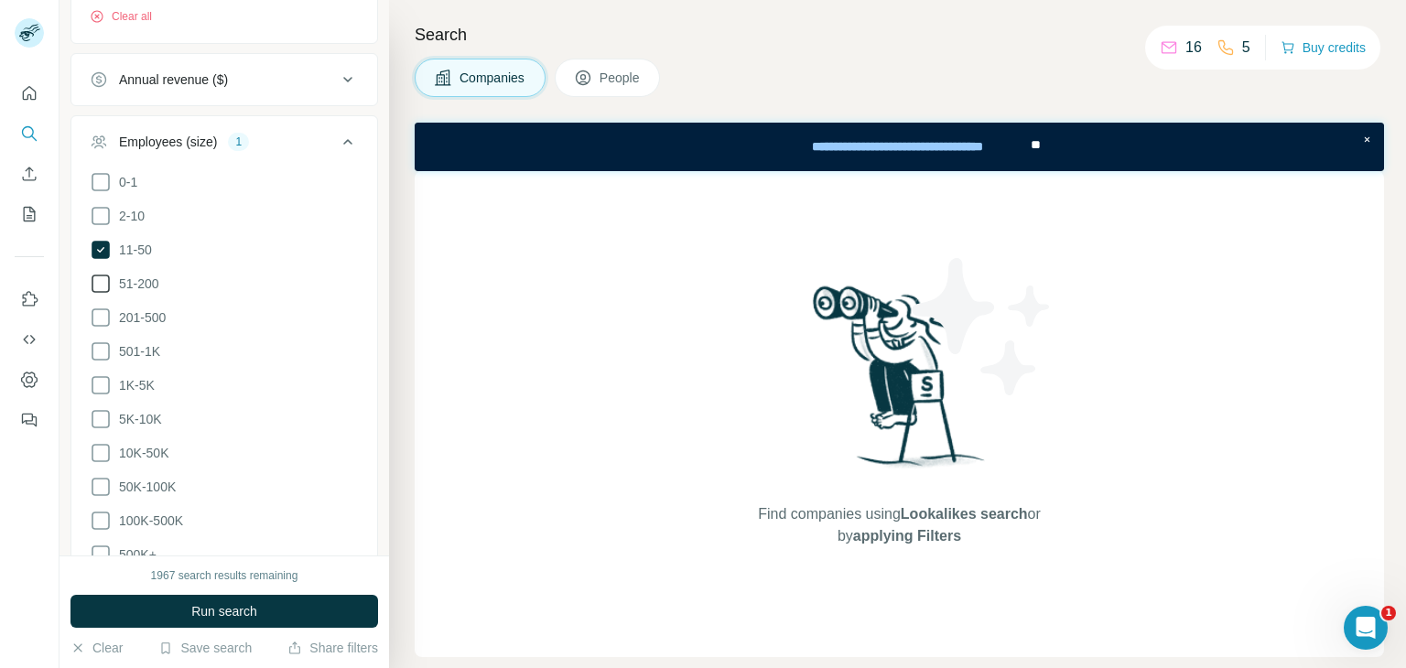
click at [113, 278] on span "51-200" at bounding box center [136, 284] width 48 height 18
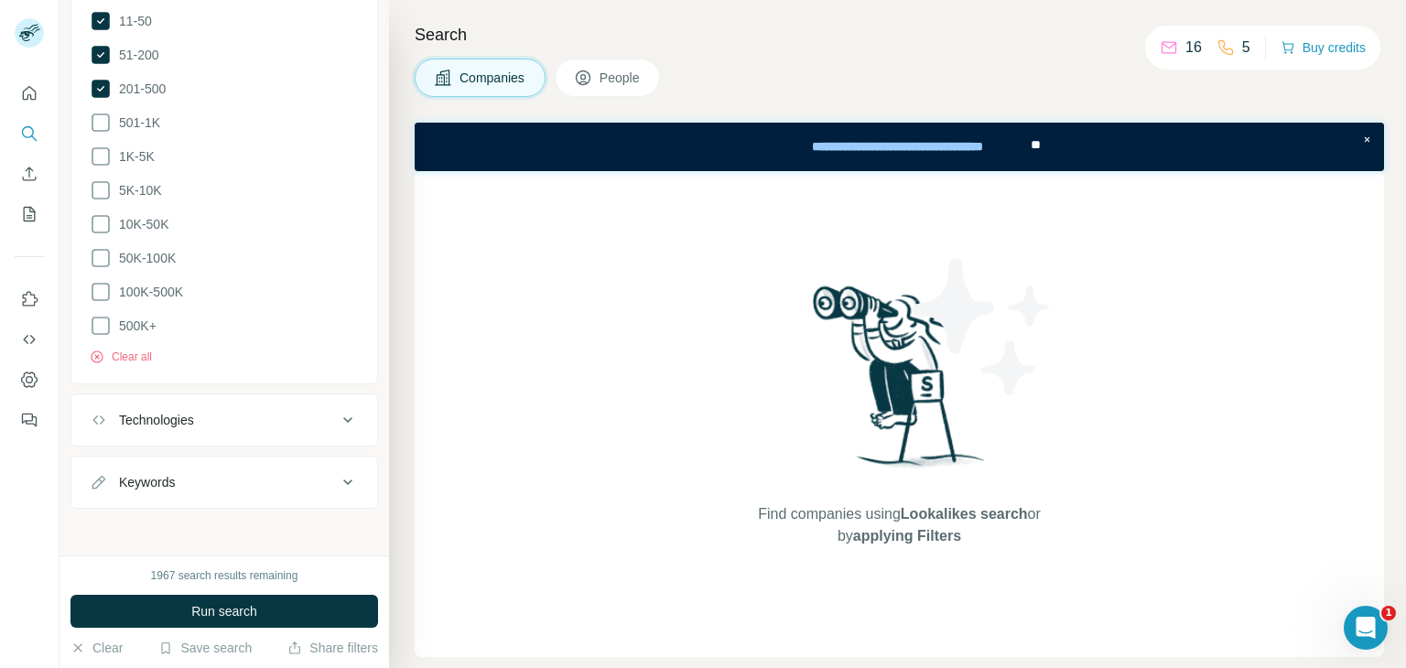
scroll to position [750, 0]
click at [337, 477] on icon at bounding box center [348, 482] width 22 height 22
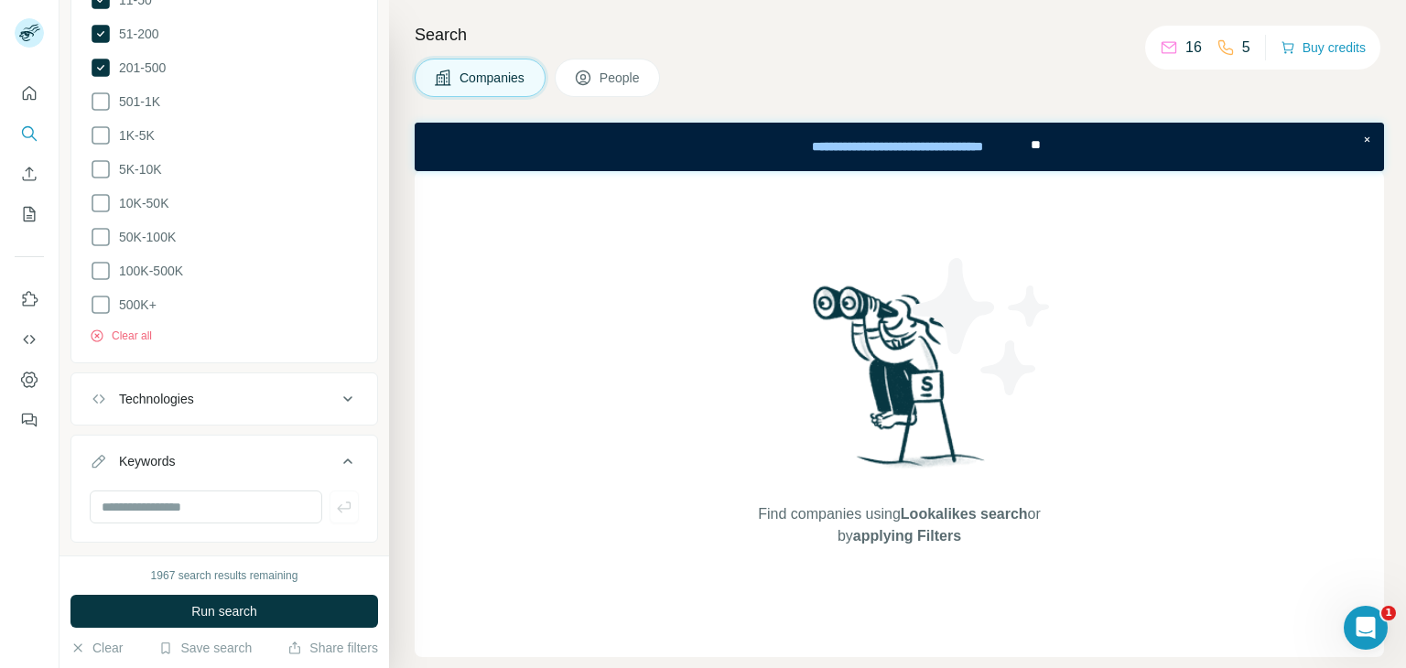
scroll to position [805, 0]
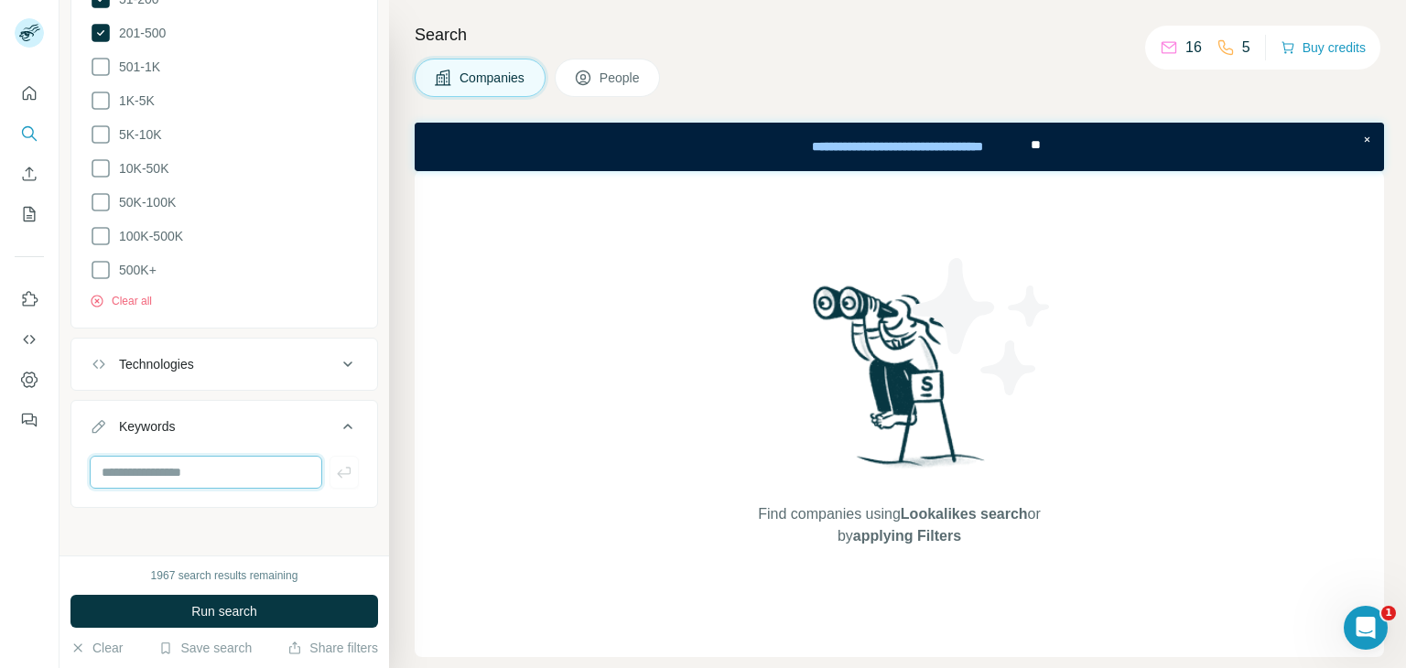
click at [161, 464] on input "text" at bounding box center [206, 472] width 233 height 33
paste input "**********"
type input "**********"
click at [335, 466] on icon "button" at bounding box center [344, 472] width 18 height 18
click at [192, 473] on input "text" at bounding box center [206, 472] width 233 height 33
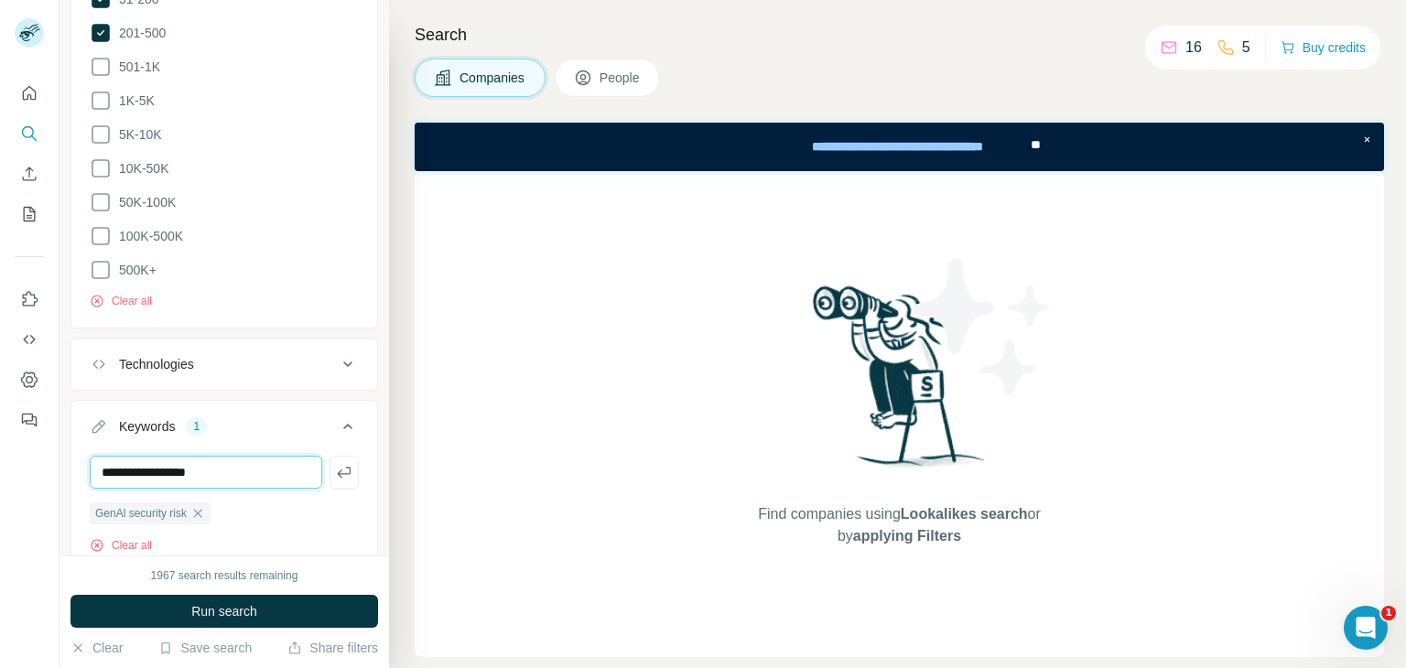
type input "**********"
click at [335, 466] on icon "button" at bounding box center [344, 472] width 18 height 18
click at [219, 474] on input "text" at bounding box center [206, 472] width 233 height 33
type input "**********"
click at [338, 473] on icon "button" at bounding box center [344, 472] width 18 height 18
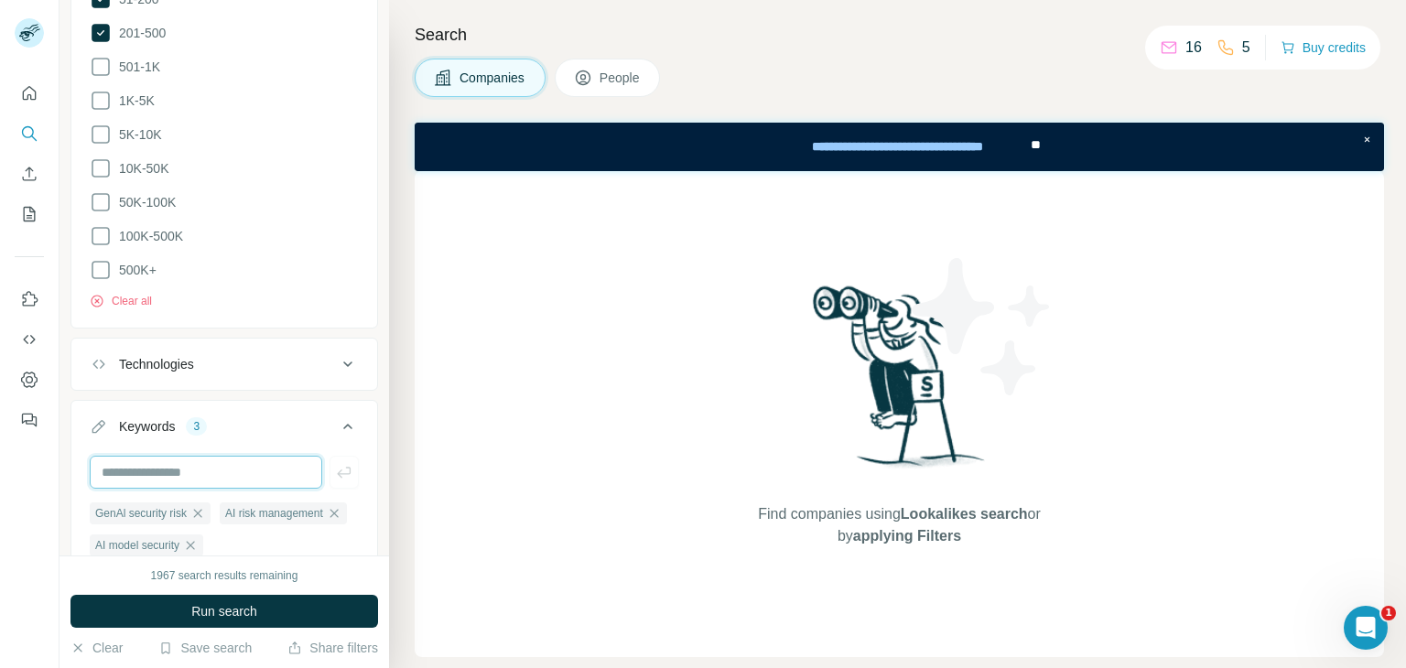
click at [216, 469] on input "text" at bounding box center [206, 472] width 233 height 33
type input "**********"
click at [335, 471] on icon "button" at bounding box center [344, 472] width 18 height 18
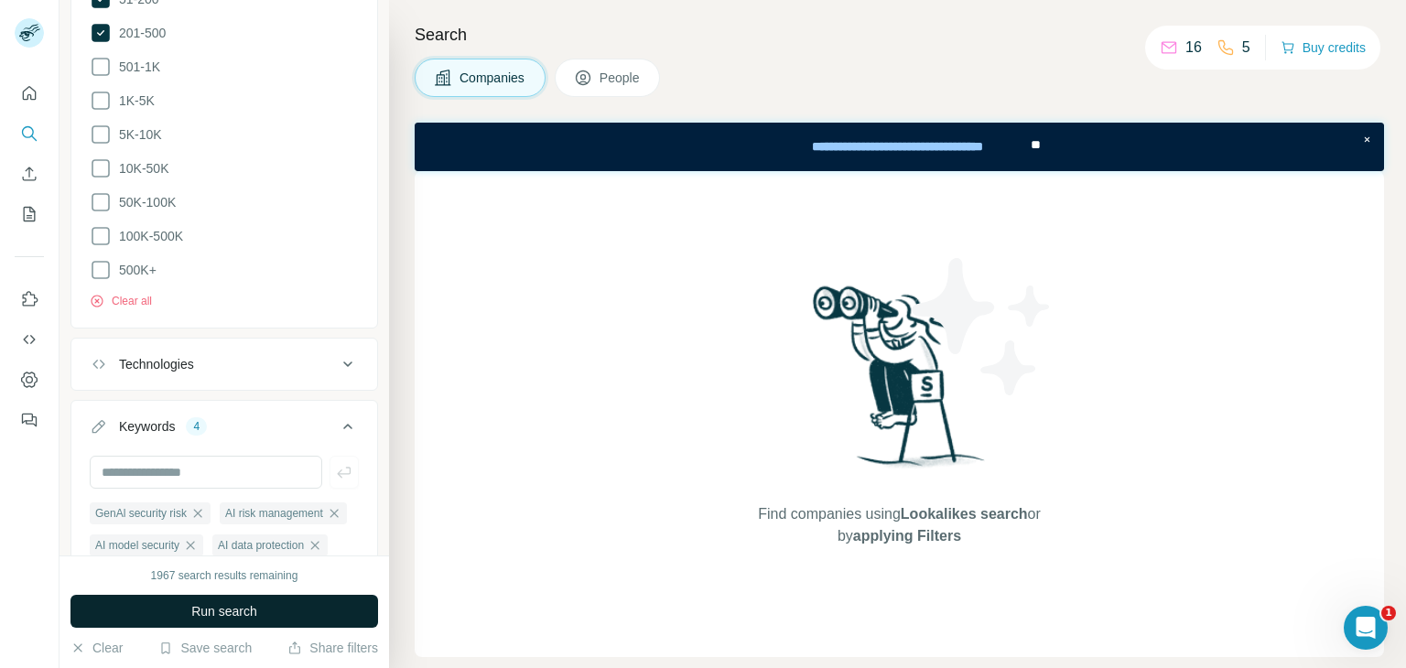
click at [217, 611] on span "Run search" at bounding box center [224, 611] width 66 height 18
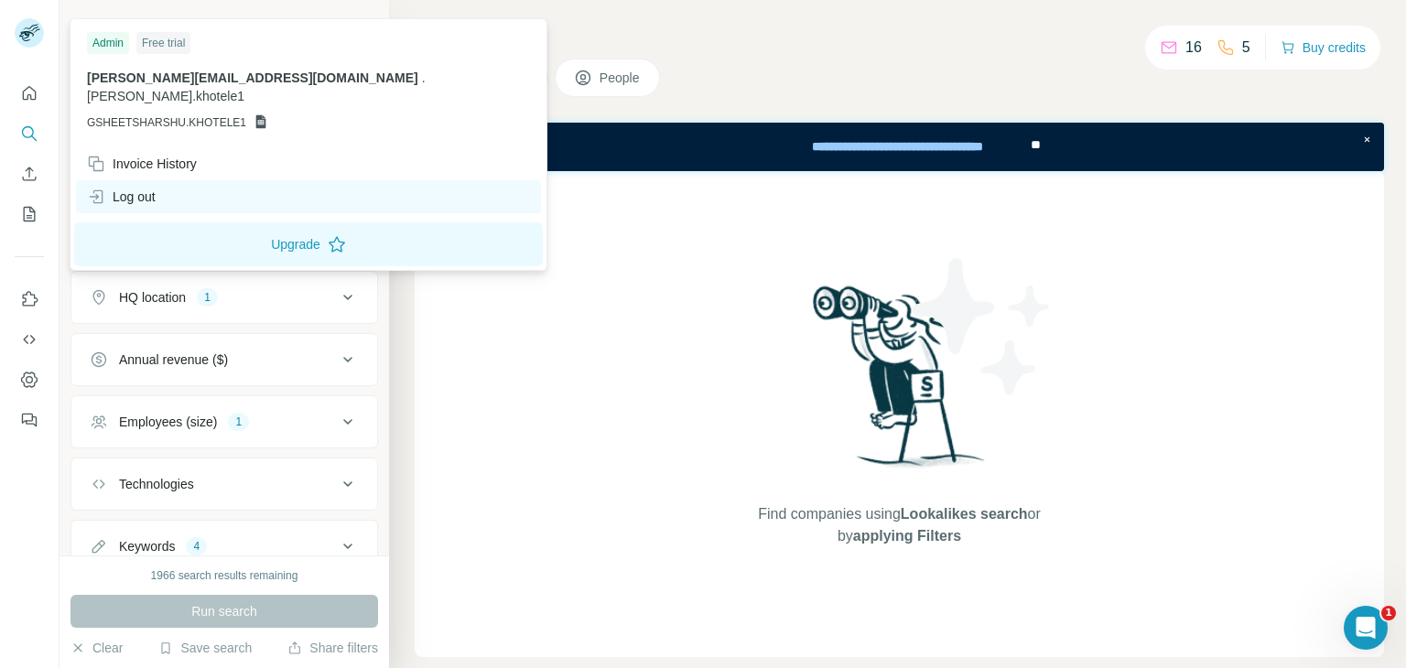
click at [146, 188] on div "Log out" at bounding box center [121, 197] width 69 height 18
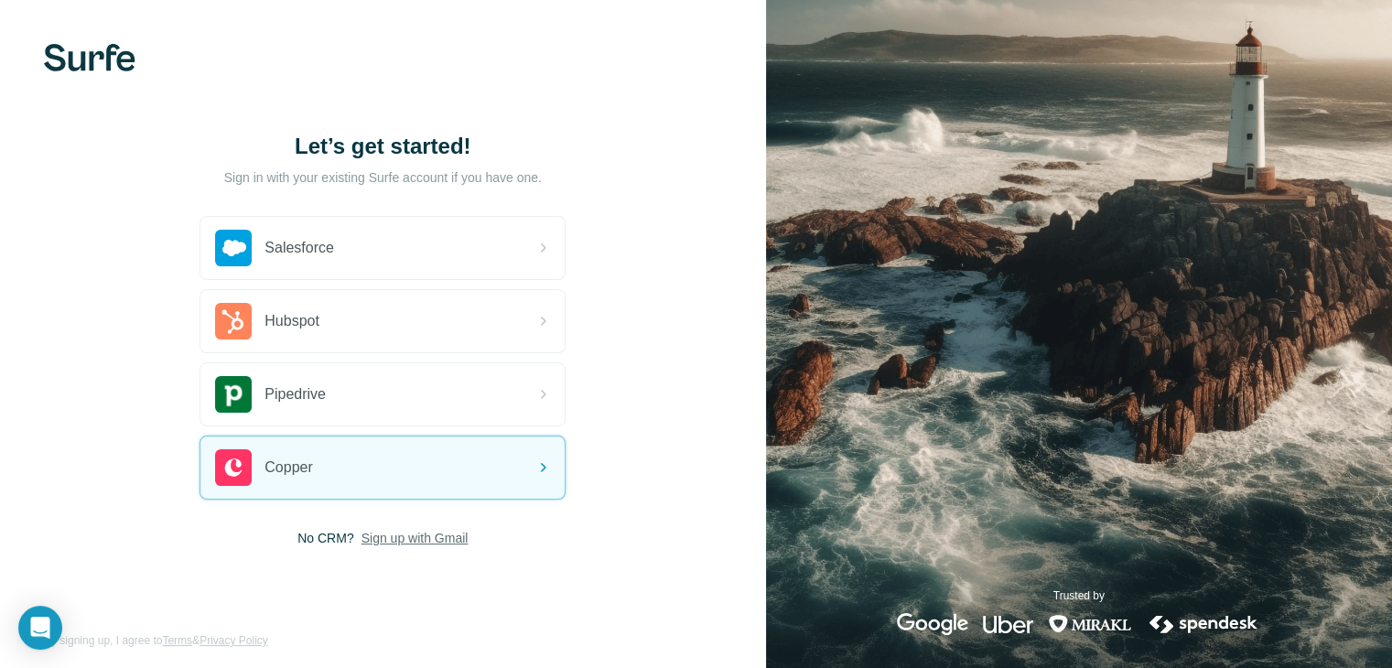
click at [430, 536] on span "Sign up with Gmail" at bounding box center [415, 538] width 107 height 18
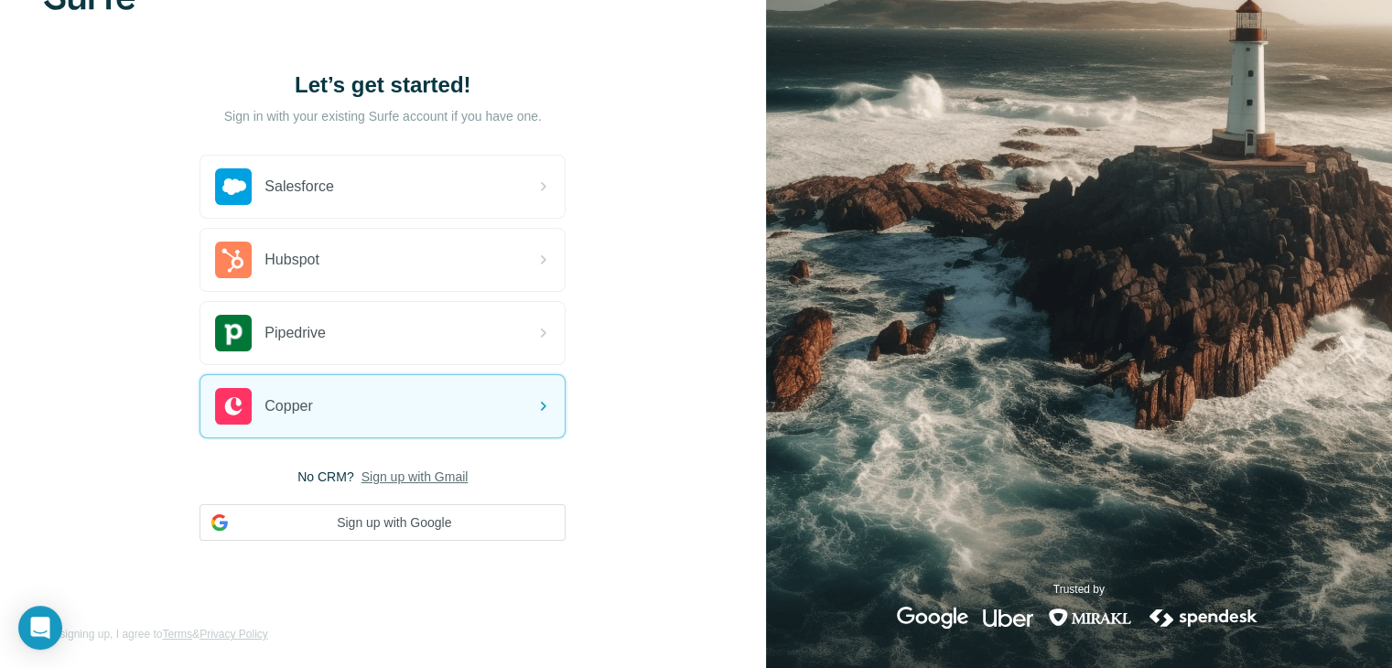
scroll to position [65, 0]
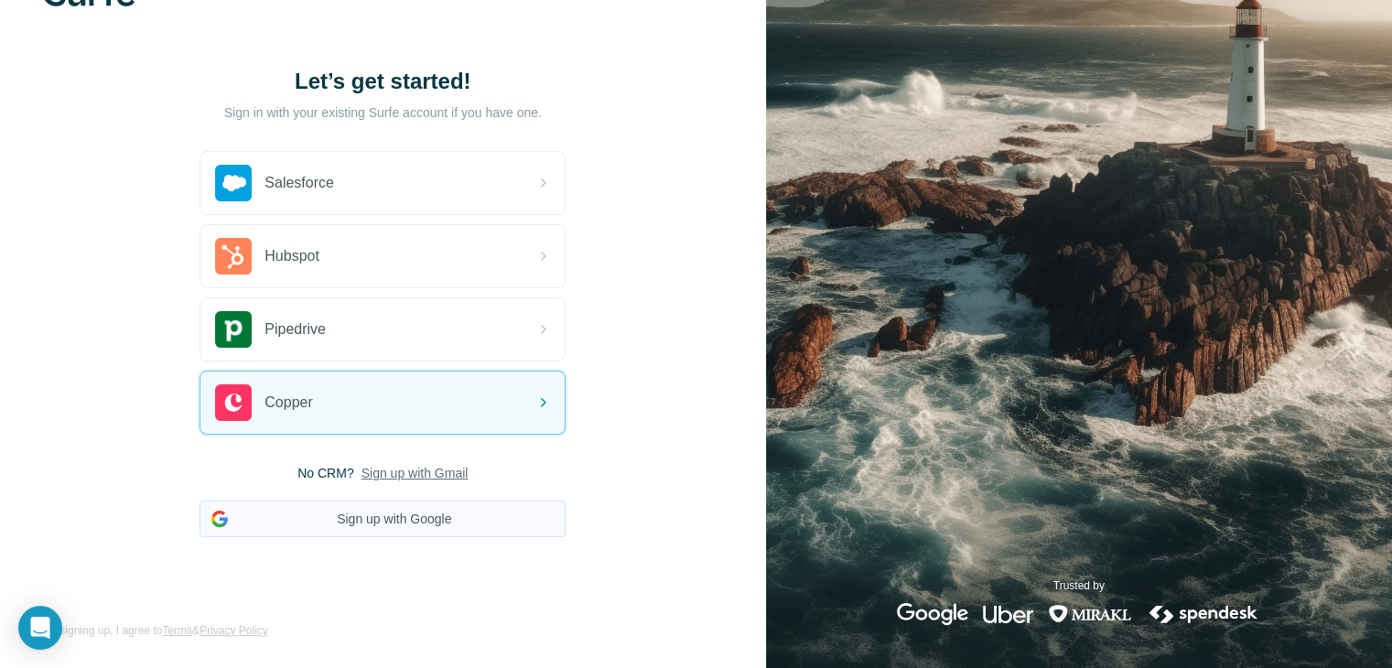
click at [377, 521] on button "Sign up with Google" at bounding box center [383, 519] width 366 height 37
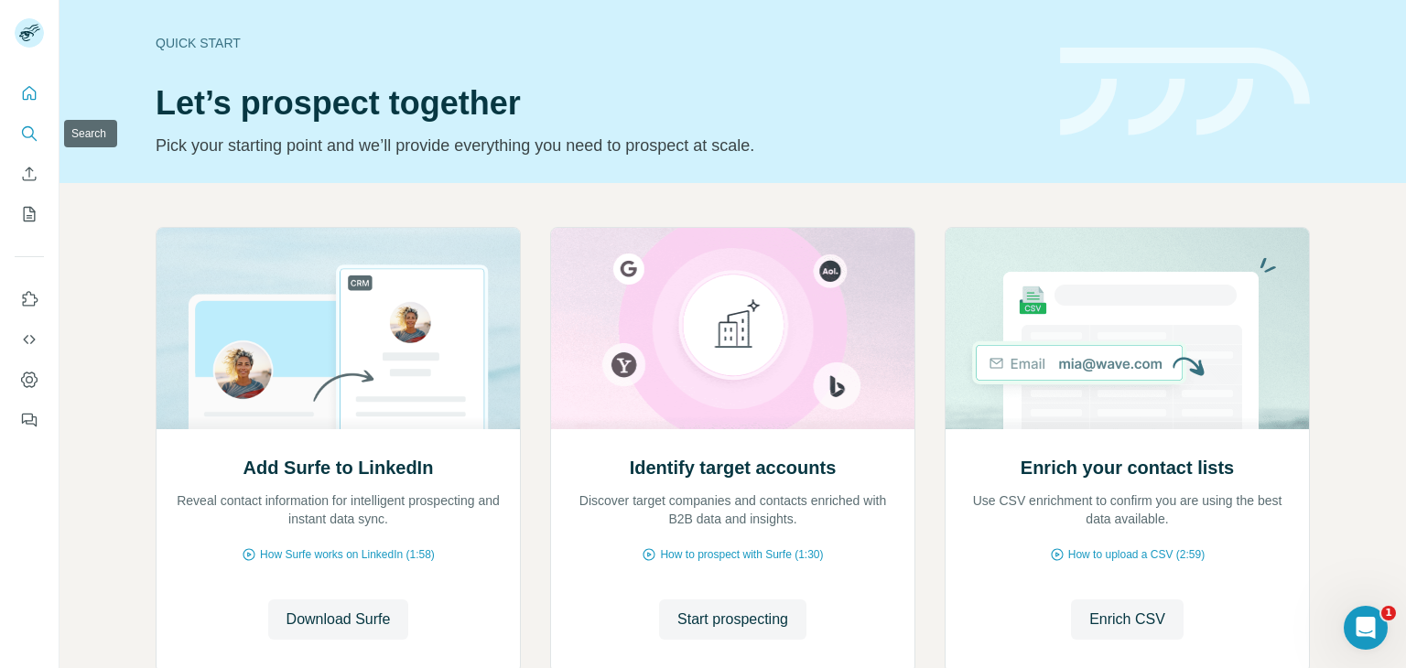
click at [22, 146] on button "Search" at bounding box center [29, 133] width 29 height 33
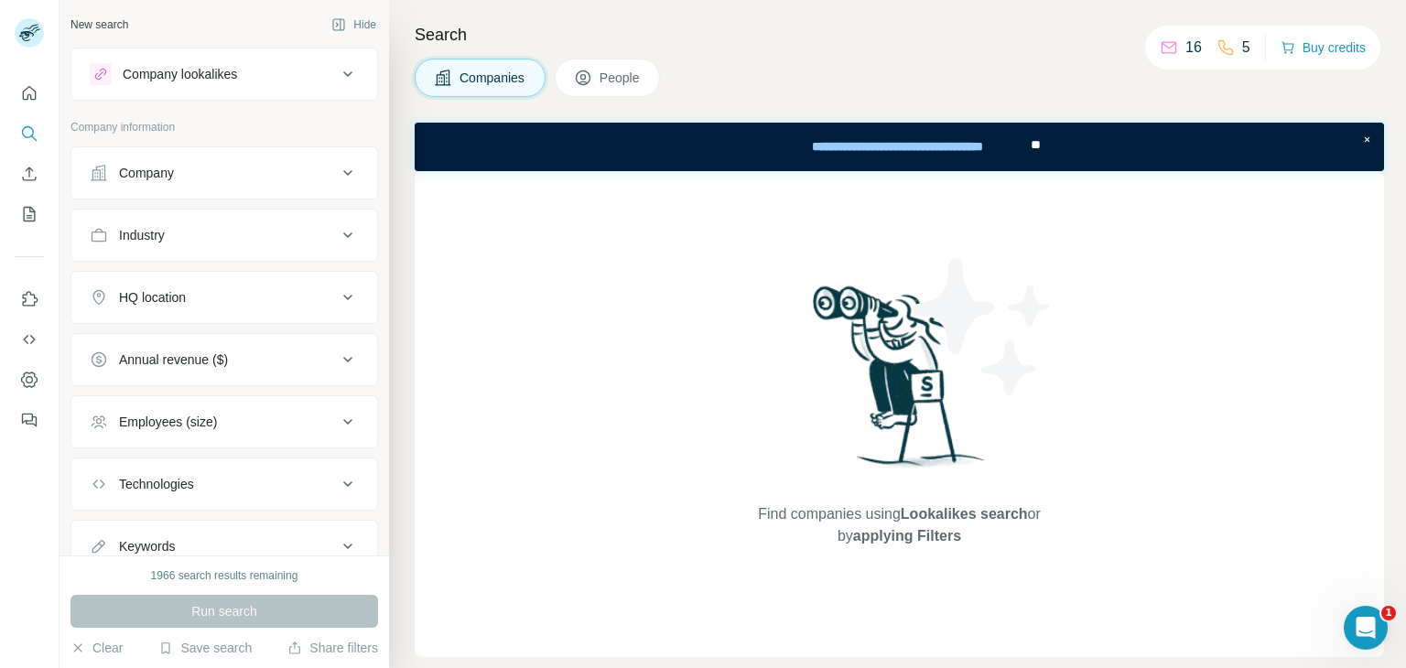
click at [337, 173] on icon at bounding box center [348, 173] width 22 height 22
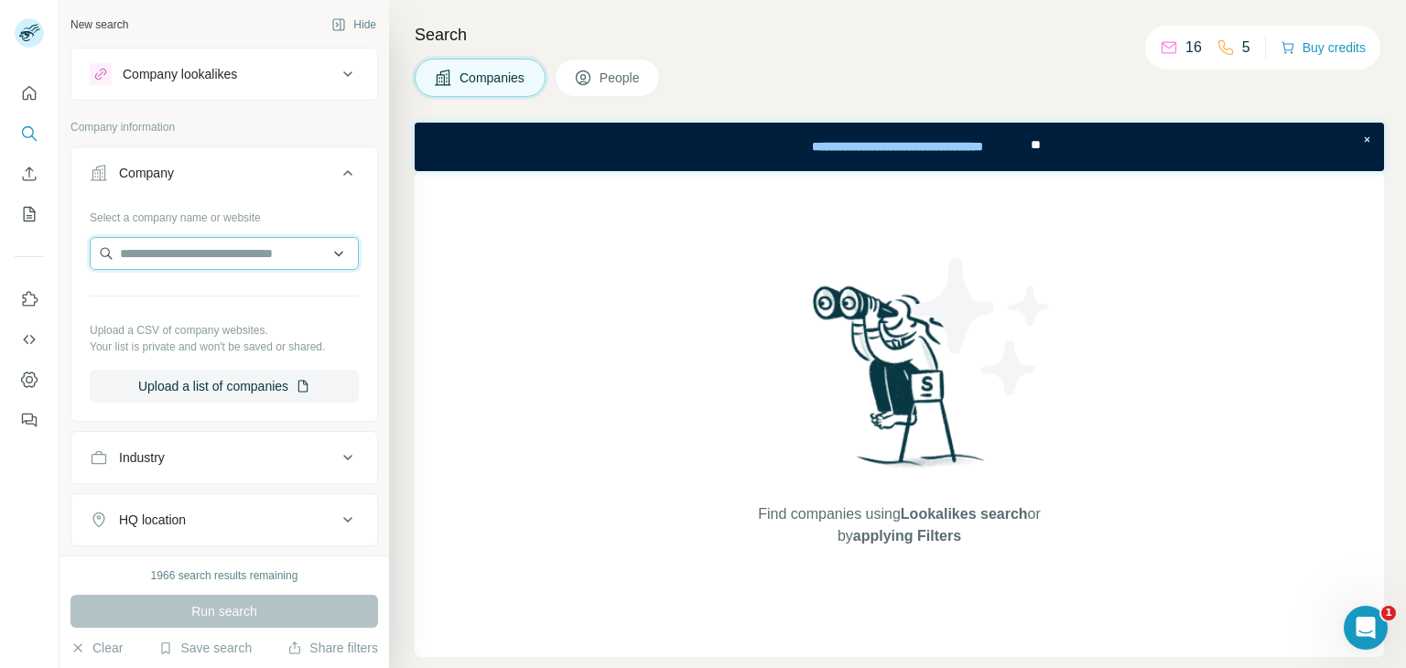
click at [190, 248] on input "text" at bounding box center [224, 253] width 269 height 33
click at [337, 451] on icon at bounding box center [348, 458] width 22 height 22
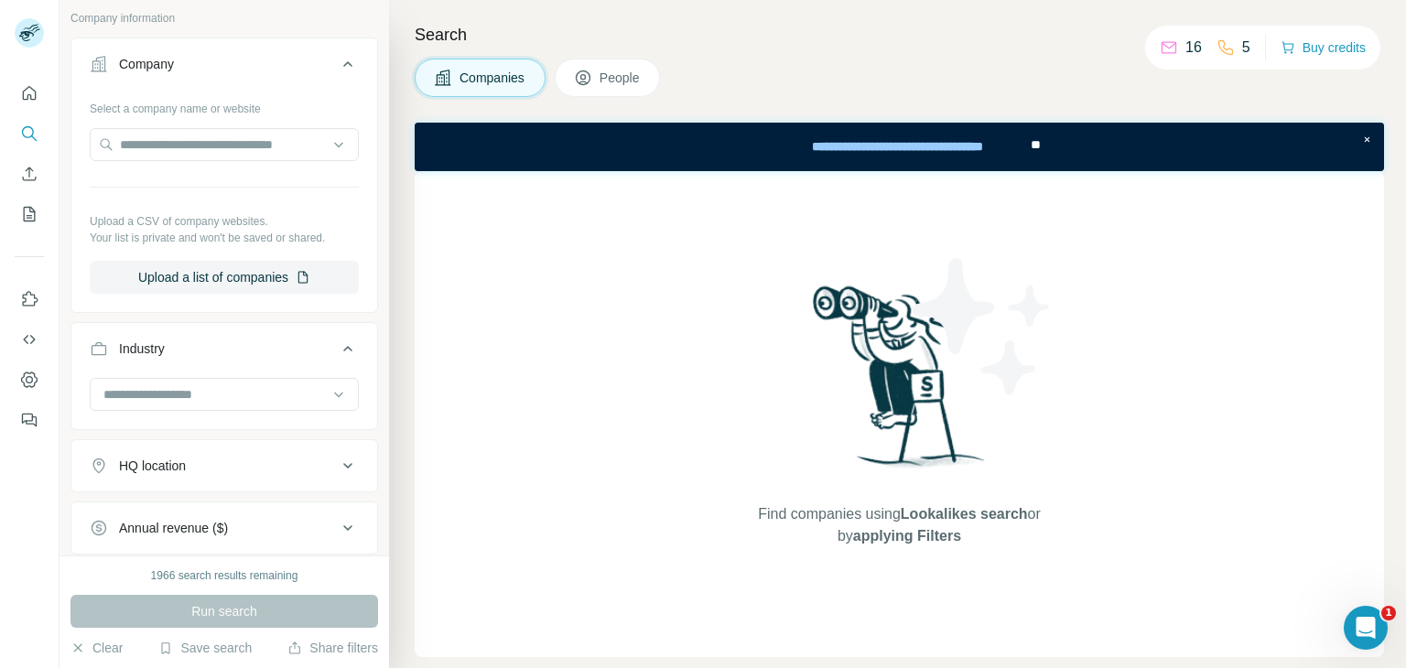
scroll to position [213, 0]
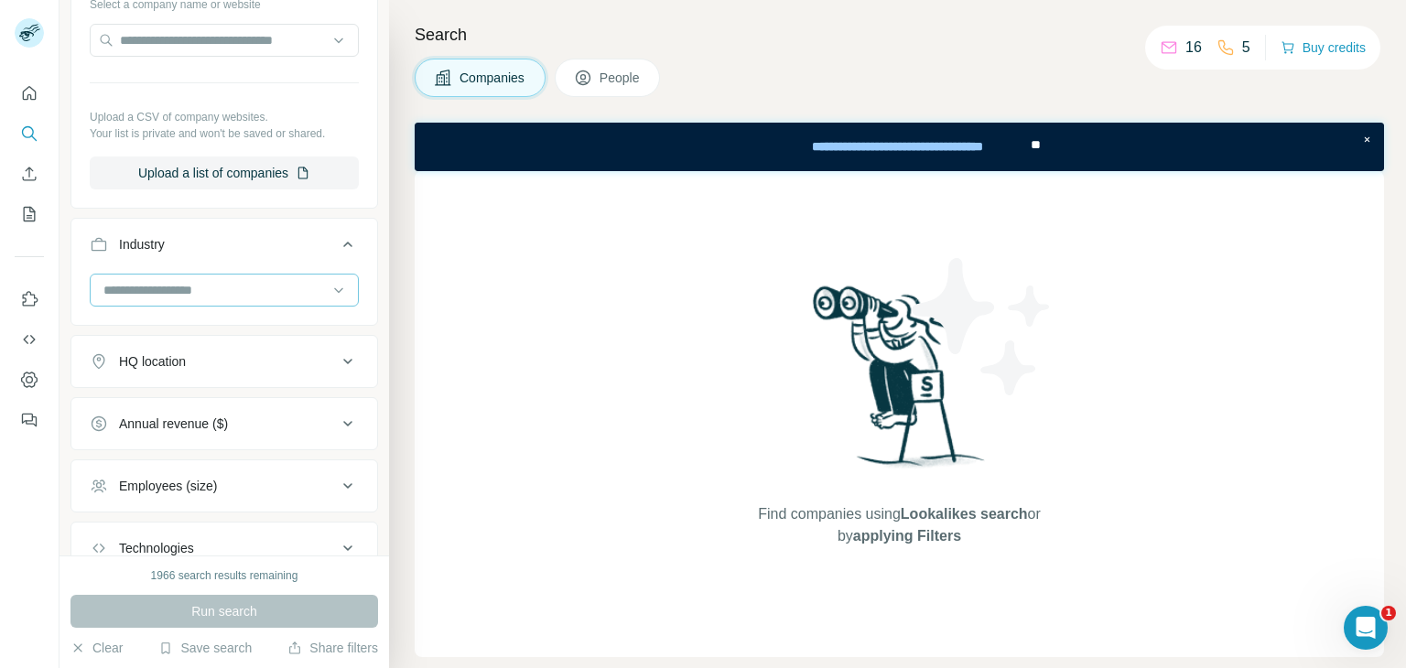
click at [146, 284] on input at bounding box center [215, 290] width 226 height 20
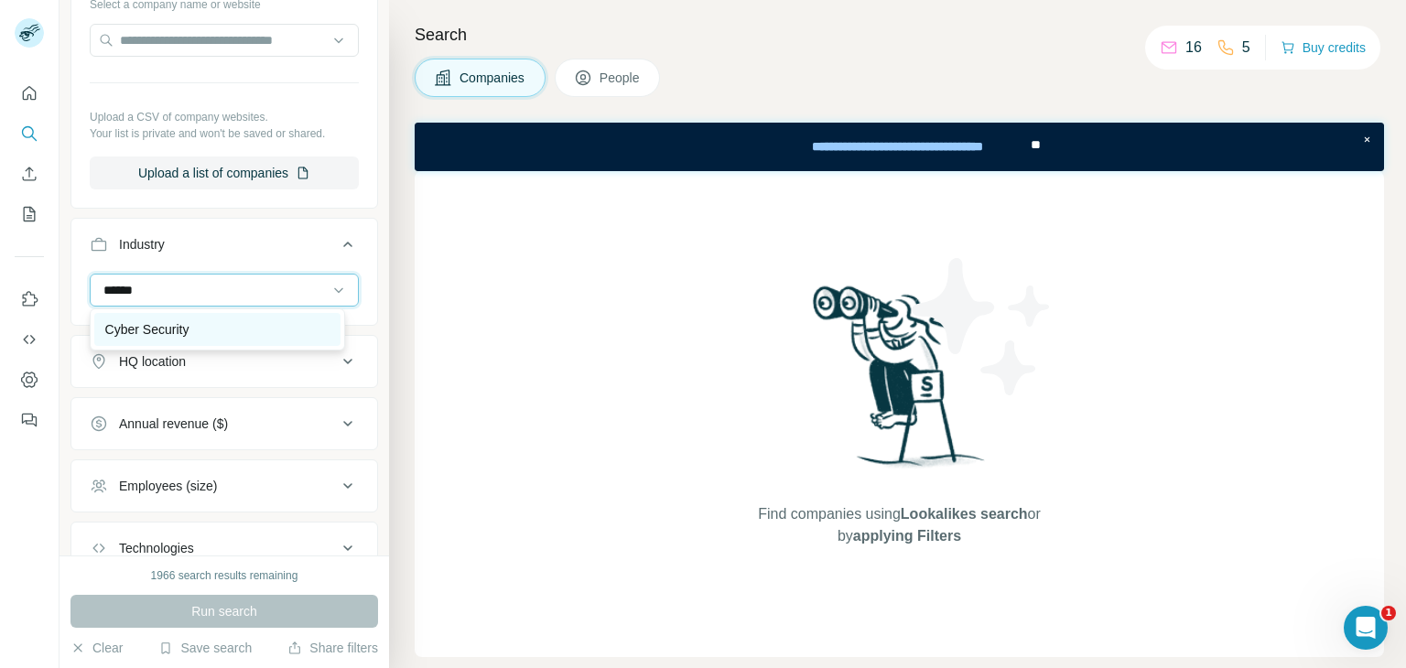
type input "*****"
click at [188, 334] on p "Cyber Security" at bounding box center [147, 329] width 84 height 18
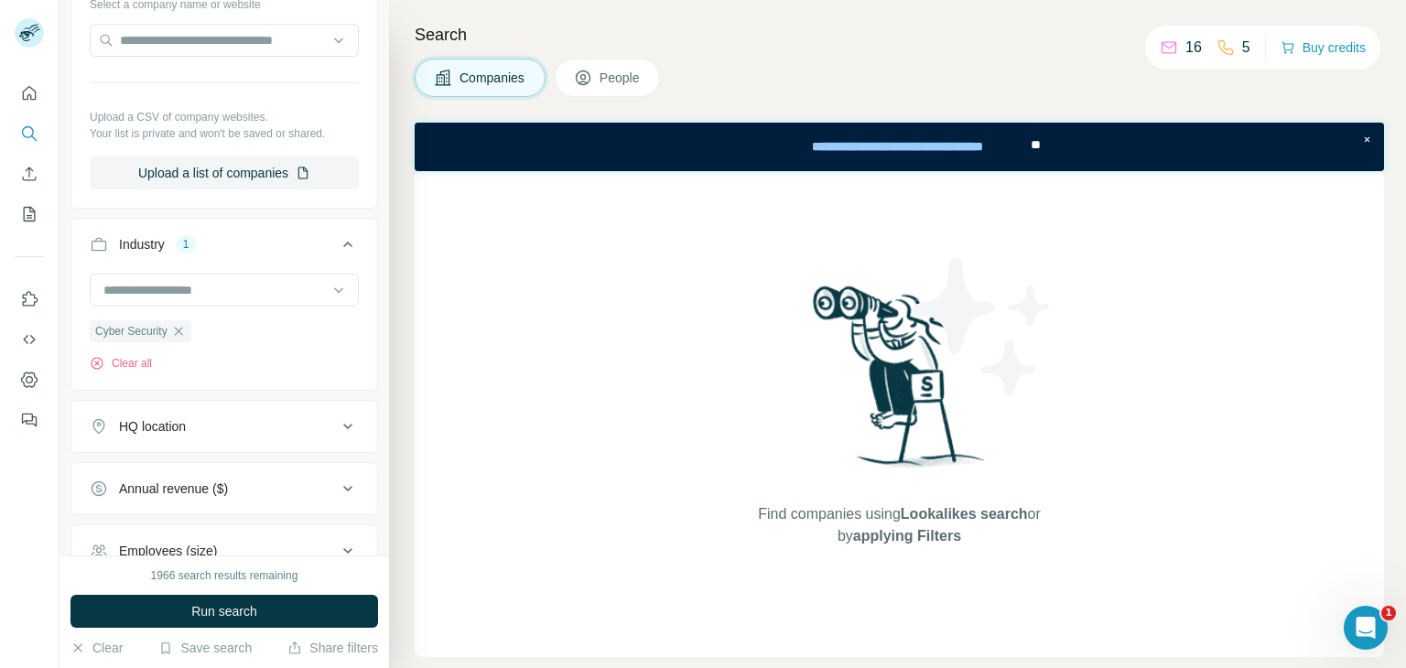
click at [556, 374] on div "Find companies using Lookalikes search or by applying Filters" at bounding box center [899, 414] width 969 height 486
click at [696, 416] on div "Find companies using Lookalikes search or by applying Filters" at bounding box center [899, 414] width 969 height 486
